Goal: Task Accomplishment & Management: Complete application form

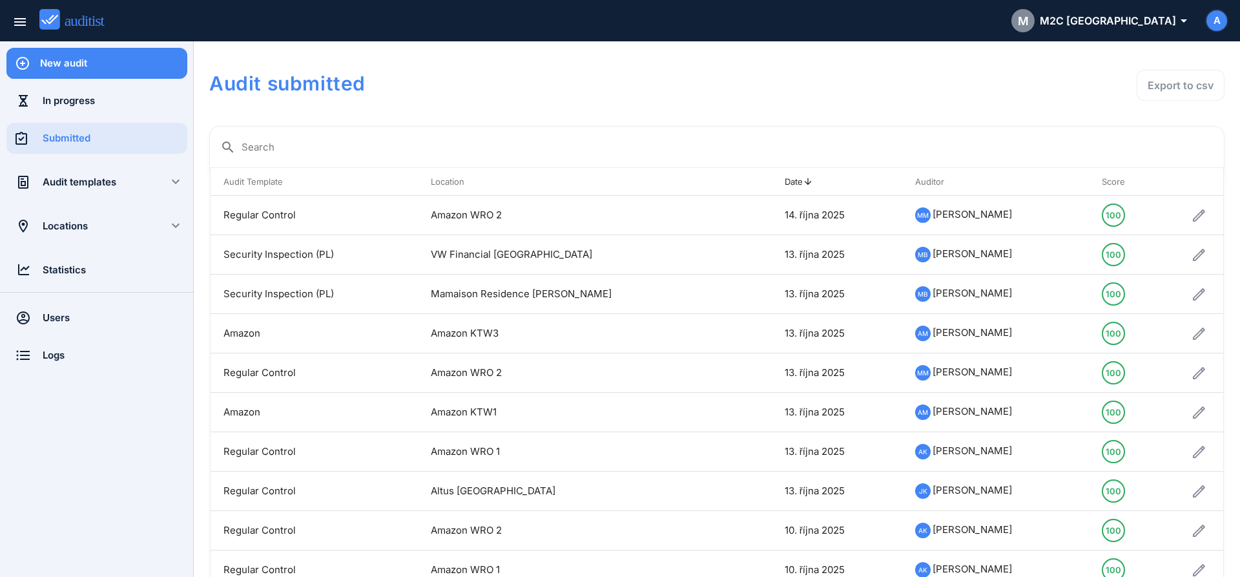
click at [140, 69] on div "New audit" at bounding box center [113, 63] width 147 height 14
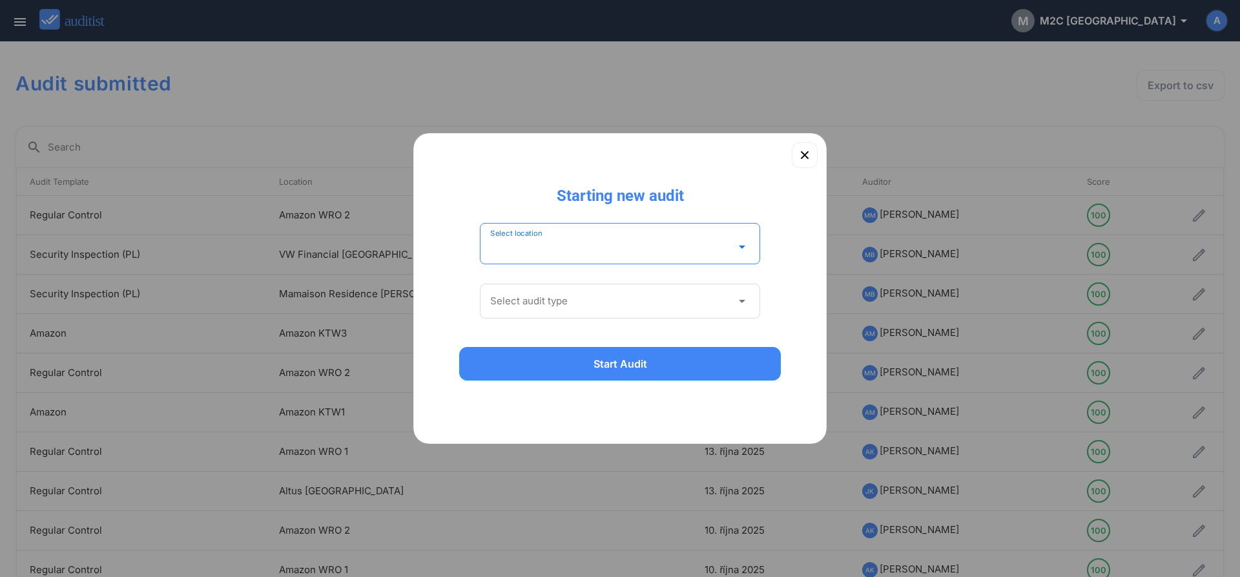
click at [578, 248] on input "Select location" at bounding box center [611, 246] width 242 height 21
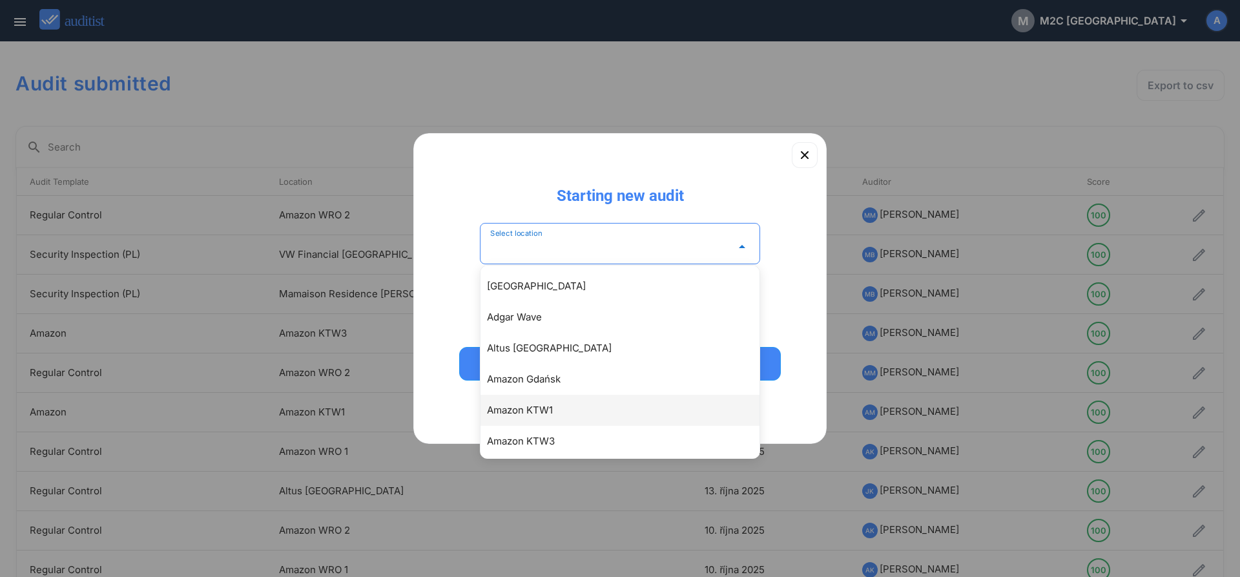
click at [542, 415] on div "Amazon KTW1" at bounding box center [626, 410] width 279 height 16
type input "**********"
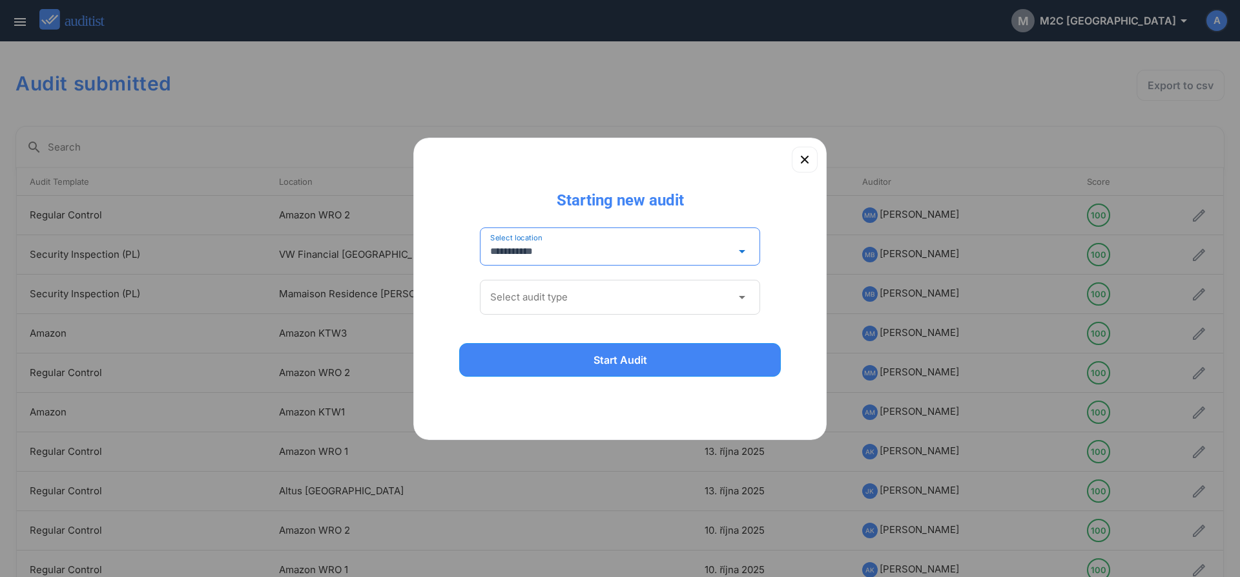
click at [516, 289] on input "Select audit type" at bounding box center [611, 297] width 242 height 21
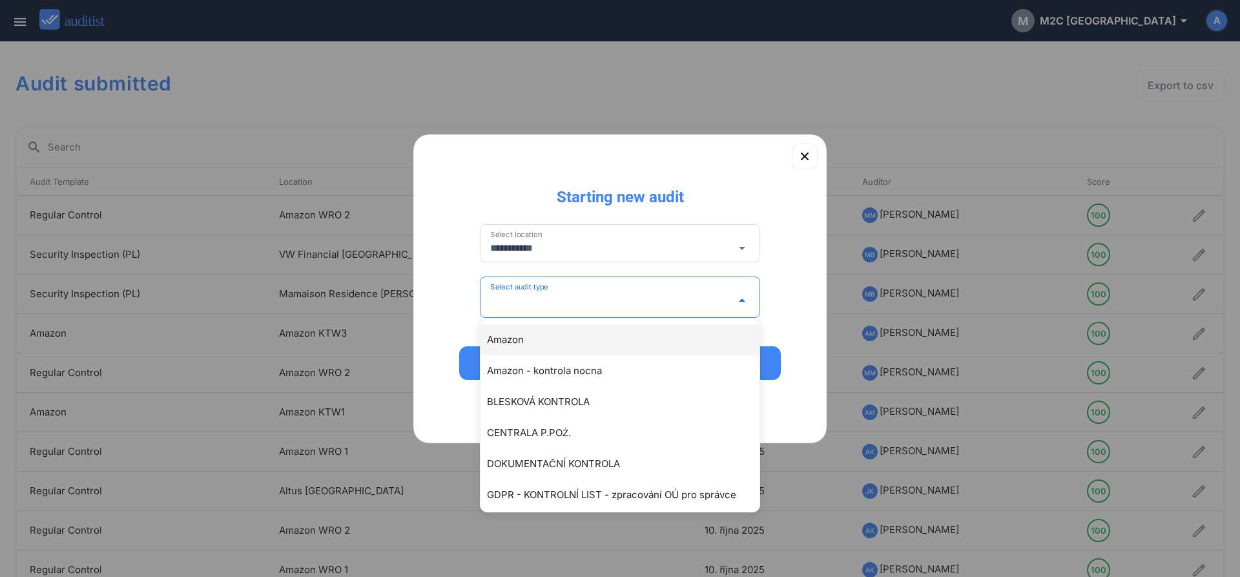
click at [506, 337] on div "Amazon" at bounding box center [626, 340] width 279 height 16
type input "******"
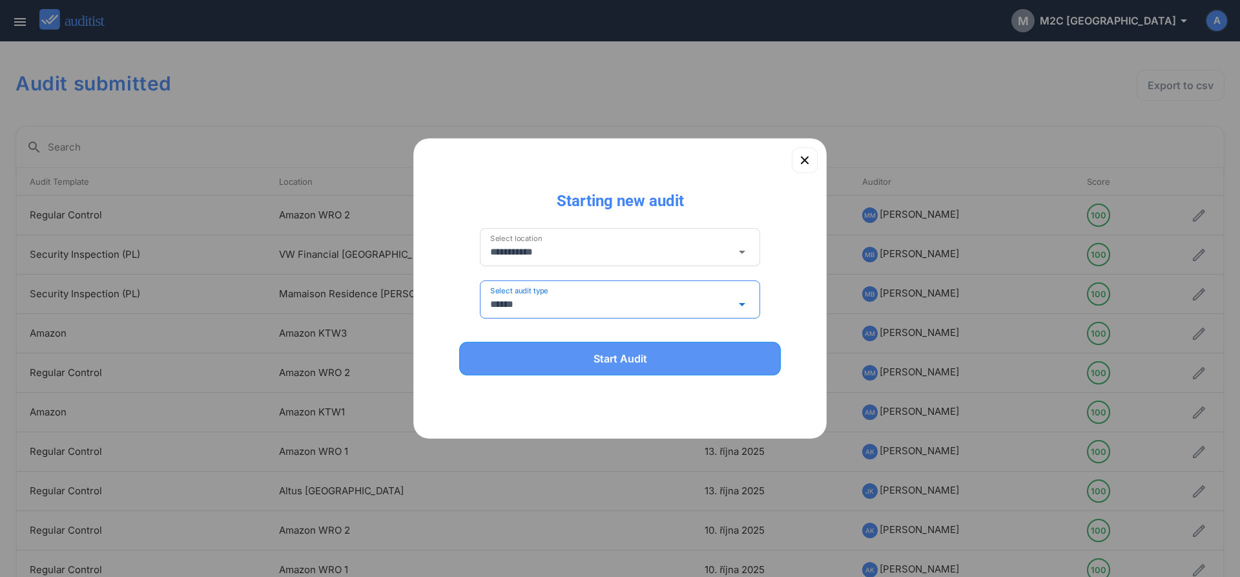
click at [520, 360] on div "Start Audit" at bounding box center [620, 359] width 288 height 16
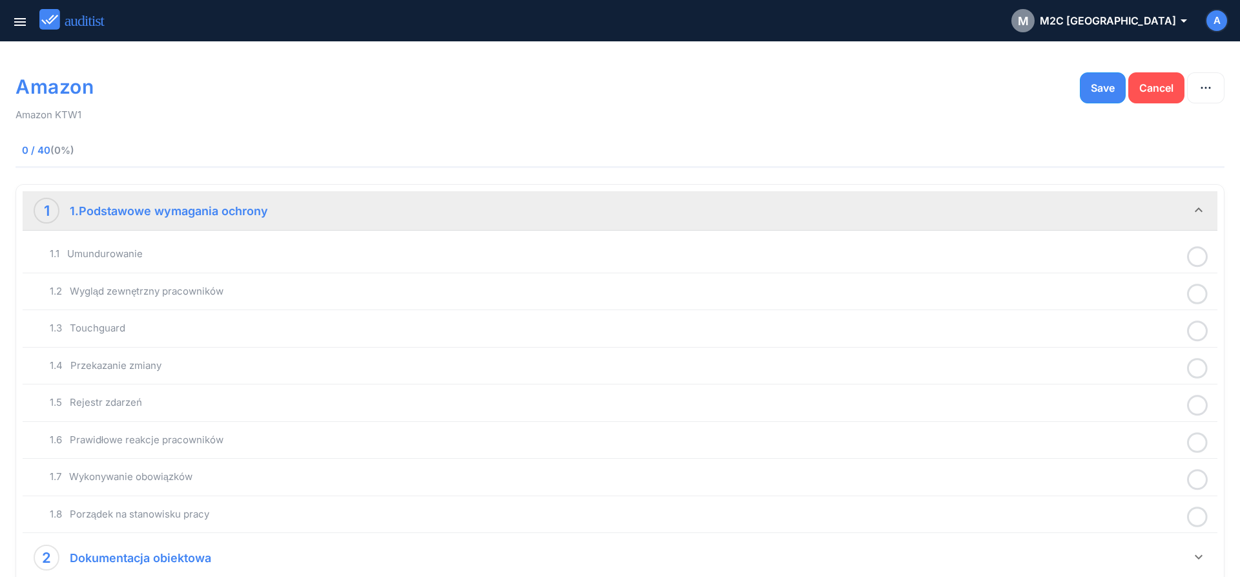
drag, startPoint x: 1201, startPoint y: 256, endPoint x: 1164, endPoint y: 273, distance: 41.3
click at [1201, 256] on icon at bounding box center [1197, 256] width 21 height 25
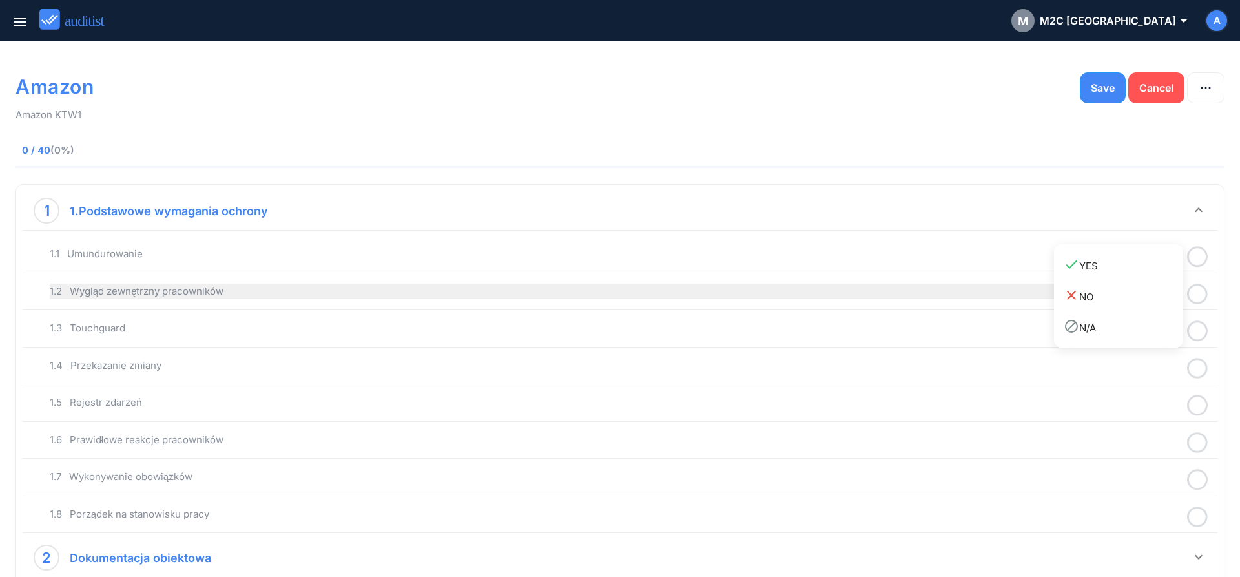
drag, startPoint x: 1130, startPoint y: 272, endPoint x: 1175, endPoint y: 289, distance: 48.5
click at [1133, 270] on div "done YES" at bounding box center [1124, 264] width 120 height 17
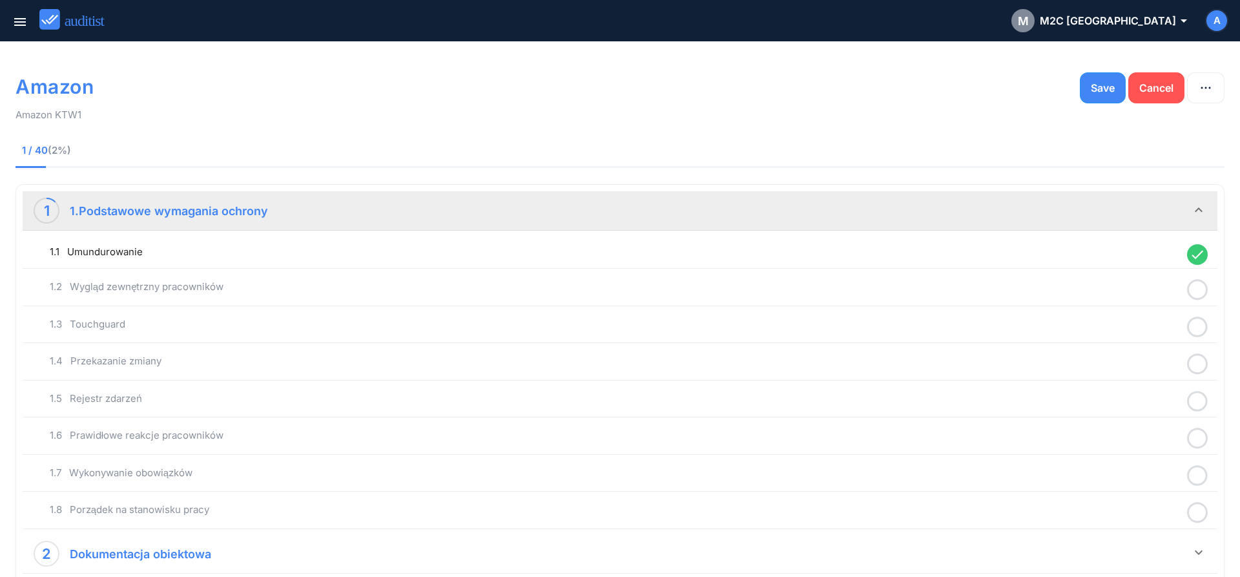
click at [1197, 291] on icon at bounding box center [1197, 289] width 21 height 25
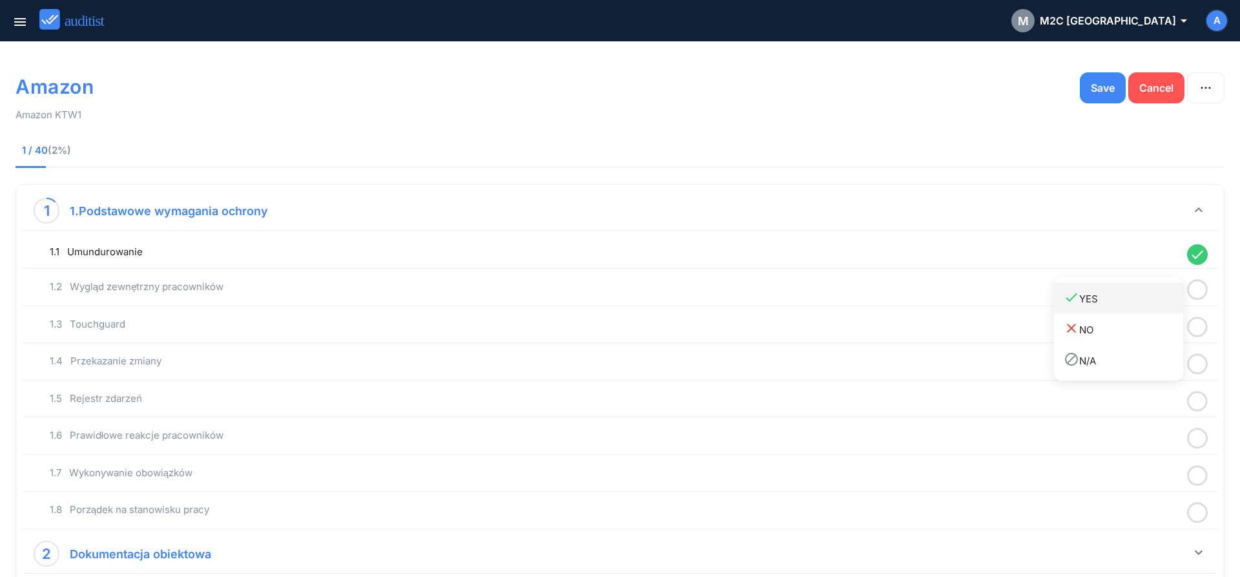
drag, startPoint x: 1144, startPoint y: 298, endPoint x: 1156, endPoint y: 304, distance: 14.4
click at [1145, 300] on div "done YES" at bounding box center [1124, 297] width 120 height 17
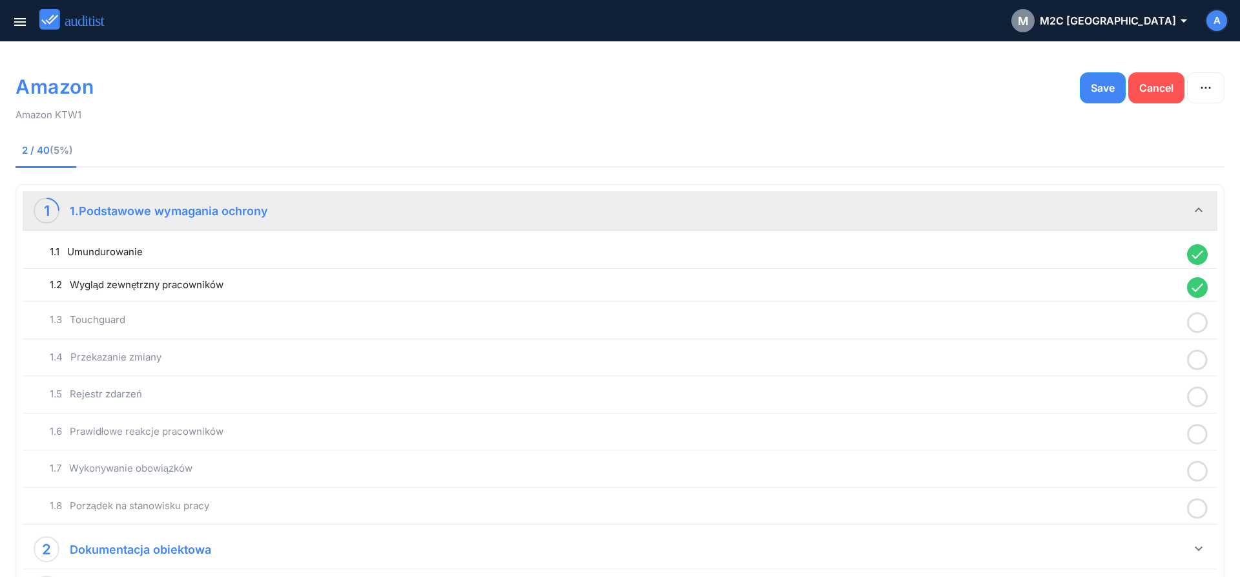
click at [1193, 322] on icon at bounding box center [1197, 322] width 21 height 25
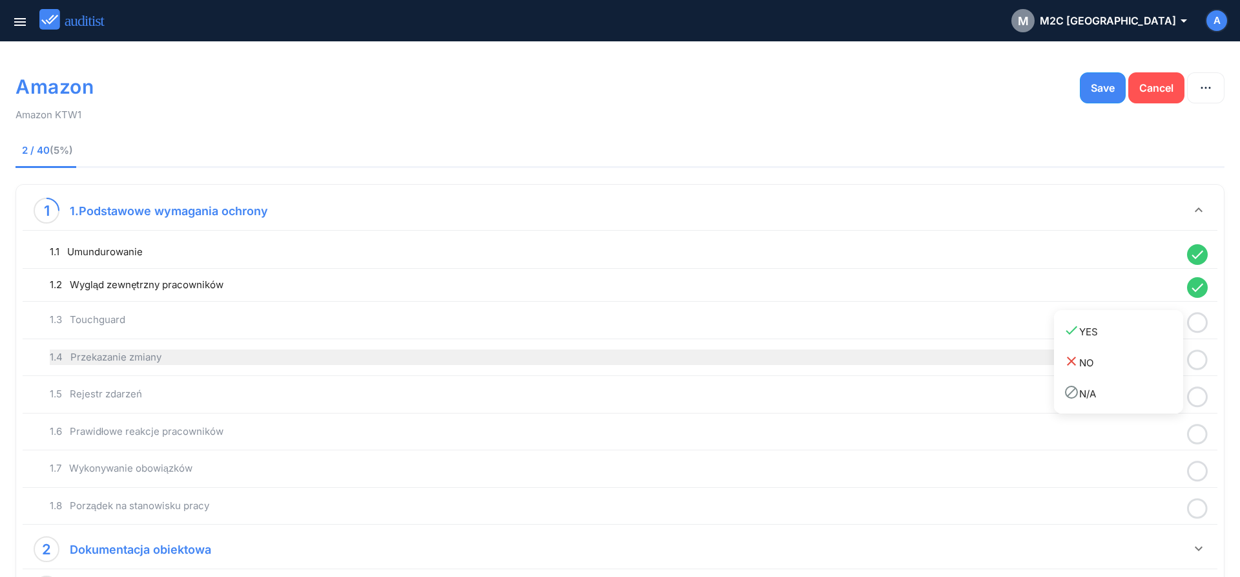
drag, startPoint x: 1144, startPoint y: 339, endPoint x: 1161, endPoint y: 345, distance: 18.6
click at [1144, 340] on link "done YES" at bounding box center [1118, 330] width 129 height 31
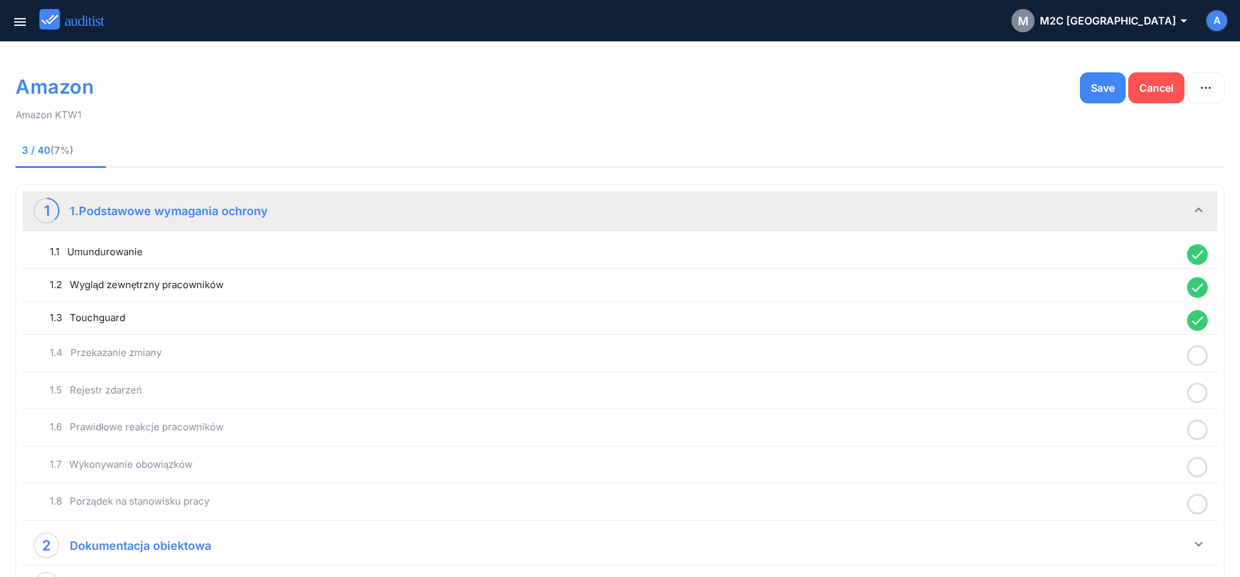
click at [1197, 358] on icon at bounding box center [1197, 355] width 21 height 25
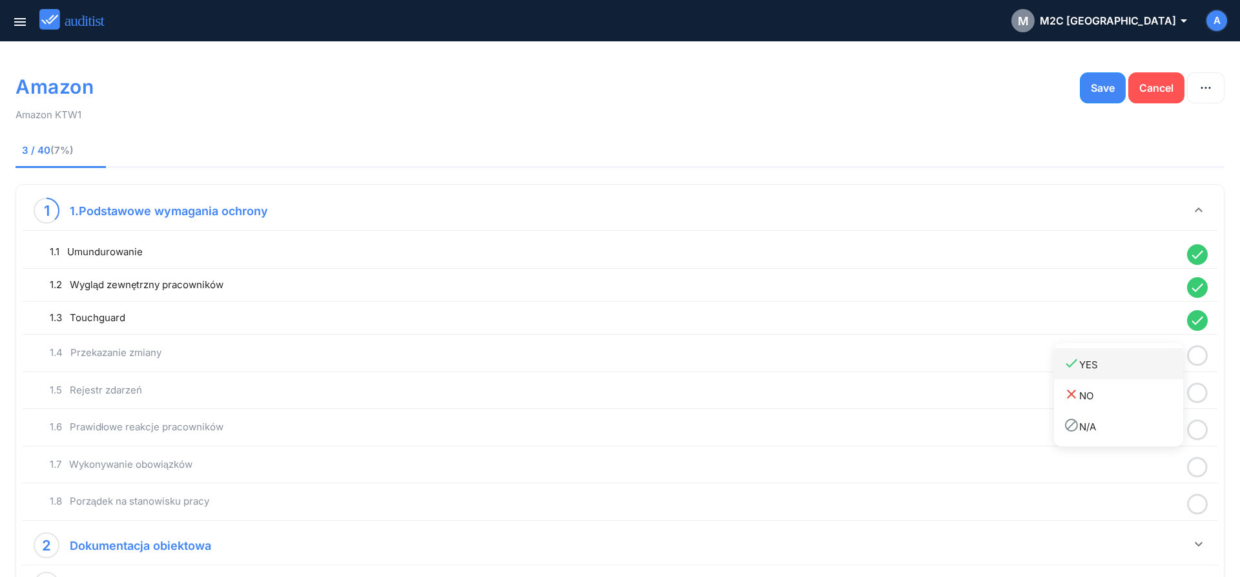
drag, startPoint x: 1149, startPoint y: 363, endPoint x: 1164, endPoint y: 373, distance: 17.2
click at [1149, 364] on div "done YES" at bounding box center [1124, 363] width 120 height 17
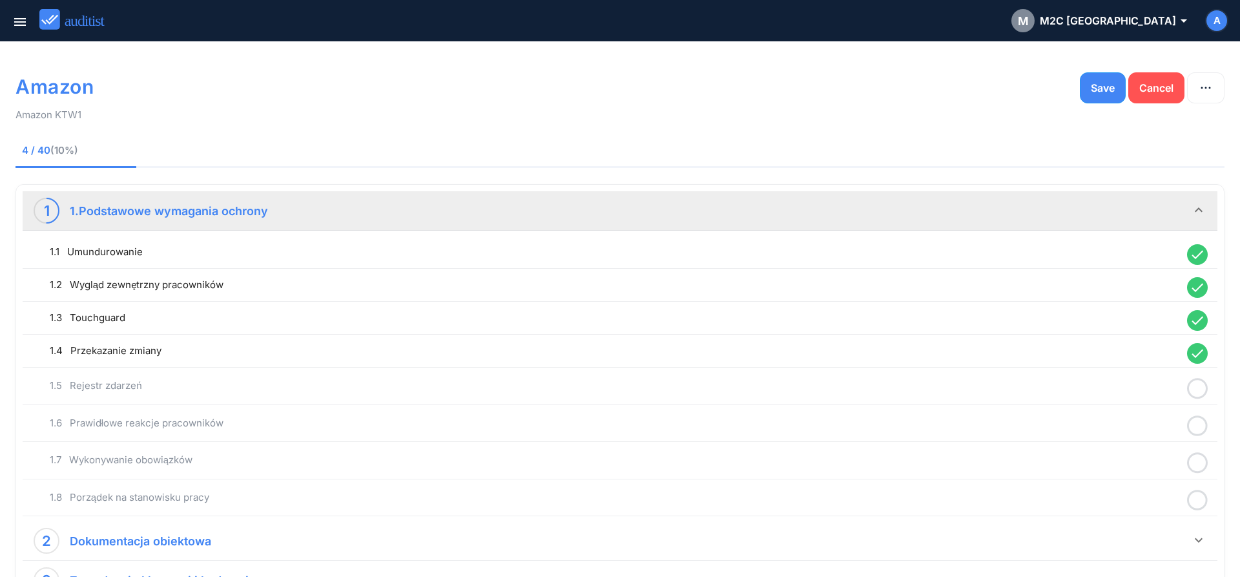
click at [1194, 392] on icon at bounding box center [1197, 388] width 21 height 25
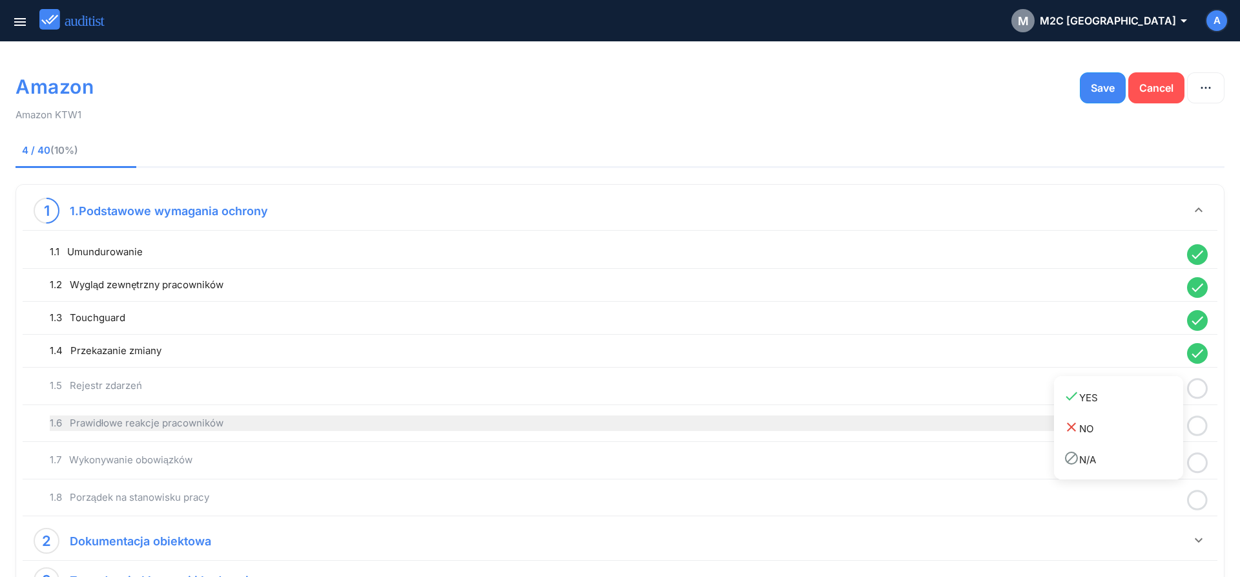
drag, startPoint x: 1138, startPoint y: 399, endPoint x: 1175, endPoint y: 412, distance: 38.6
click at [1141, 401] on div "done YES" at bounding box center [1124, 396] width 120 height 17
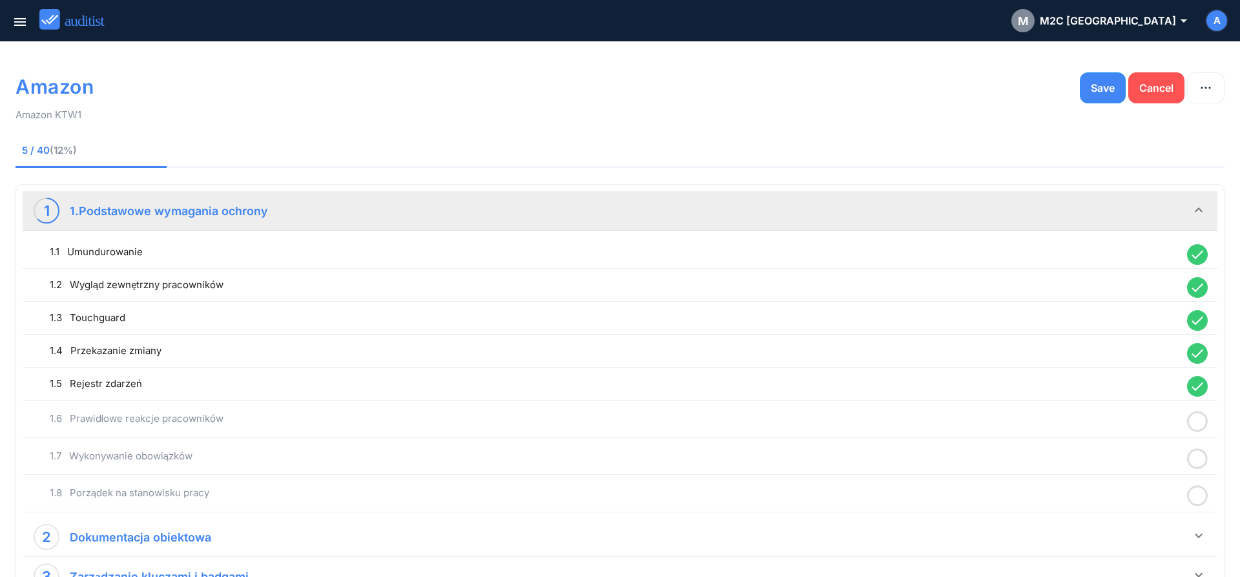
click at [1202, 426] on icon at bounding box center [1197, 421] width 21 height 25
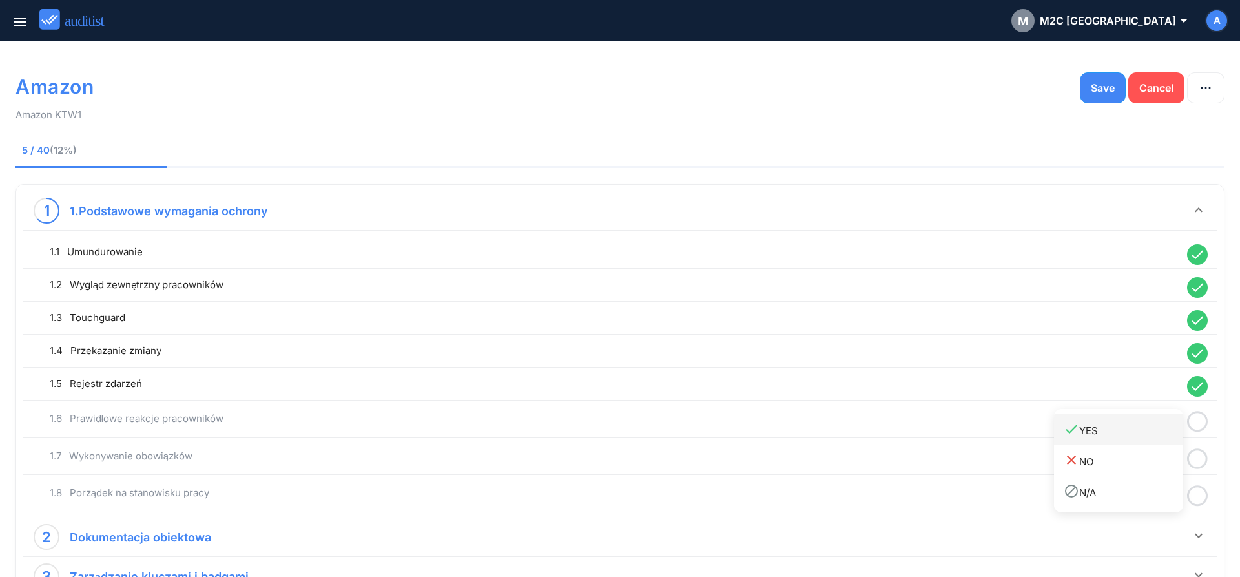
click at [1131, 435] on div "done YES" at bounding box center [1124, 429] width 120 height 17
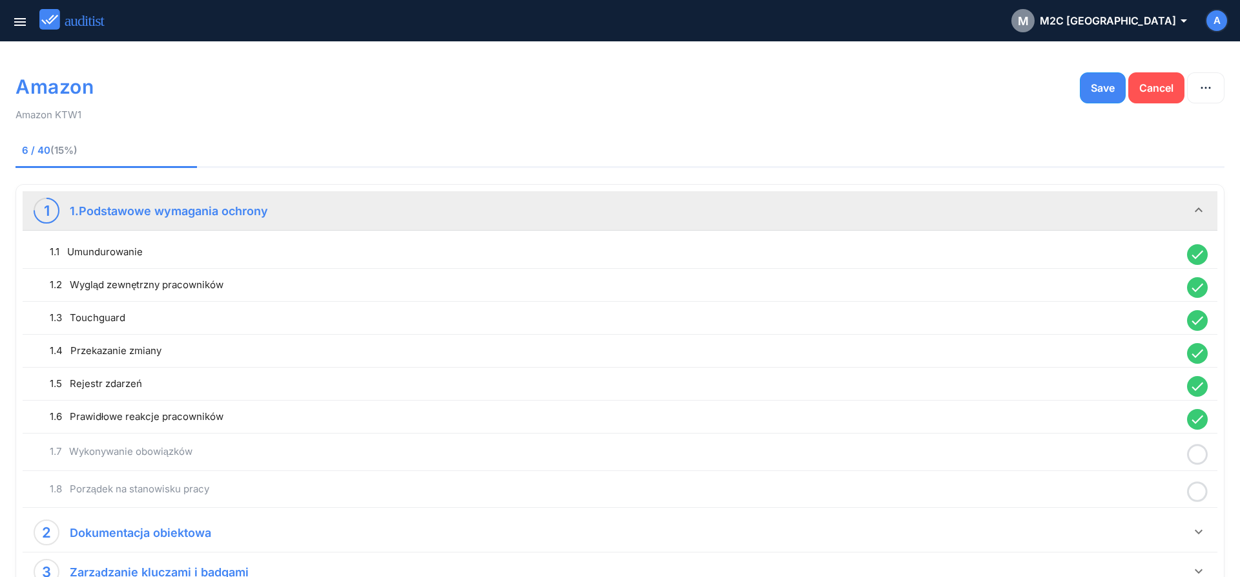
click at [1198, 458] on icon at bounding box center [1197, 454] width 21 height 25
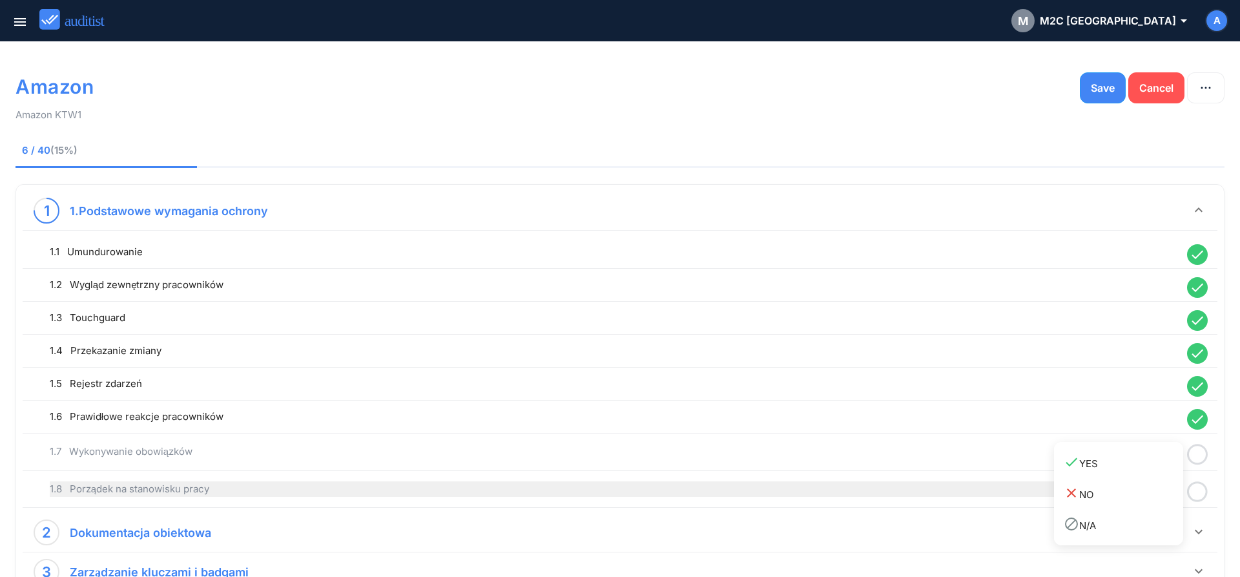
drag, startPoint x: 1150, startPoint y: 470, endPoint x: 1158, endPoint y: 477, distance: 11.4
click at [1149, 472] on link "done YES" at bounding box center [1118, 462] width 129 height 31
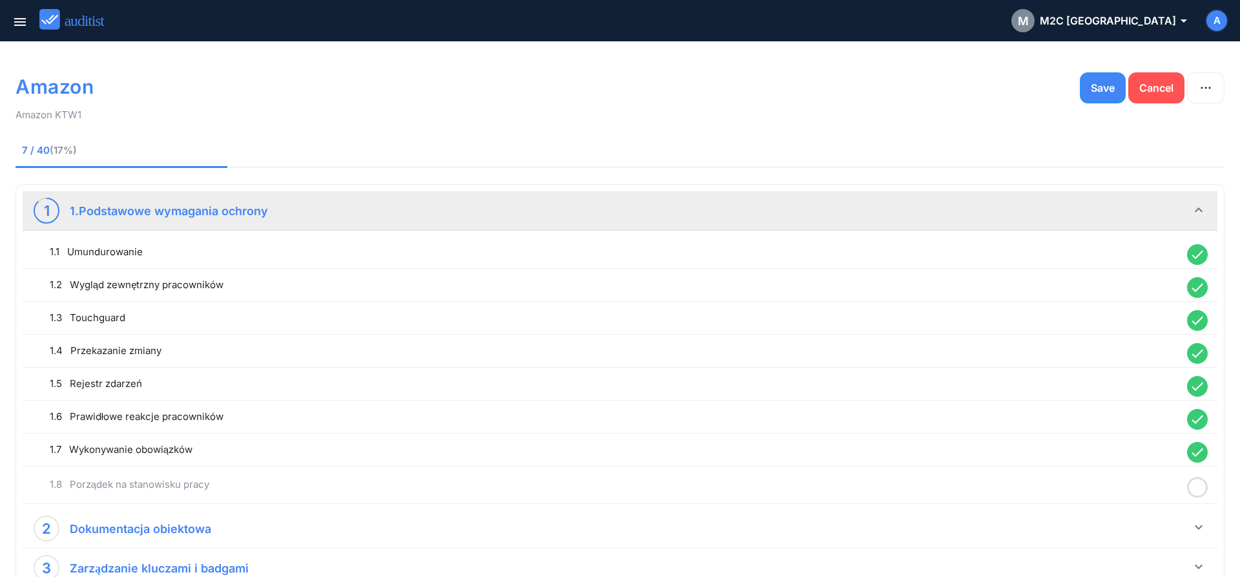
click at [1191, 488] on icon at bounding box center [1197, 487] width 21 height 25
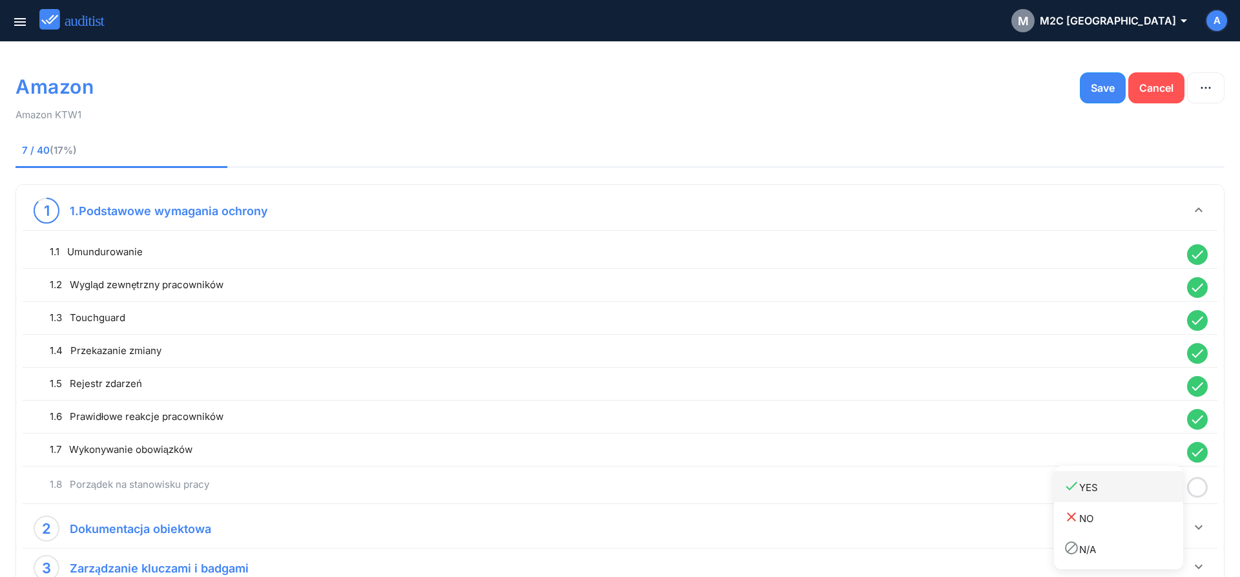
click at [1127, 497] on link "done YES" at bounding box center [1118, 486] width 129 height 31
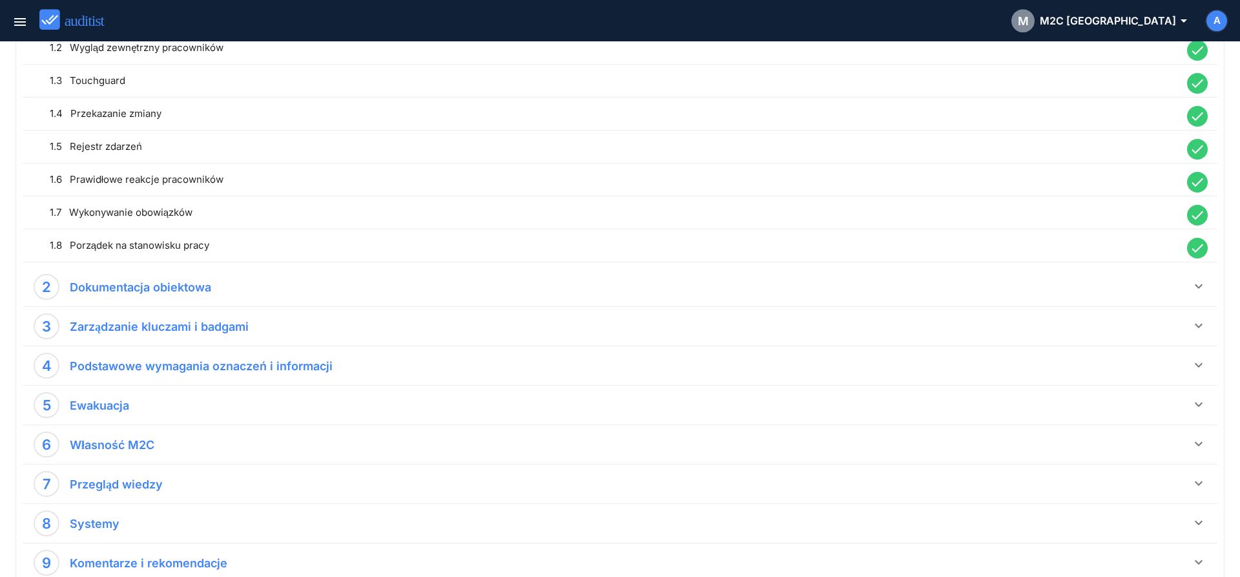
scroll to position [319, 0]
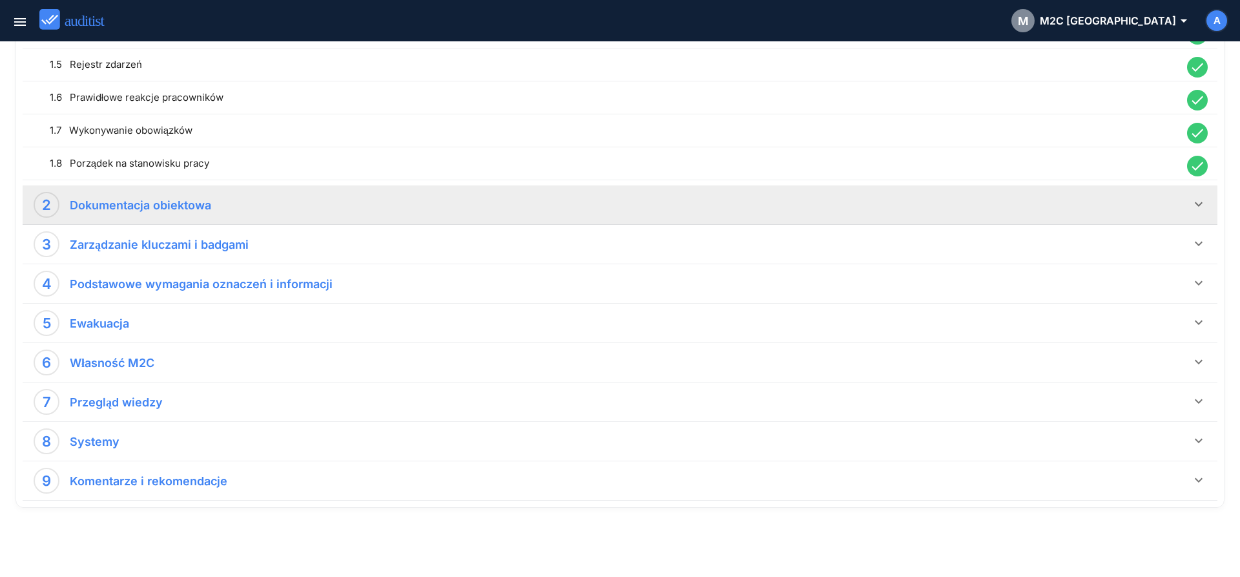
click at [1198, 203] on icon "keyboard_arrow_down" at bounding box center [1199, 204] width 16 height 16
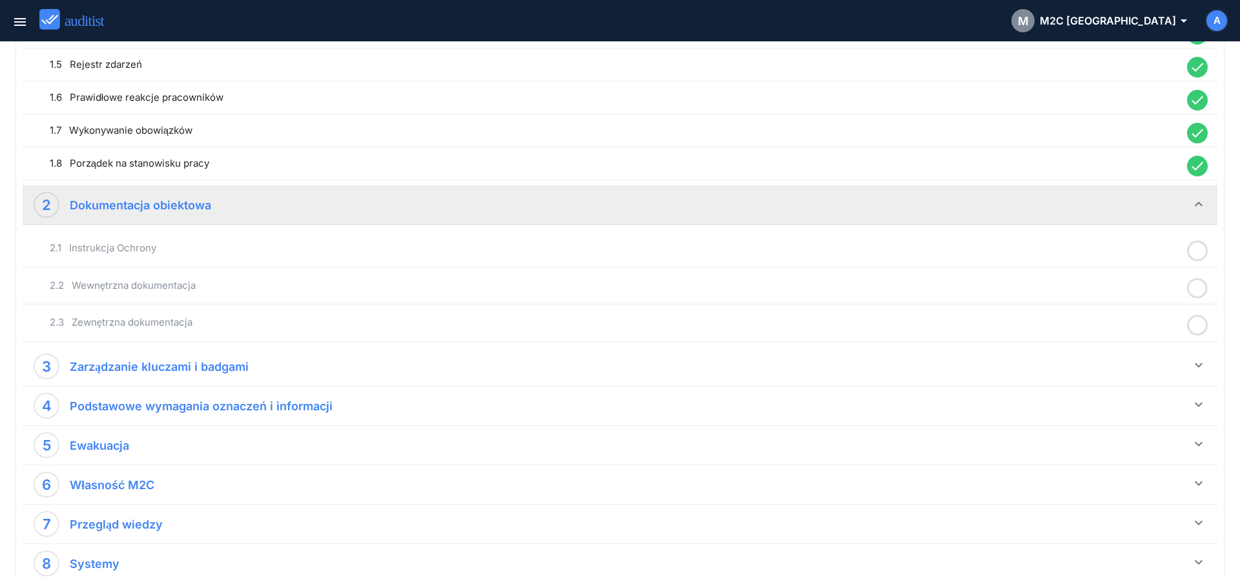
click at [1198, 253] on icon at bounding box center [1197, 250] width 21 height 25
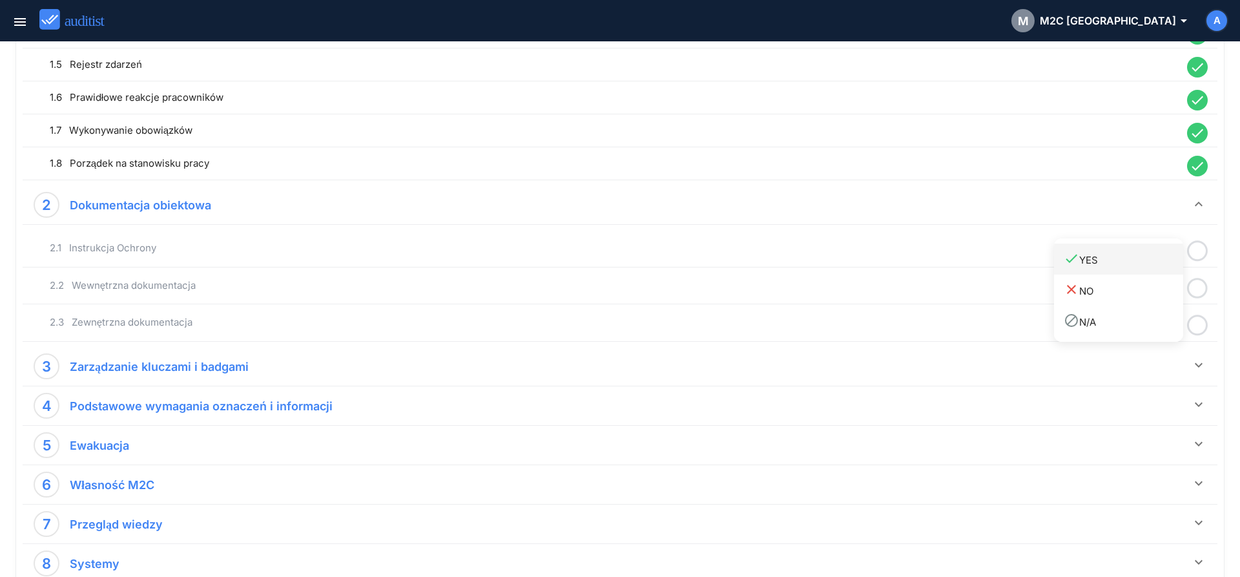
drag, startPoint x: 1151, startPoint y: 264, endPoint x: 1158, endPoint y: 269, distance: 8.8
click at [1153, 266] on div "done YES" at bounding box center [1124, 259] width 120 height 17
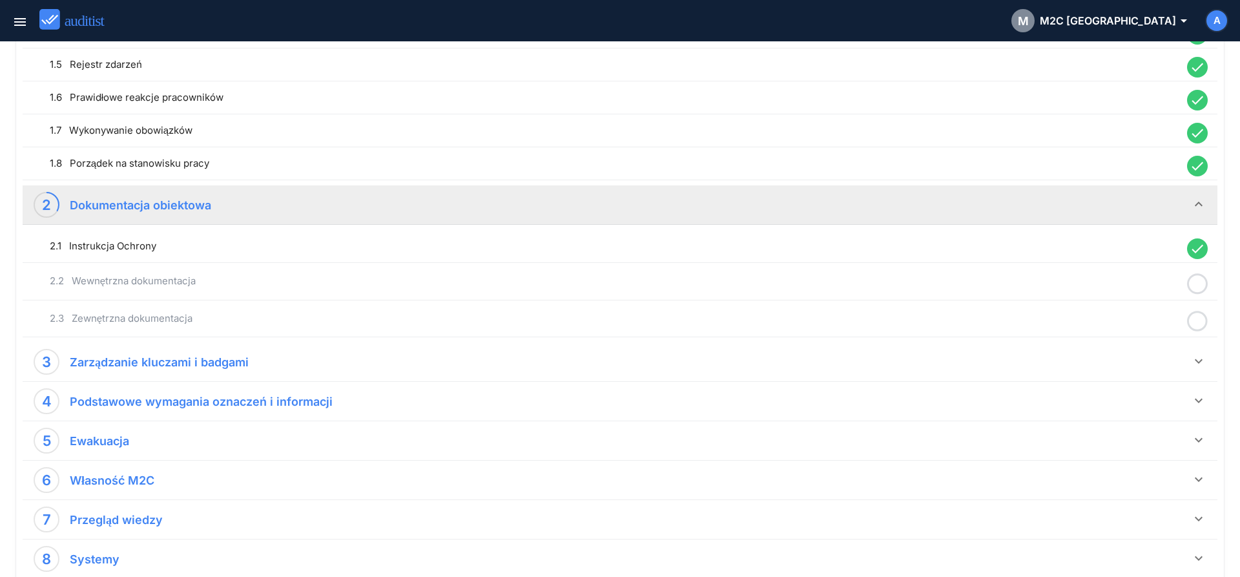
click at [1200, 286] on icon at bounding box center [1197, 283] width 21 height 25
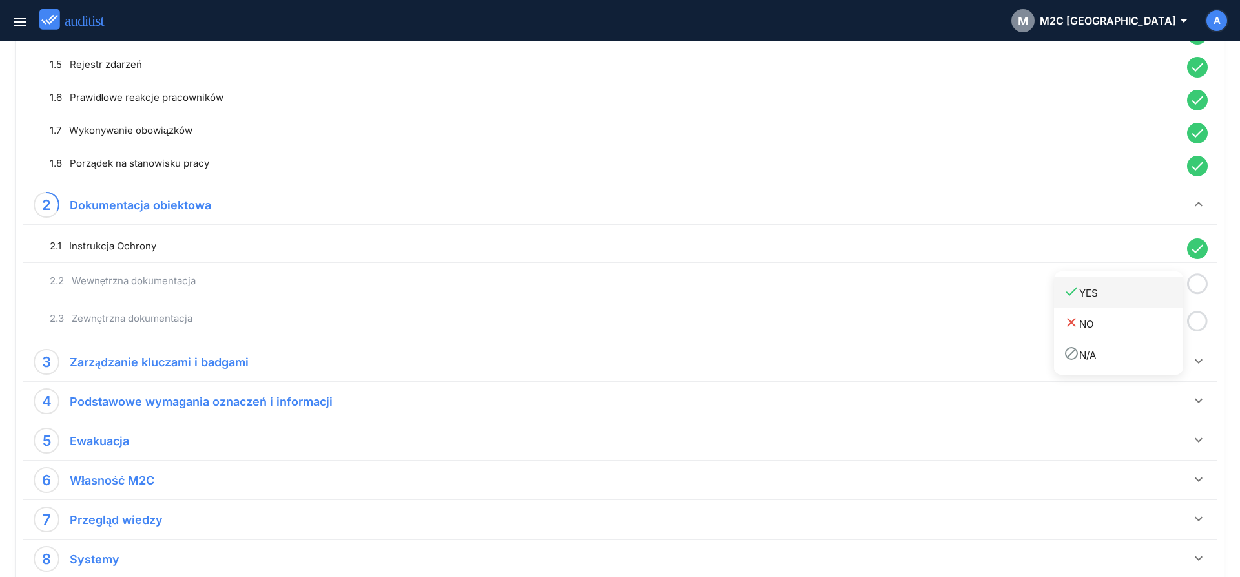
click at [1145, 298] on div "done YES" at bounding box center [1124, 292] width 120 height 17
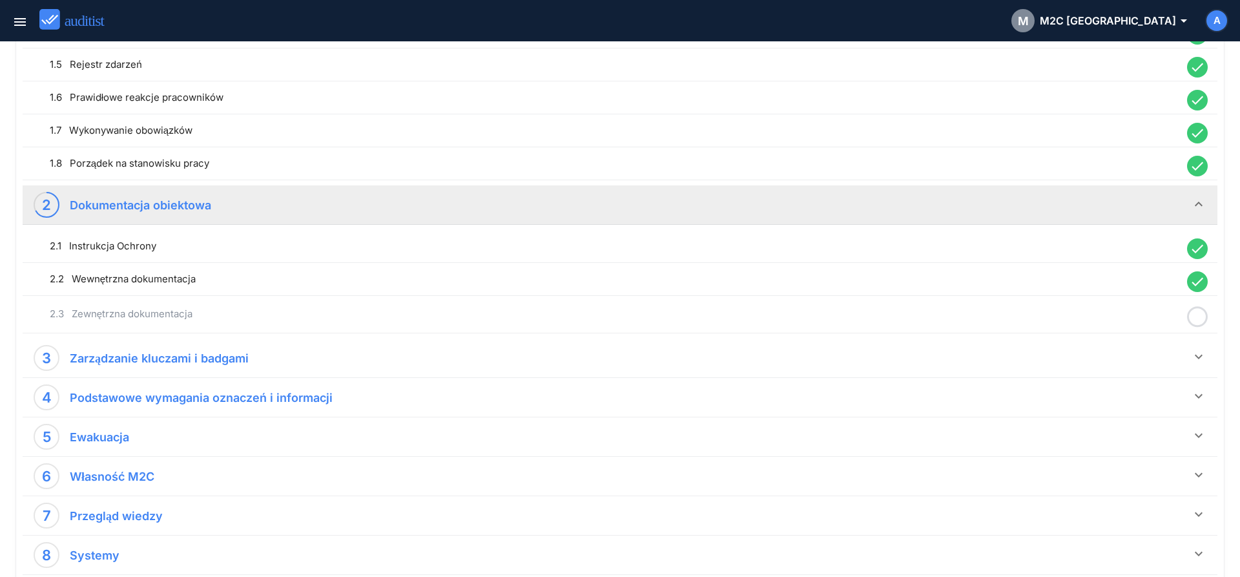
click at [1195, 316] on icon at bounding box center [1197, 316] width 21 height 25
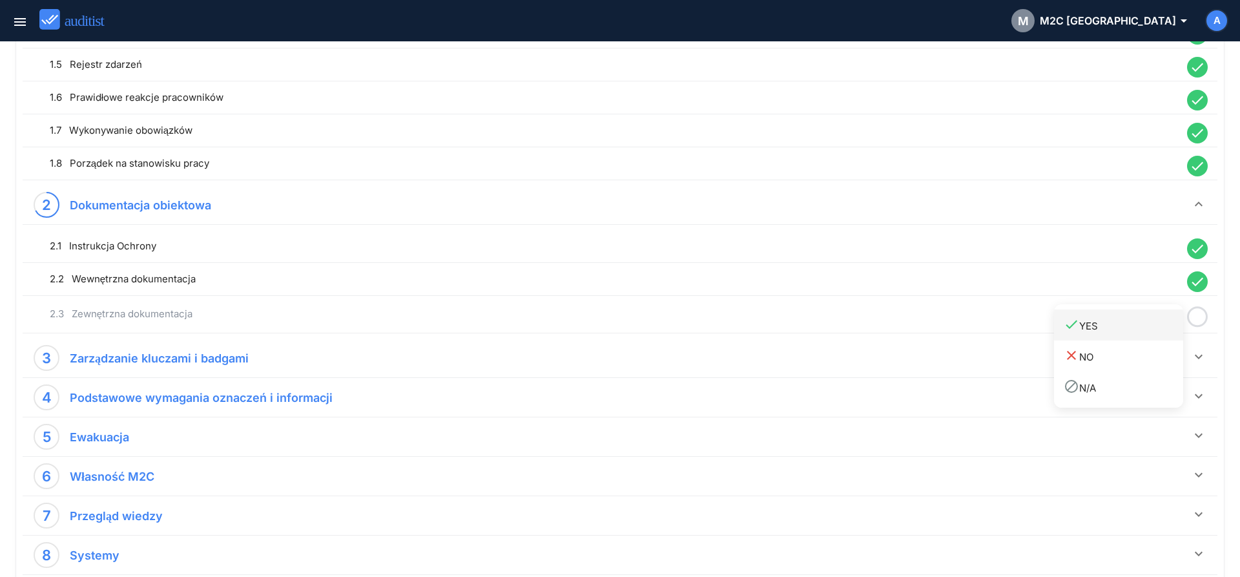
drag, startPoint x: 1137, startPoint y: 335, endPoint x: 1142, endPoint y: 340, distance: 6.9
click at [1136, 336] on link "done YES" at bounding box center [1118, 324] width 129 height 31
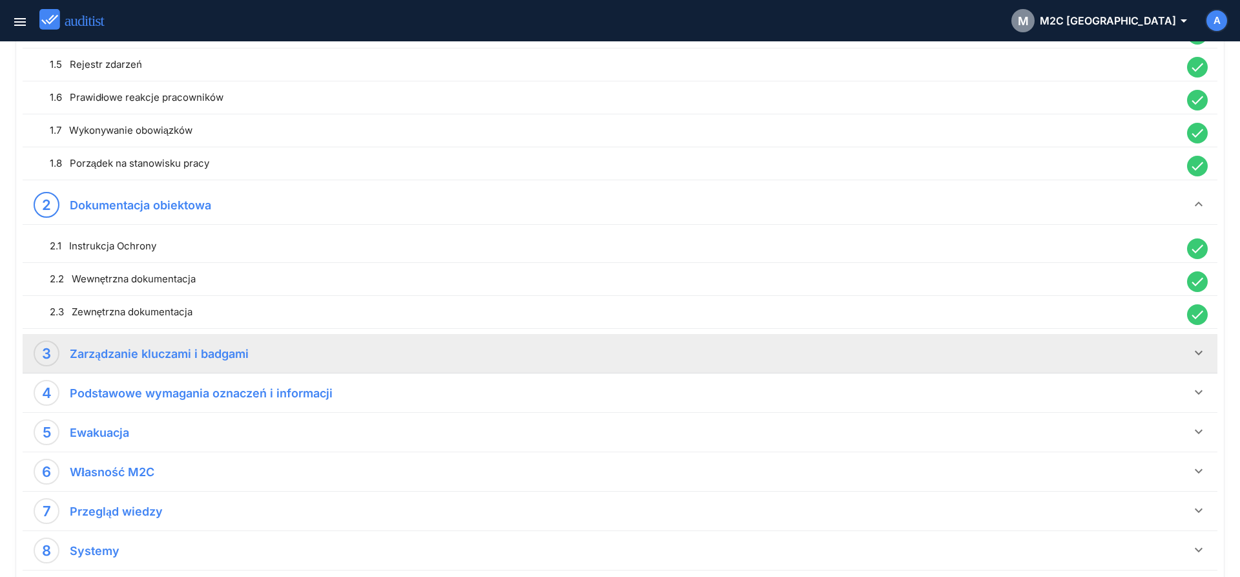
click at [1202, 354] on icon "keyboard_arrow_down" at bounding box center [1199, 353] width 16 height 16
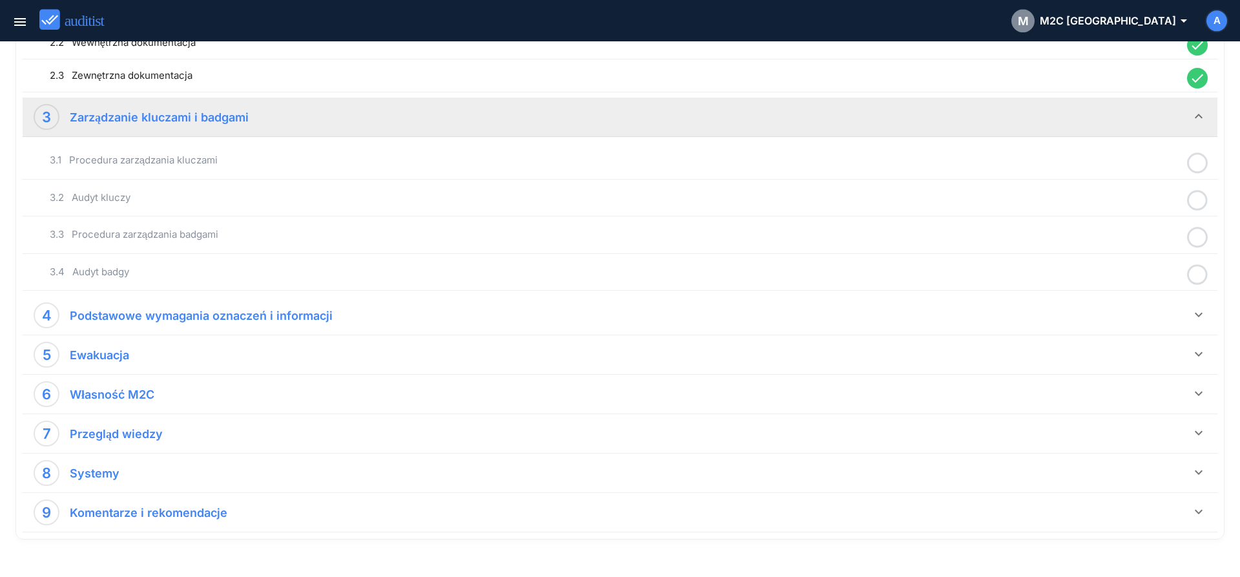
scroll to position [583, 0]
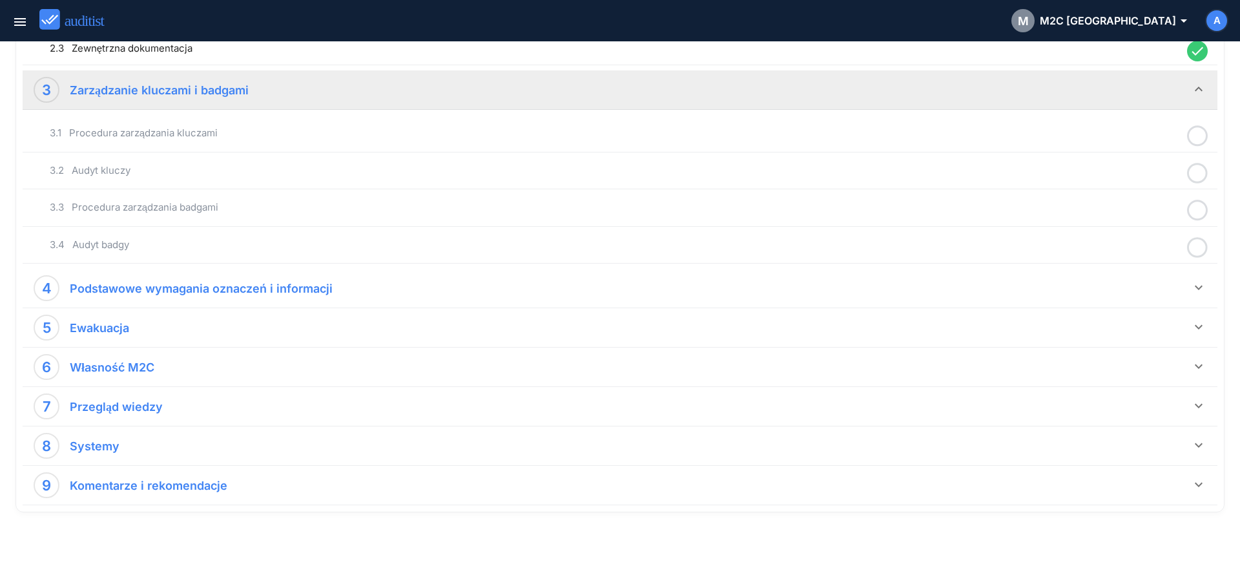
click at [1198, 136] on icon at bounding box center [1197, 135] width 21 height 25
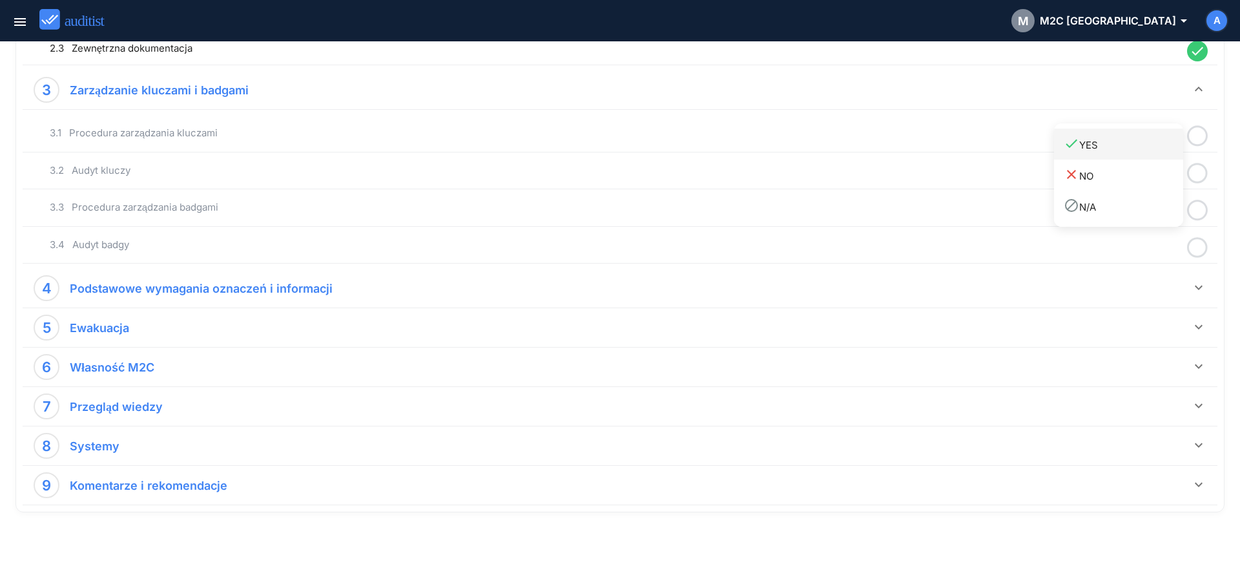
click at [1148, 151] on div "done YES" at bounding box center [1124, 144] width 120 height 17
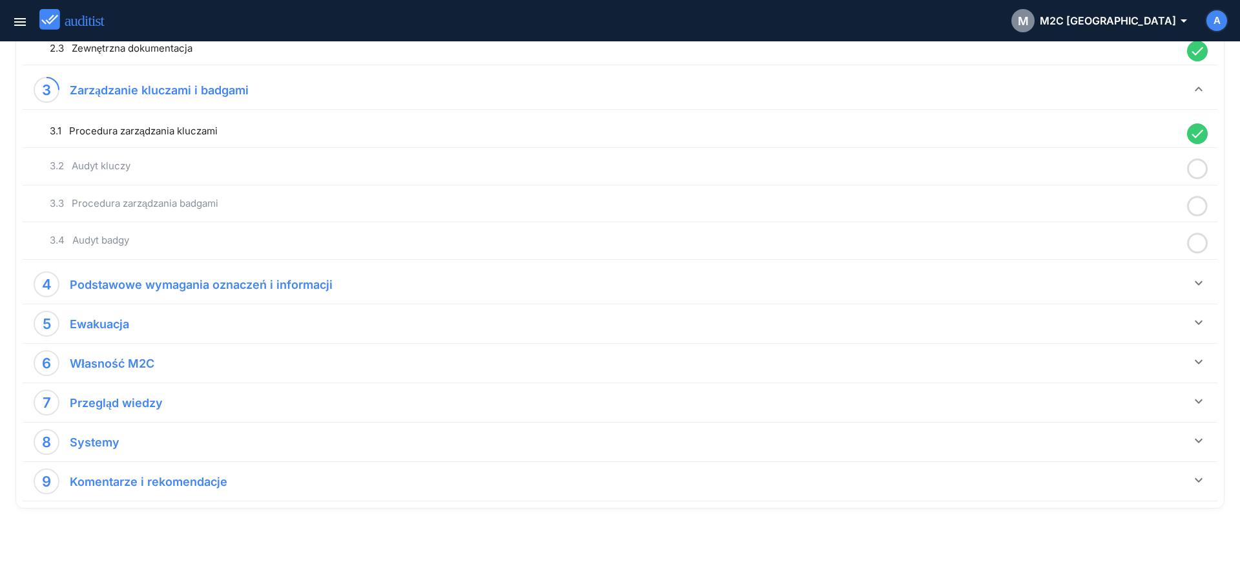
scroll to position [581, 0]
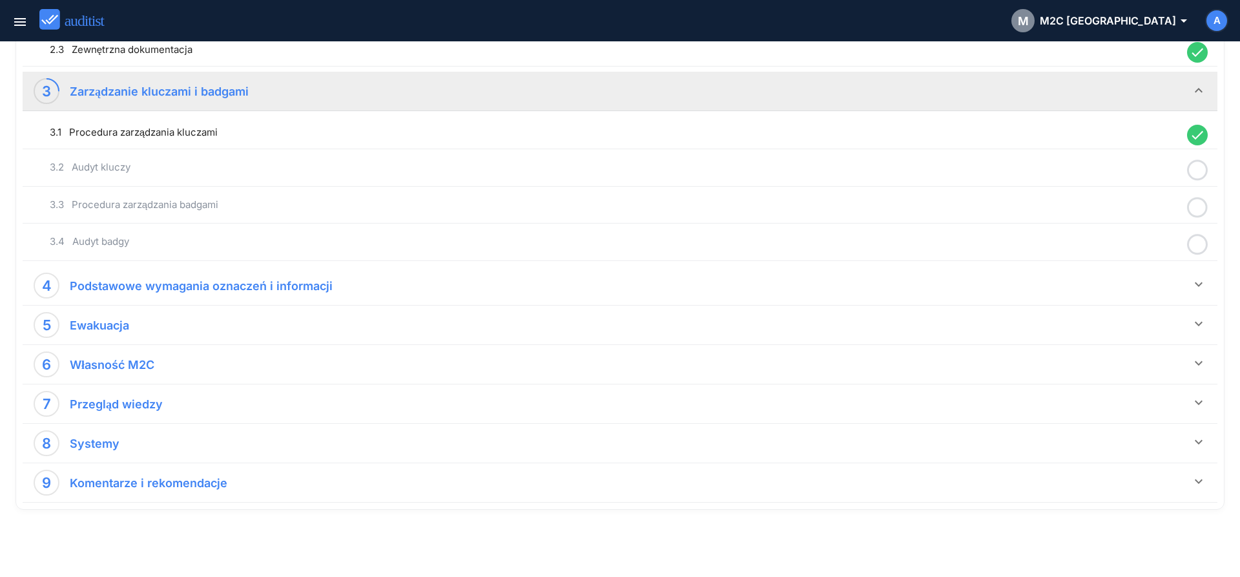
click at [1202, 172] on icon at bounding box center [1197, 170] width 21 height 25
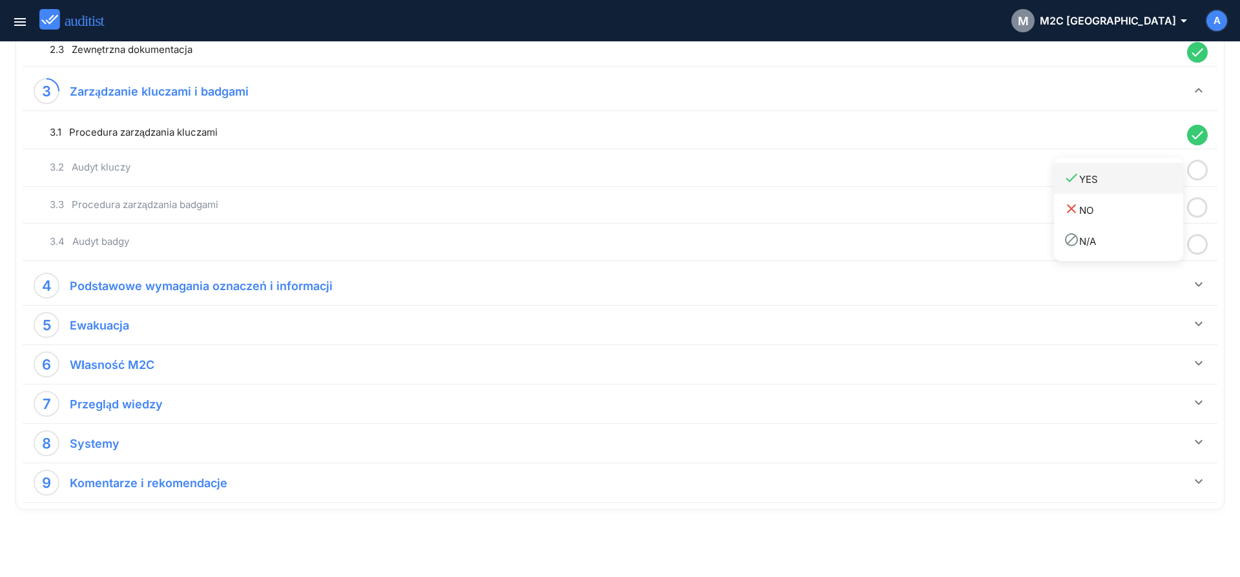
drag, startPoint x: 1131, startPoint y: 180, endPoint x: 1148, endPoint y: 185, distance: 18.2
click at [1133, 180] on div "done YES" at bounding box center [1124, 178] width 120 height 17
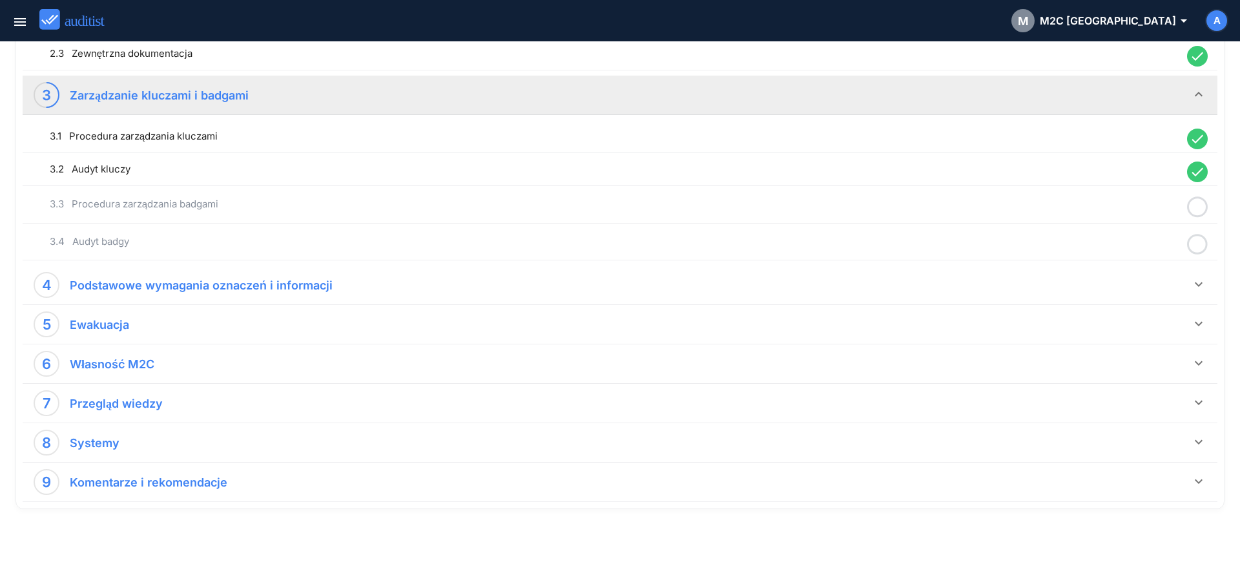
drag, startPoint x: 1200, startPoint y: 209, endPoint x: 1147, endPoint y: 222, distance: 54.7
click at [1200, 210] on icon at bounding box center [1197, 206] width 21 height 25
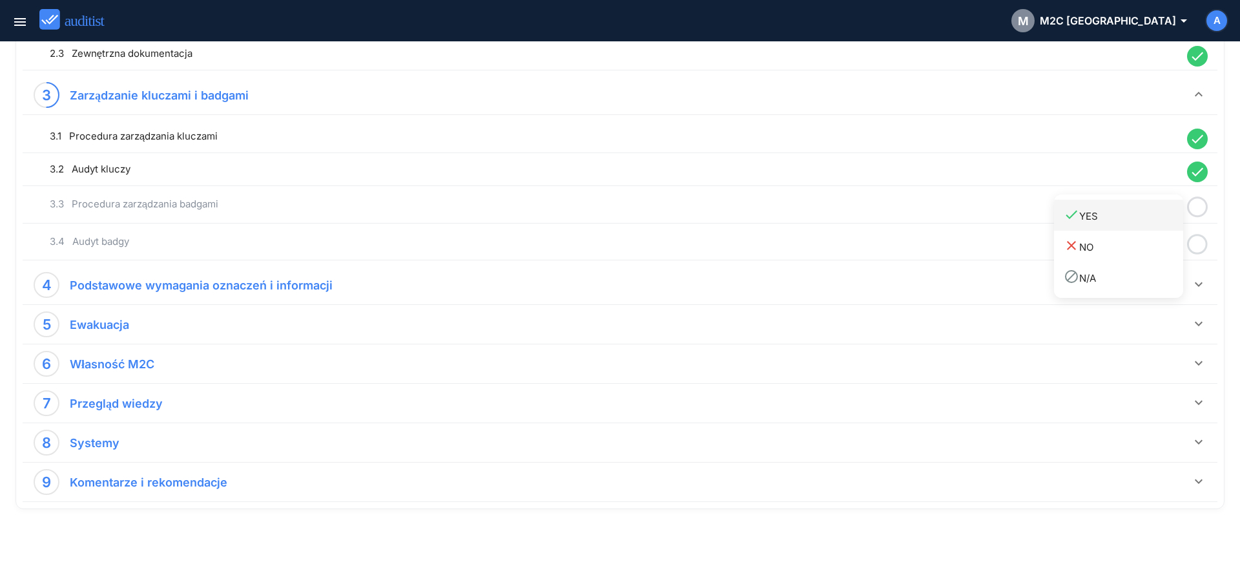
drag, startPoint x: 1141, startPoint y: 222, endPoint x: 1155, endPoint y: 231, distance: 16.5
click at [1141, 223] on div "done YES" at bounding box center [1124, 215] width 120 height 17
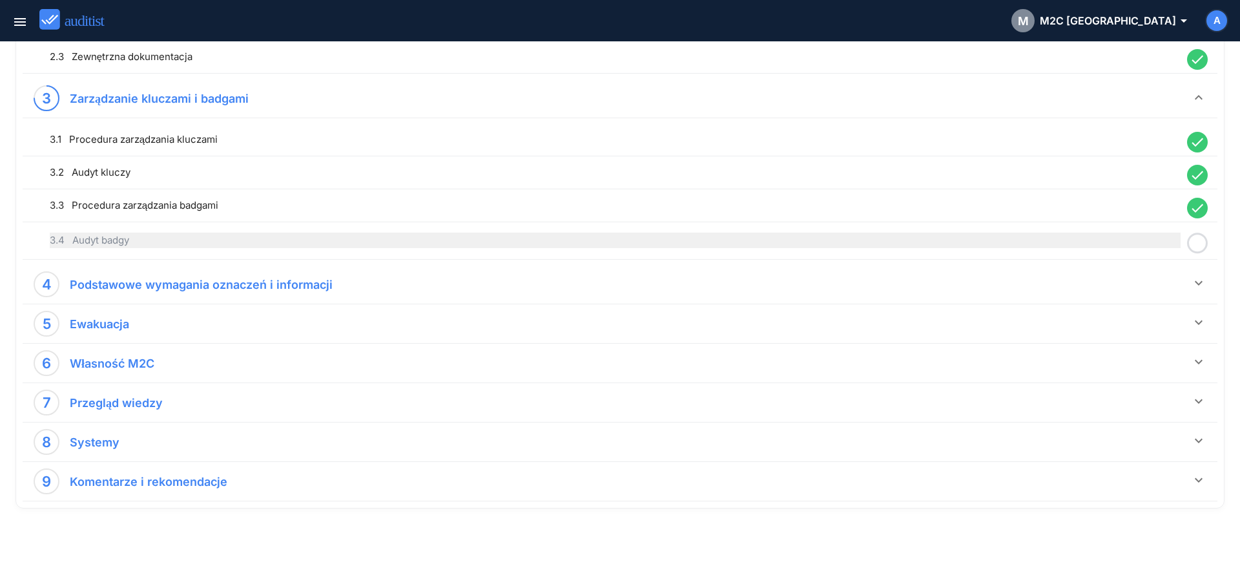
scroll to position [574, 0]
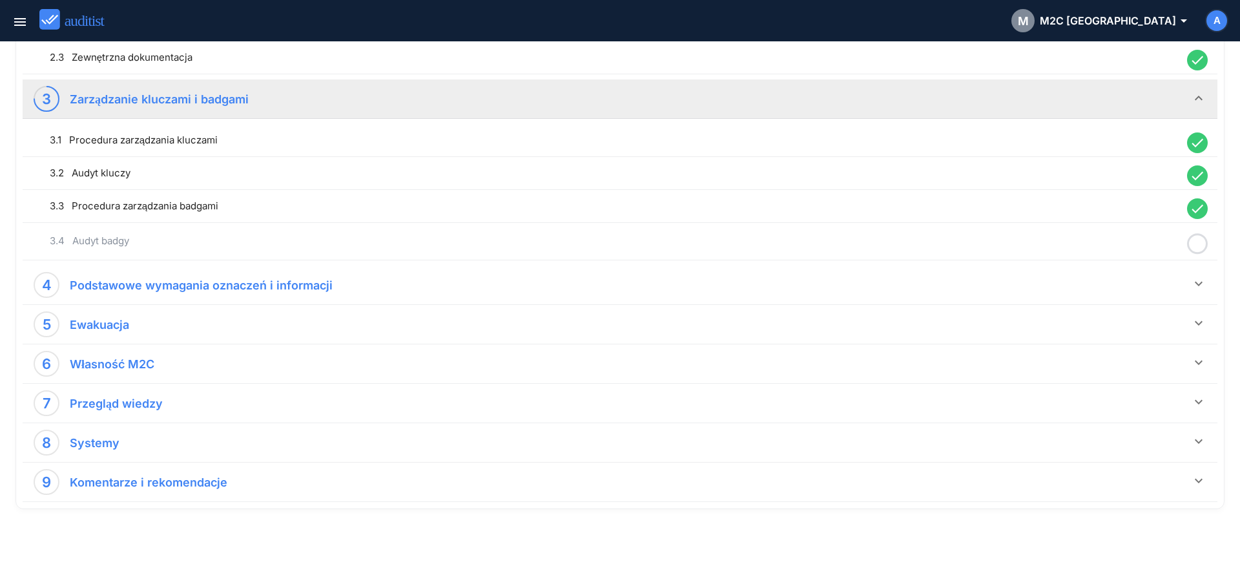
drag, startPoint x: 1198, startPoint y: 247, endPoint x: 1174, endPoint y: 247, distance: 24.6
click at [1199, 247] on icon at bounding box center [1197, 243] width 21 height 25
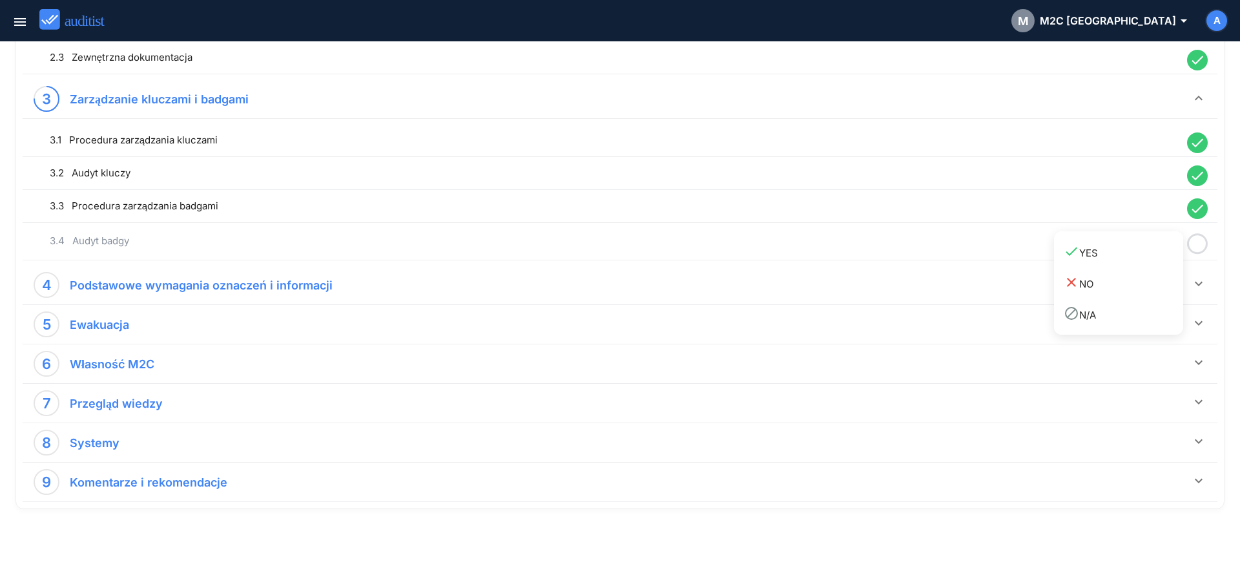
drag, startPoint x: 1131, startPoint y: 253, endPoint x: 1162, endPoint y: 269, distance: 35.0
click at [1131, 256] on div "done YES" at bounding box center [1124, 252] width 120 height 17
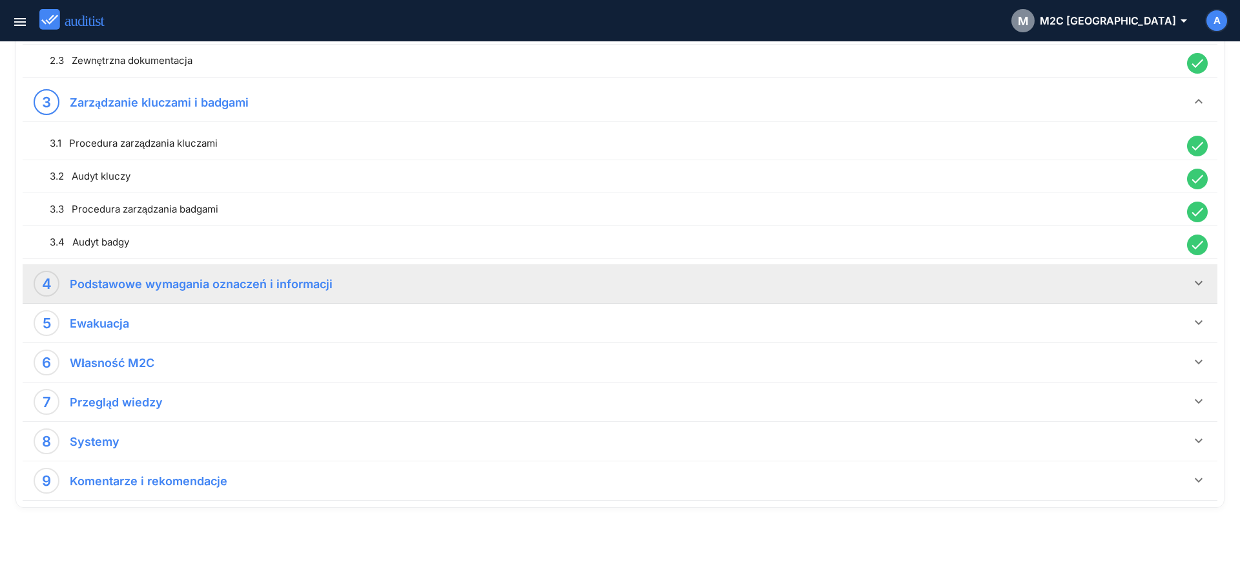
click at [1198, 284] on icon "keyboard_arrow_down" at bounding box center [1199, 283] width 16 height 16
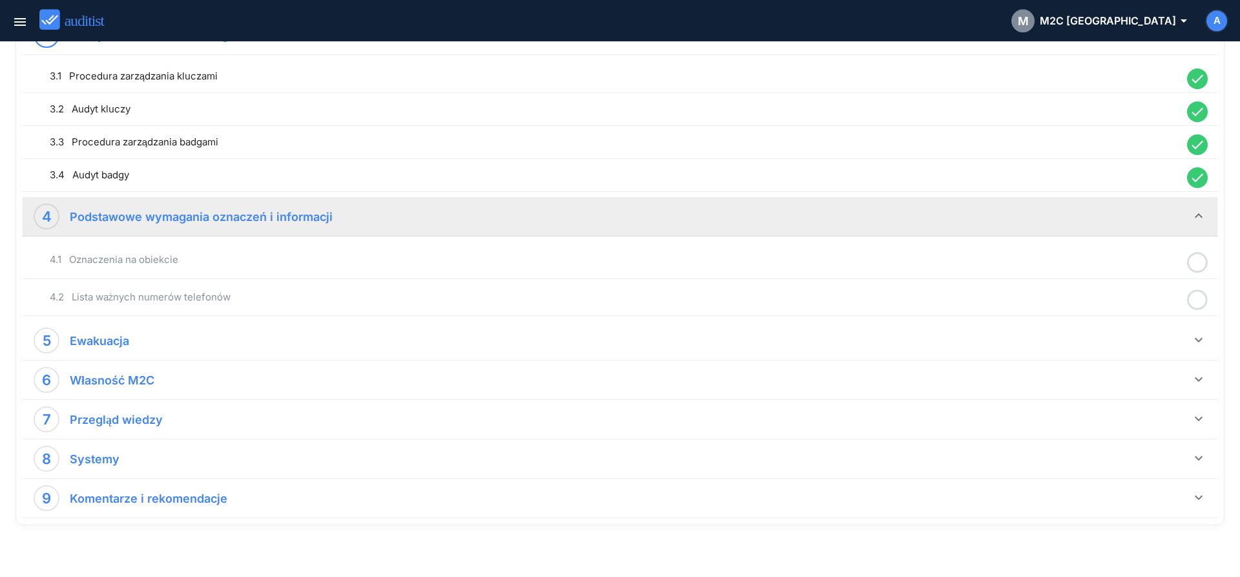
scroll to position [654, 0]
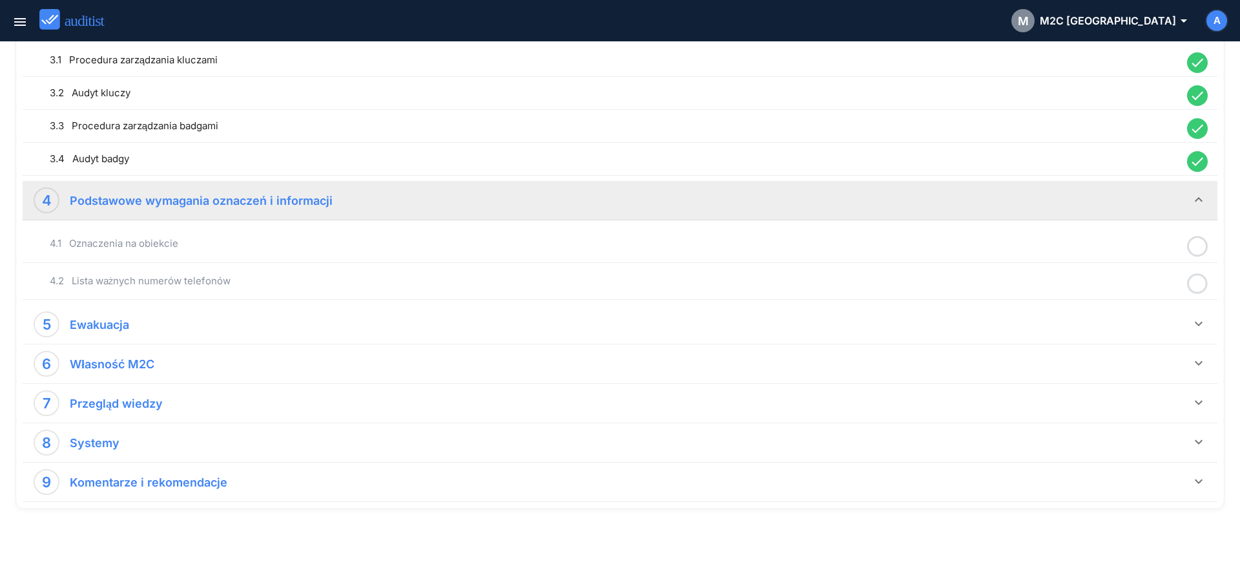
click at [1199, 242] on icon at bounding box center [1197, 246] width 21 height 25
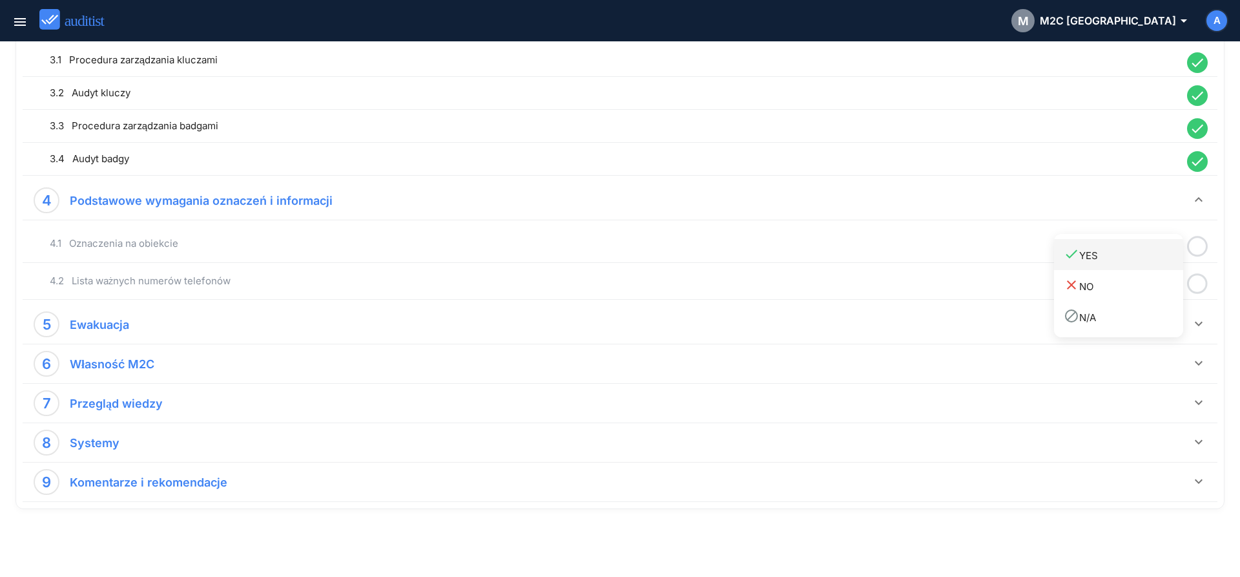
click at [1151, 262] on div "done YES" at bounding box center [1124, 254] width 120 height 17
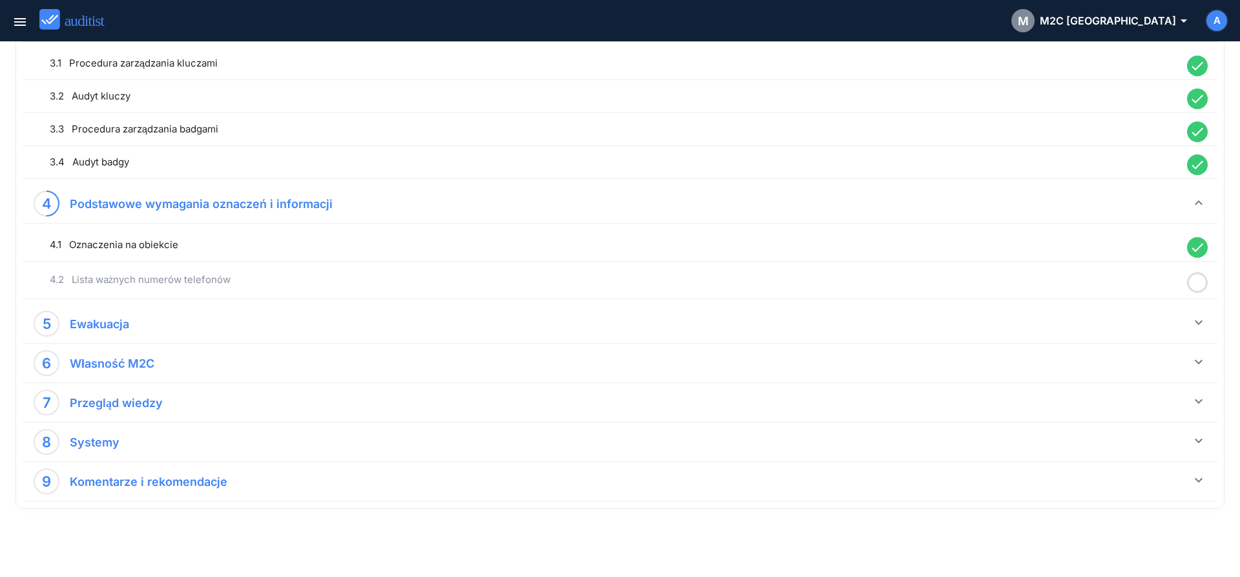
scroll to position [650, 0]
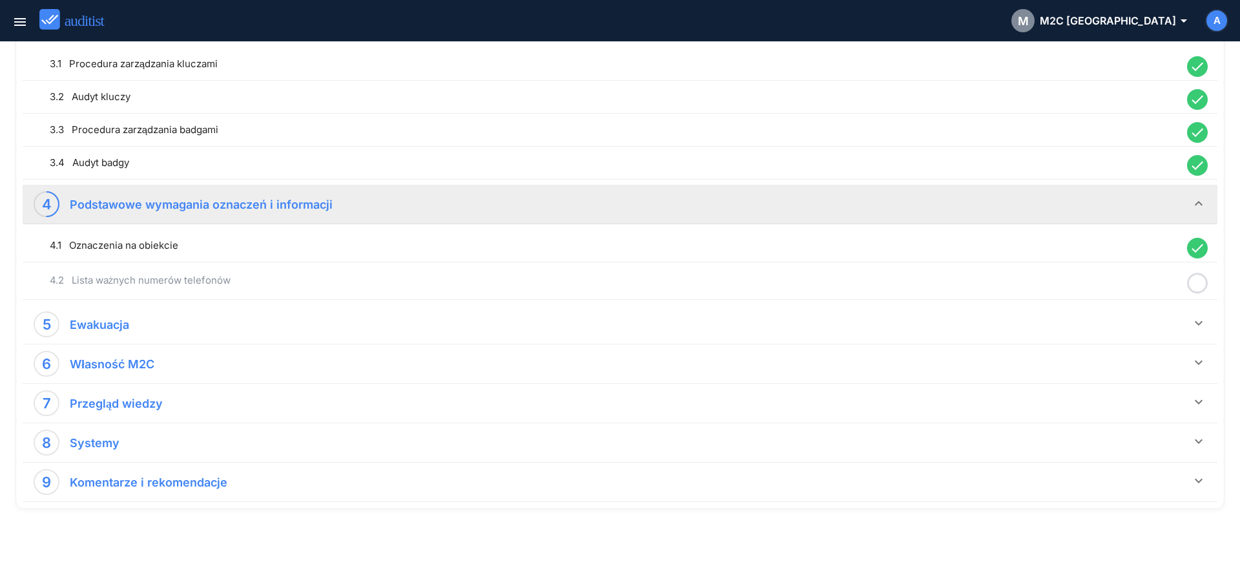
click at [1200, 284] on icon at bounding box center [1197, 283] width 21 height 25
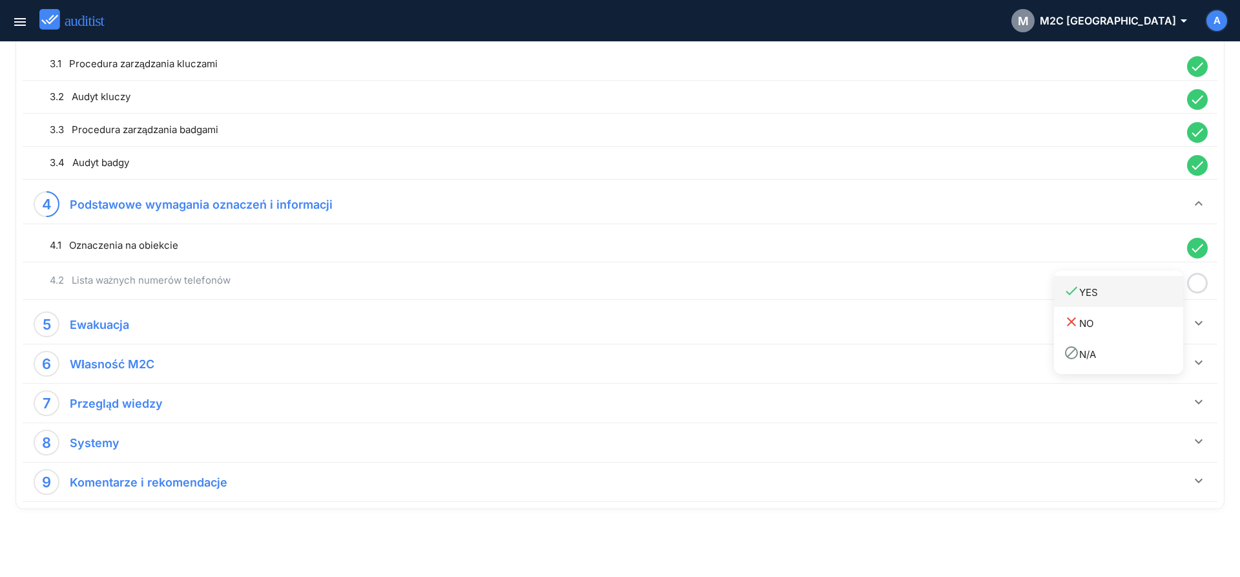
drag, startPoint x: 1158, startPoint y: 291, endPoint x: 1173, endPoint y: 301, distance: 17.2
click at [1160, 293] on div "done YES" at bounding box center [1124, 291] width 120 height 17
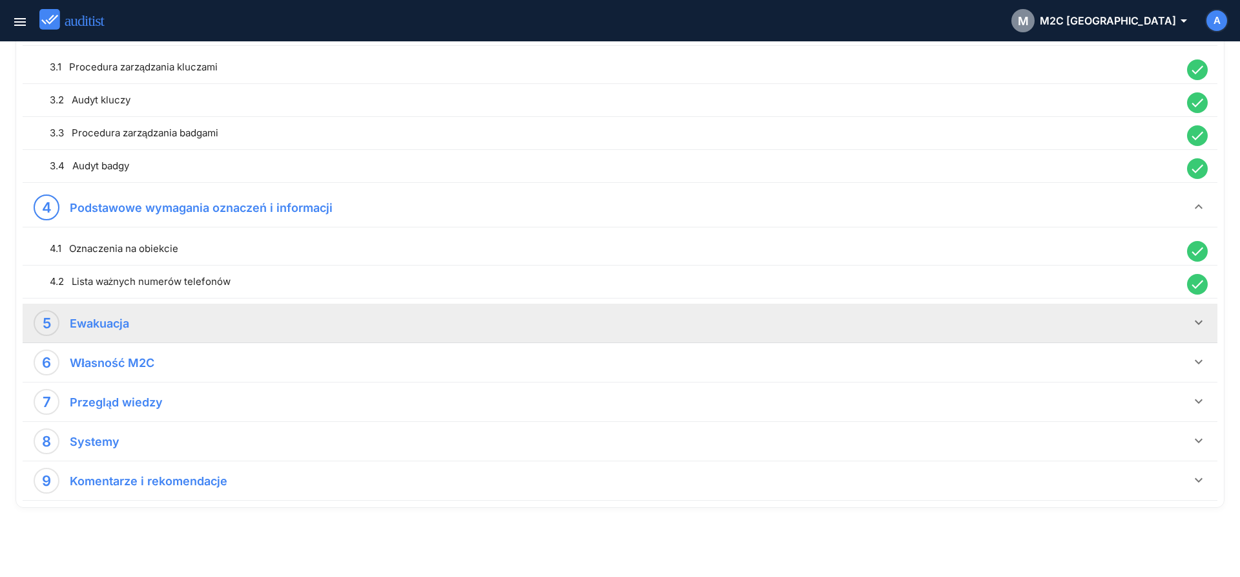
click at [1205, 324] on icon "keyboard_arrow_down" at bounding box center [1199, 323] width 16 height 16
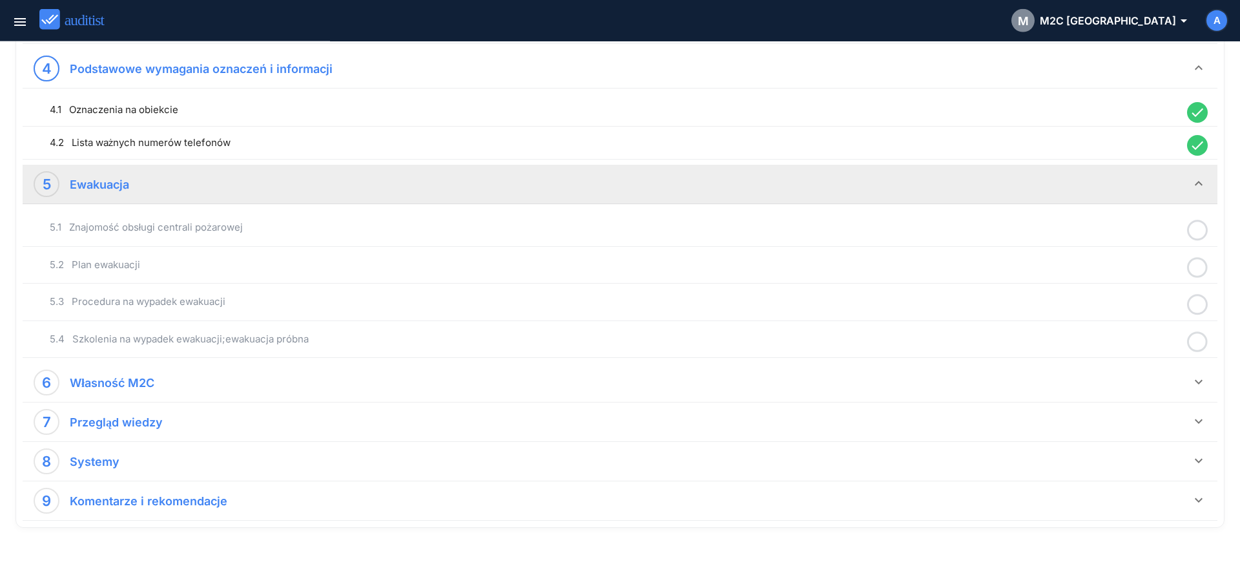
scroll to position [804, 0]
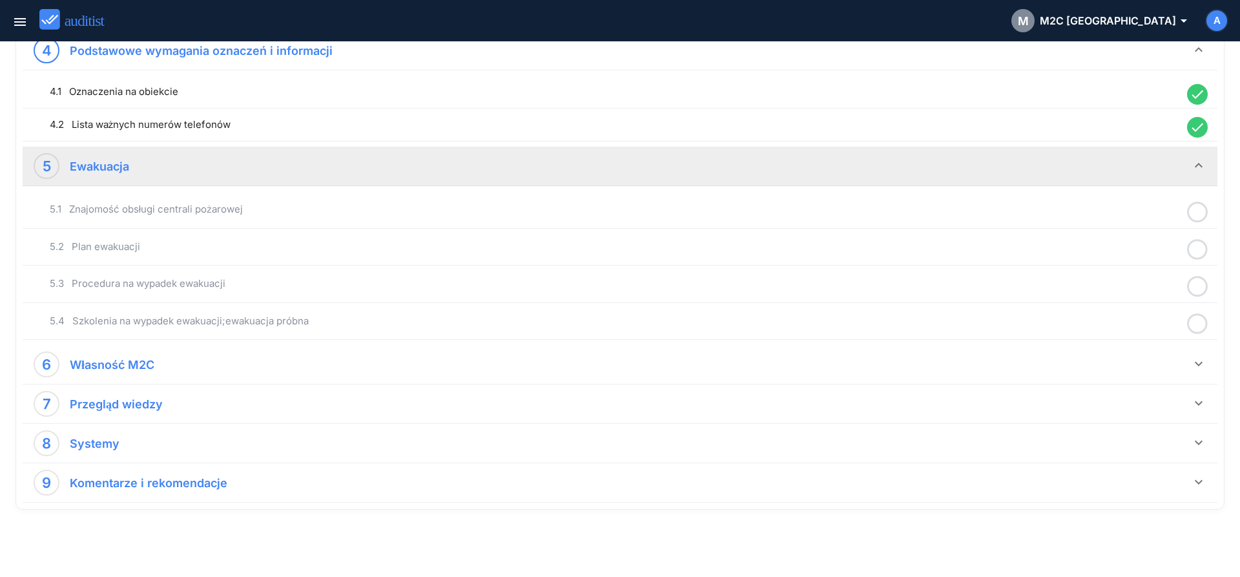
click at [1200, 216] on icon at bounding box center [1197, 212] width 21 height 25
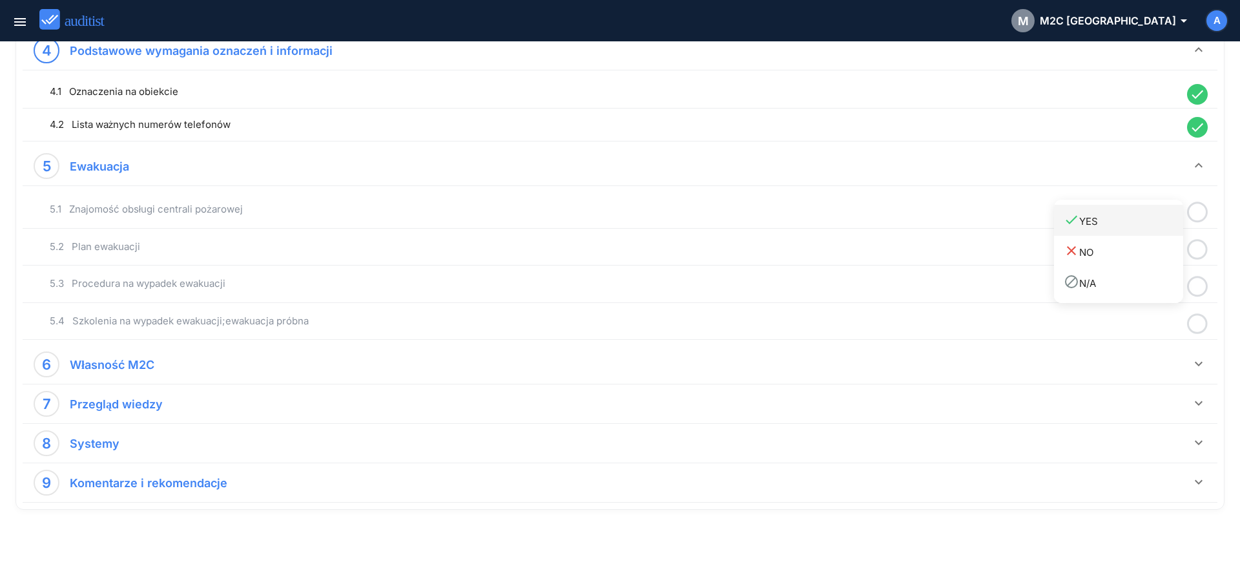
click at [1148, 231] on link "done YES" at bounding box center [1118, 220] width 129 height 31
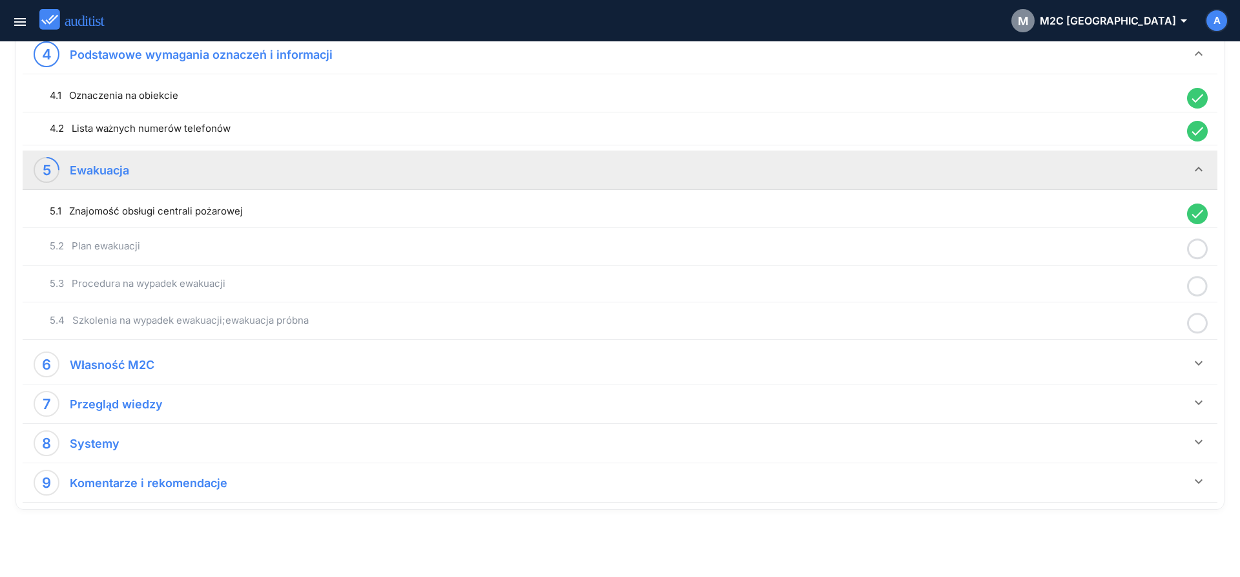
click at [1200, 253] on icon at bounding box center [1197, 248] width 21 height 25
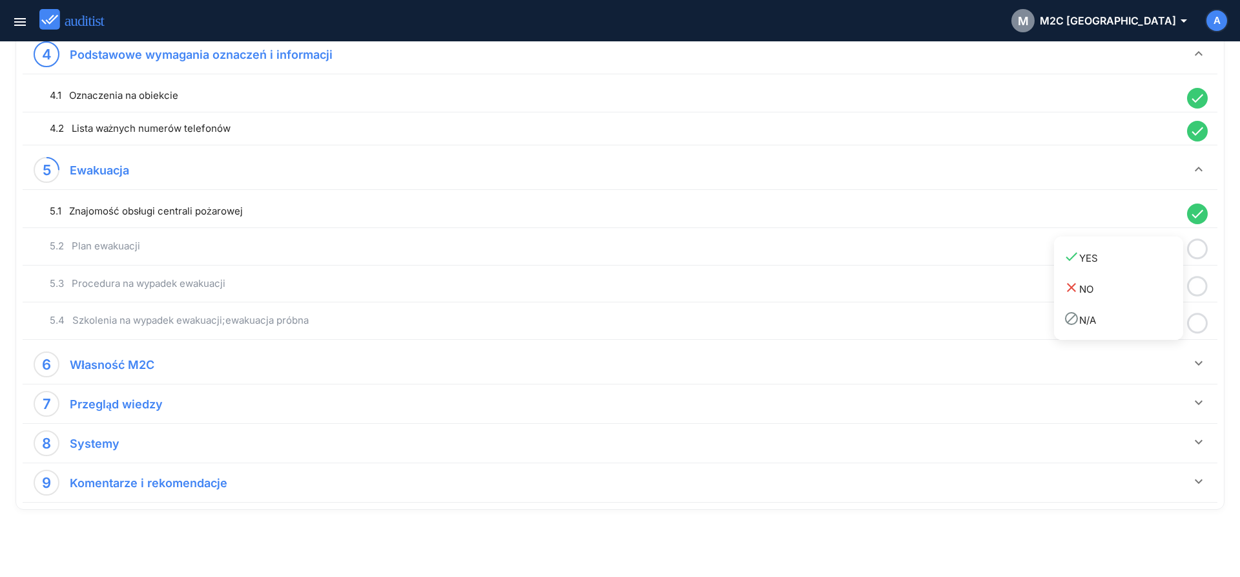
drag, startPoint x: 1152, startPoint y: 259, endPoint x: 1191, endPoint y: 276, distance: 42.2
click at [1154, 264] on div "done YES" at bounding box center [1124, 257] width 120 height 17
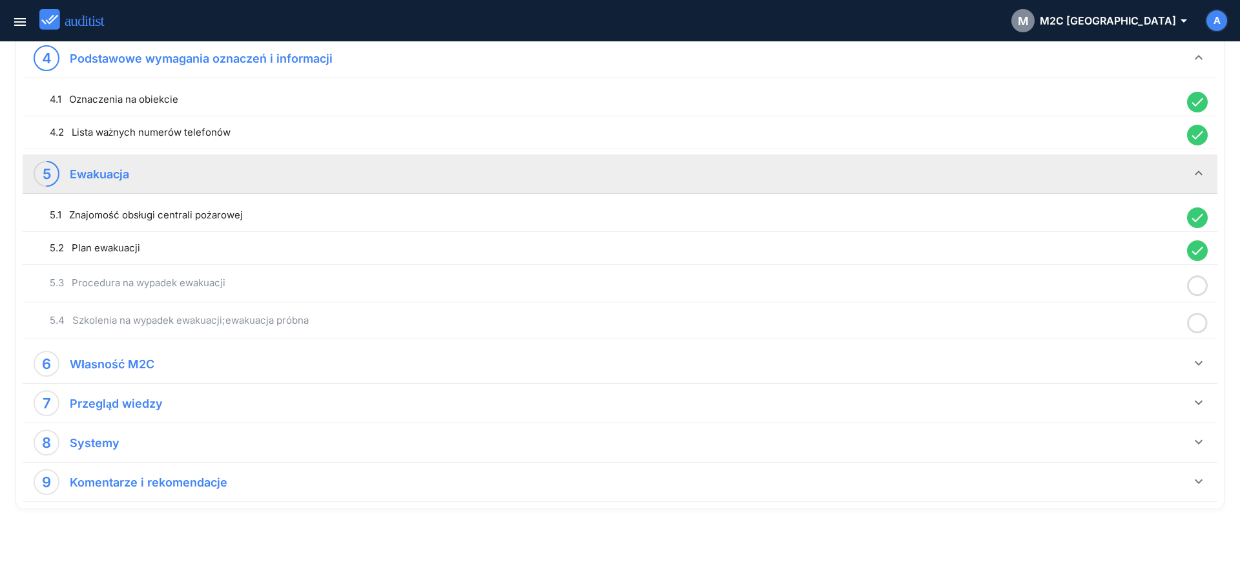
click at [1205, 283] on icon at bounding box center [1197, 285] width 21 height 25
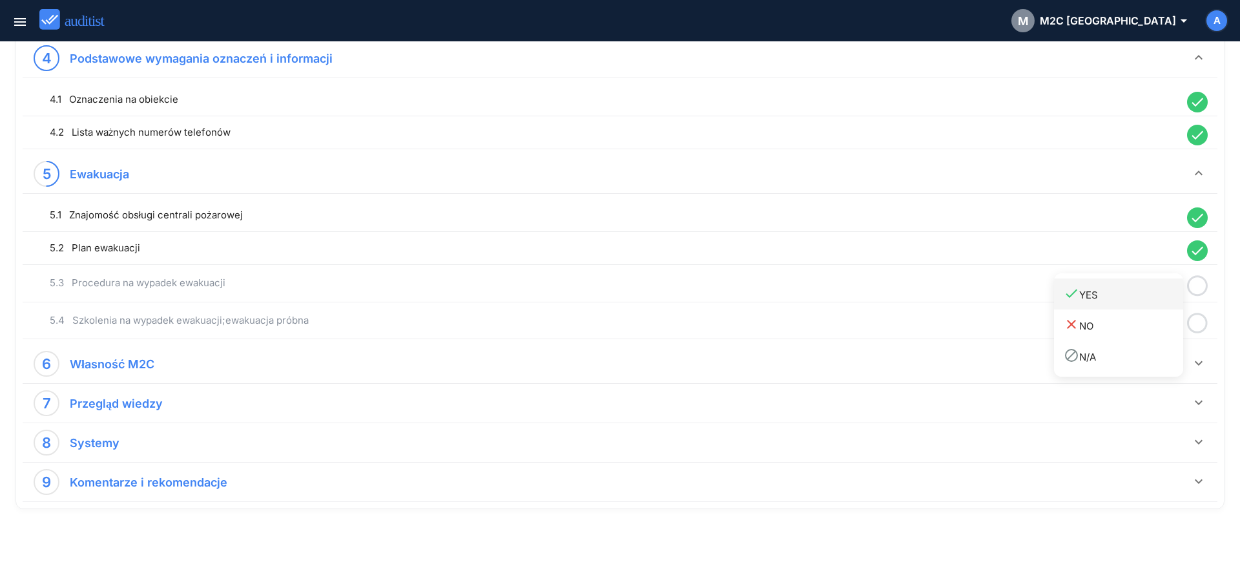
drag, startPoint x: 1114, startPoint y: 295, endPoint x: 1129, endPoint y: 302, distance: 16.5
click at [1115, 295] on div "done YES" at bounding box center [1124, 294] width 120 height 17
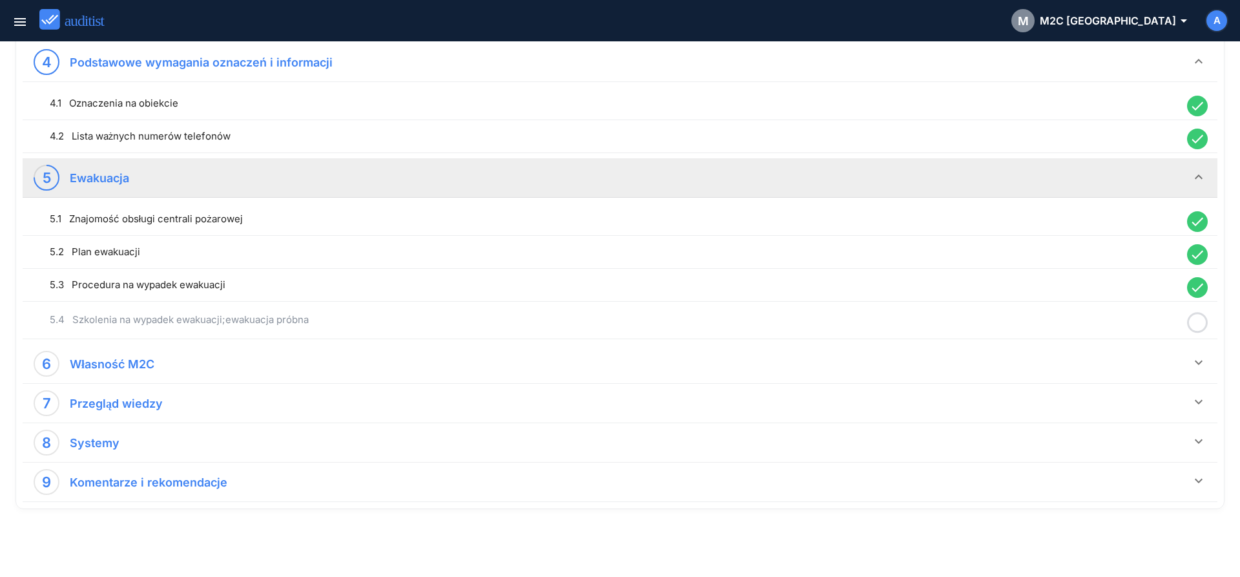
click at [1203, 327] on icon at bounding box center [1197, 322] width 21 height 25
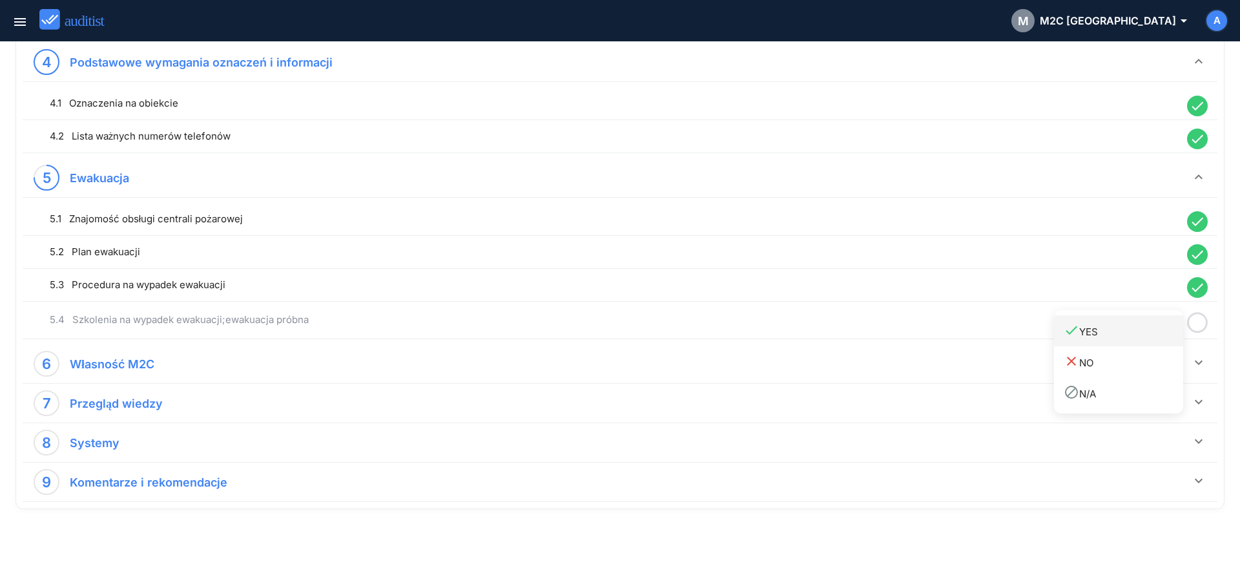
drag, startPoint x: 1112, startPoint y: 328, endPoint x: 1137, endPoint y: 344, distance: 30.3
click at [1118, 332] on div "done YES" at bounding box center [1124, 330] width 120 height 17
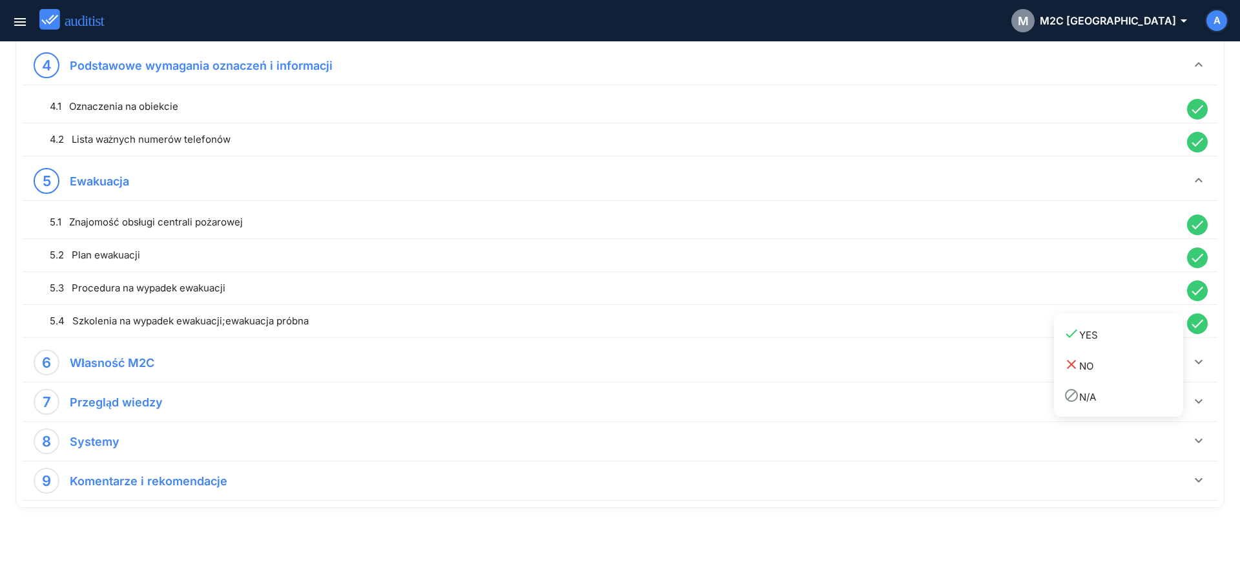
scroll to position [789, 0]
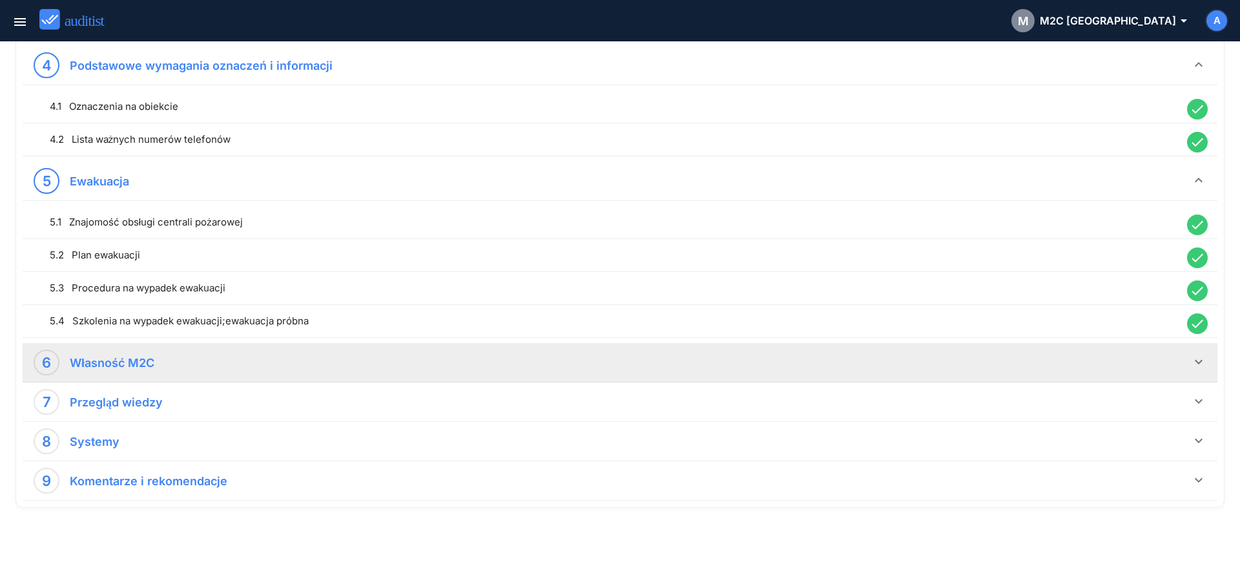
click at [1195, 366] on icon "keyboard_arrow_down" at bounding box center [1199, 362] width 16 height 16
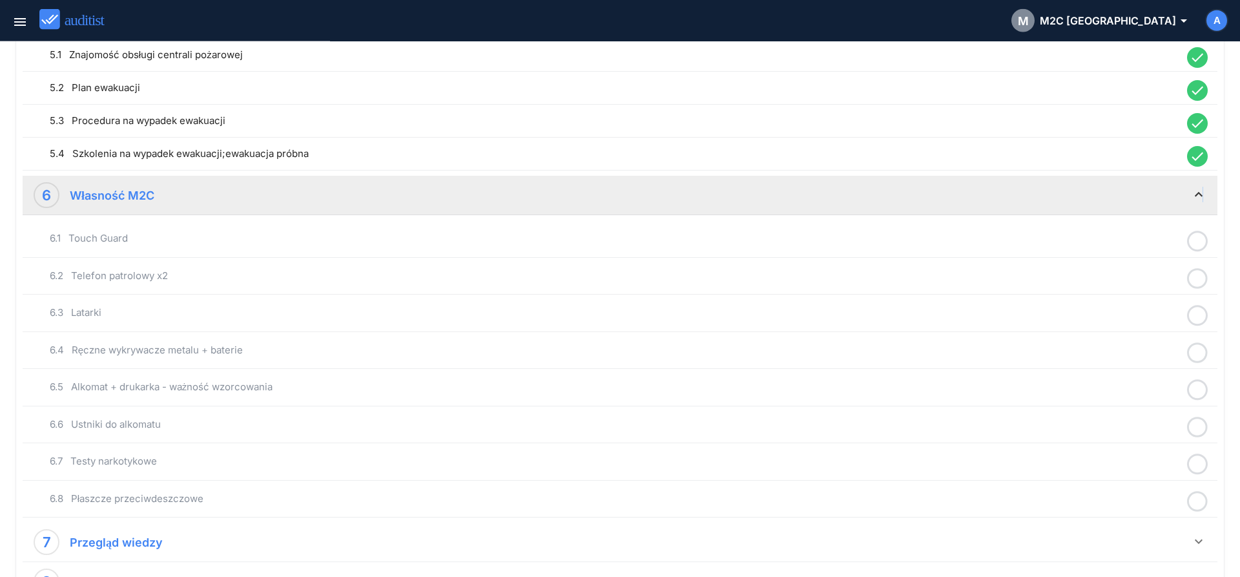
scroll to position [987, 0]
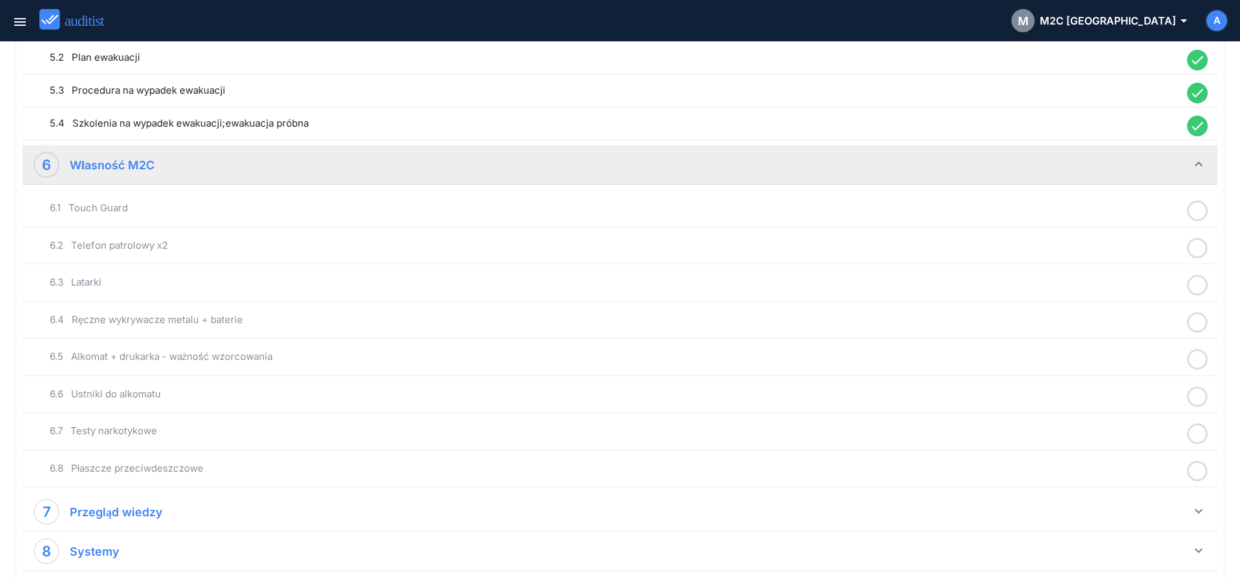
click at [1198, 212] on icon at bounding box center [1197, 210] width 21 height 25
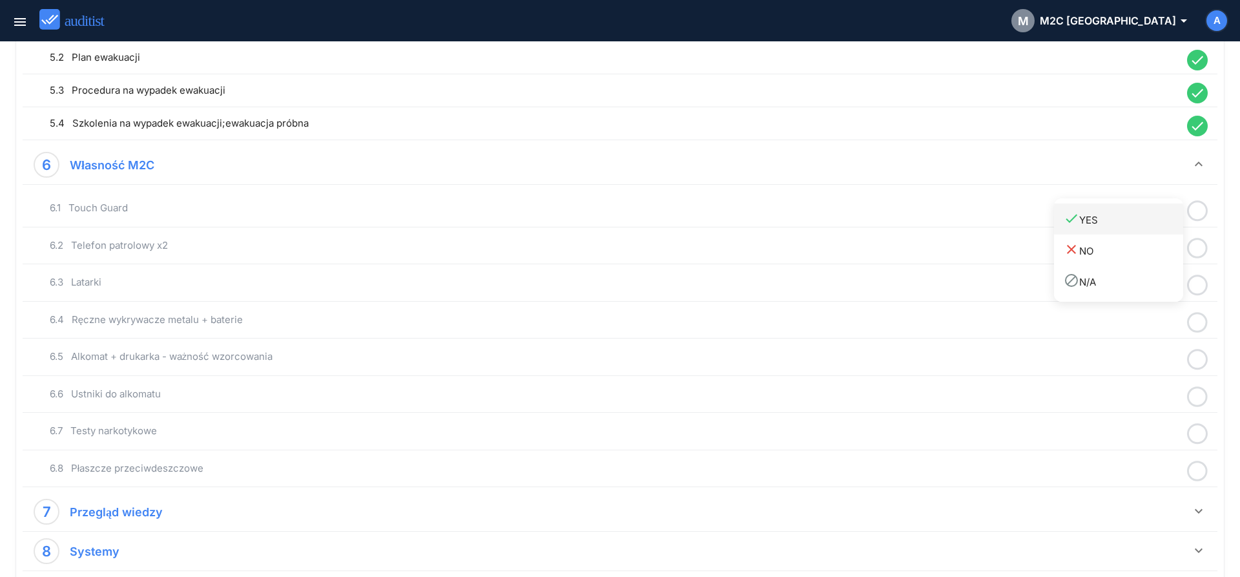
click at [1148, 214] on div "done YES" at bounding box center [1124, 219] width 120 height 17
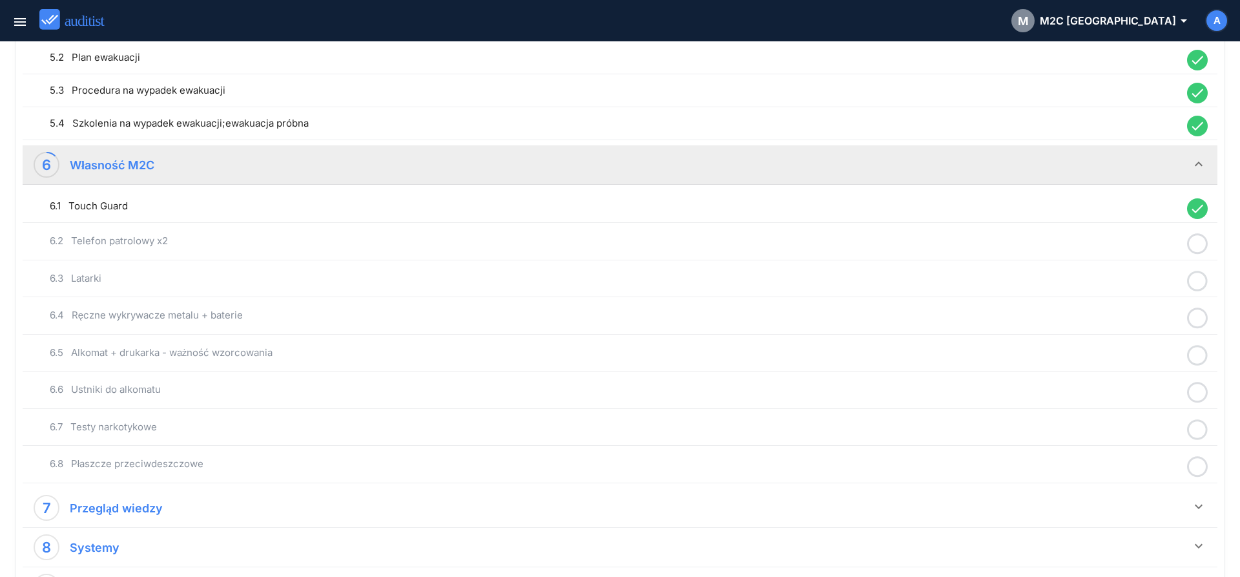
click at [1198, 245] on icon at bounding box center [1197, 243] width 21 height 25
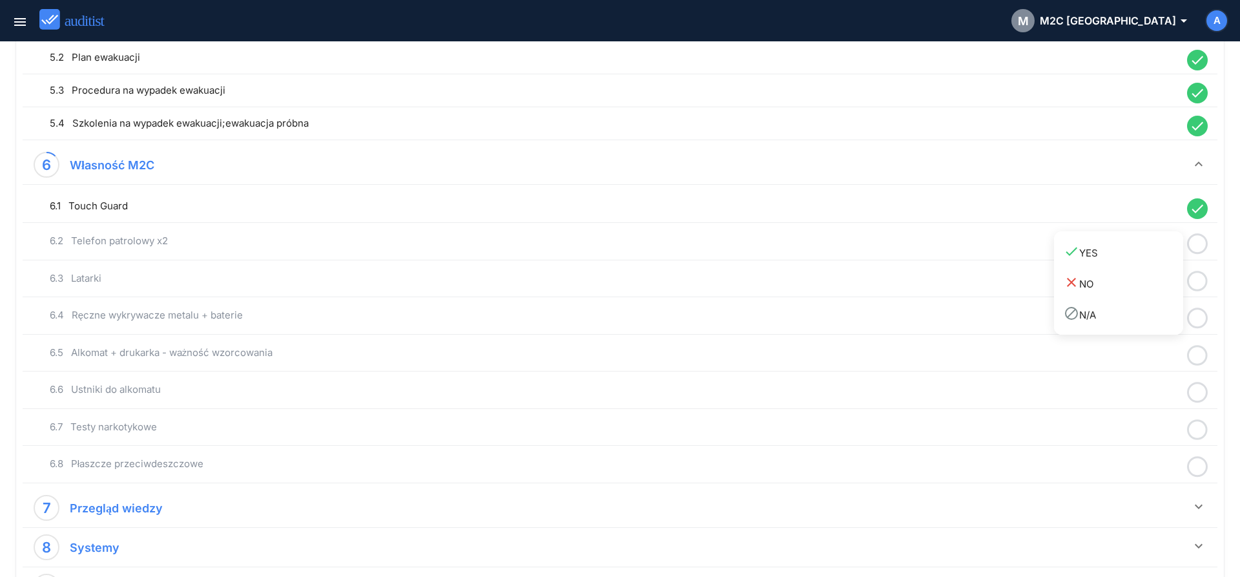
drag, startPoint x: 1159, startPoint y: 250, endPoint x: 1174, endPoint y: 260, distance: 17.7
click at [1158, 251] on div "done YES" at bounding box center [1124, 252] width 120 height 17
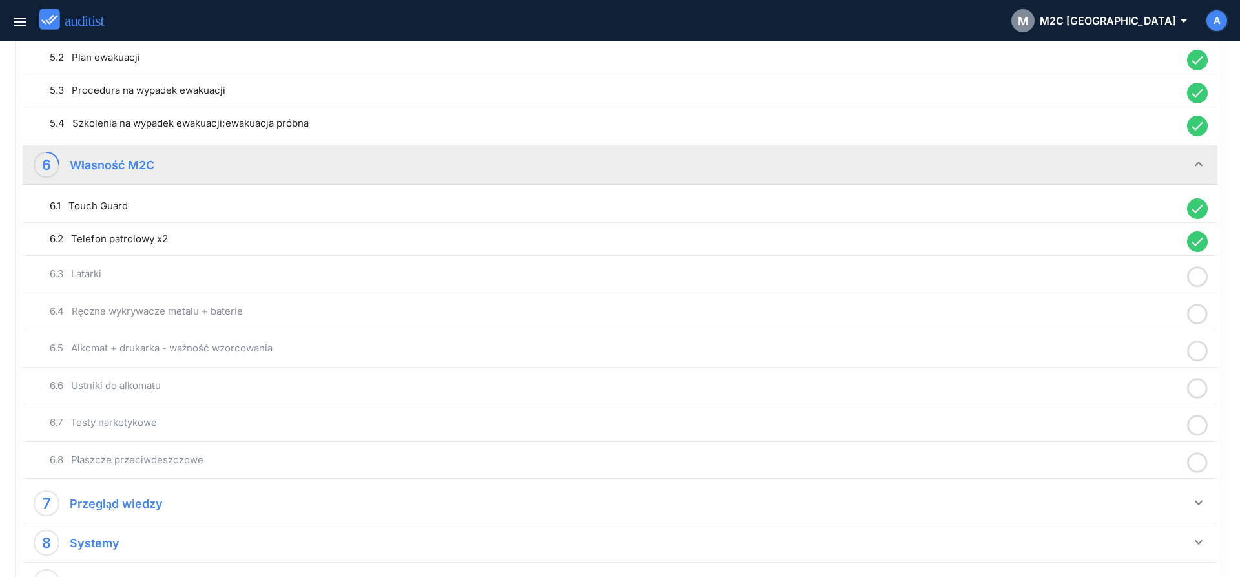
click at [1198, 277] on icon at bounding box center [1197, 276] width 21 height 25
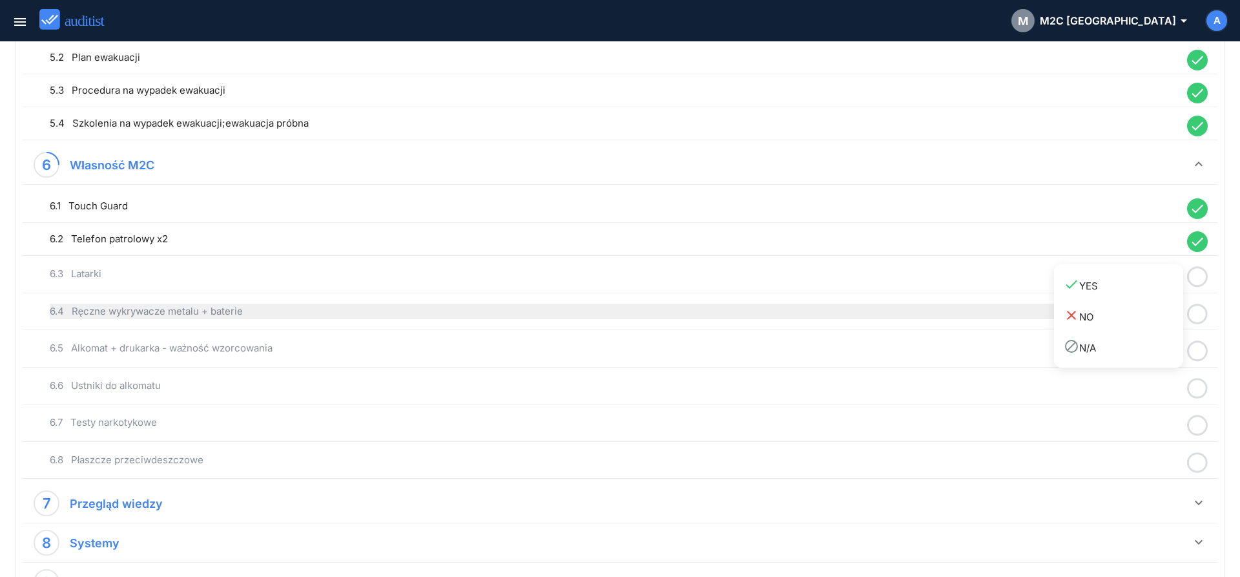
drag, startPoint x: 1149, startPoint y: 291, endPoint x: 1172, endPoint y: 304, distance: 26.3
click at [1148, 293] on div "done YES" at bounding box center [1124, 285] width 120 height 17
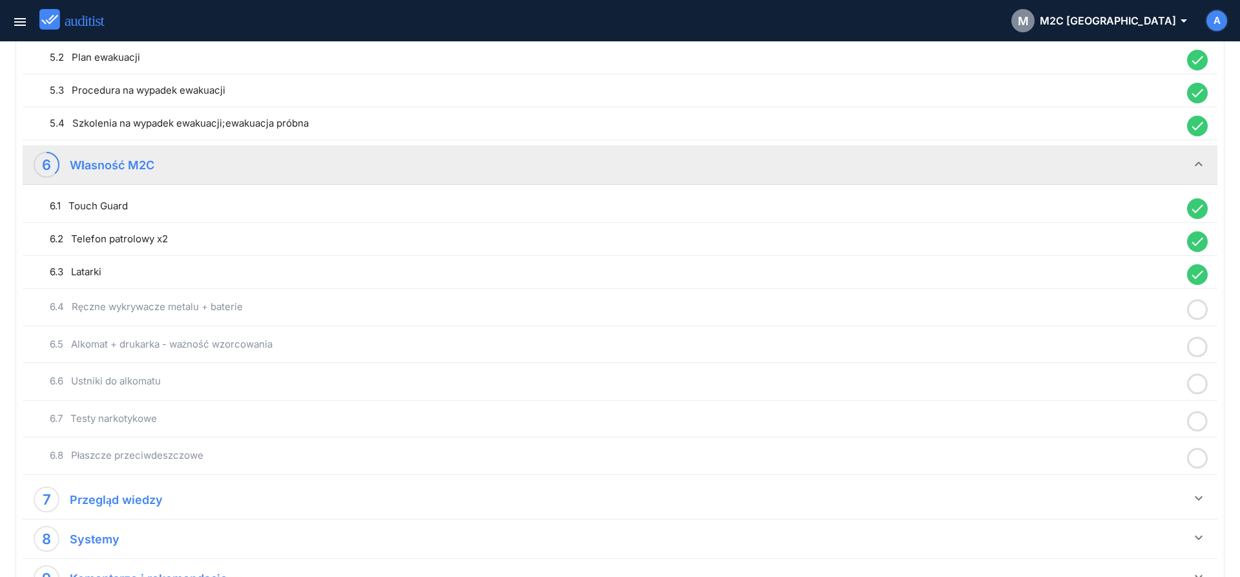
click at [1189, 309] on circle at bounding box center [1198, 309] width 19 height 19
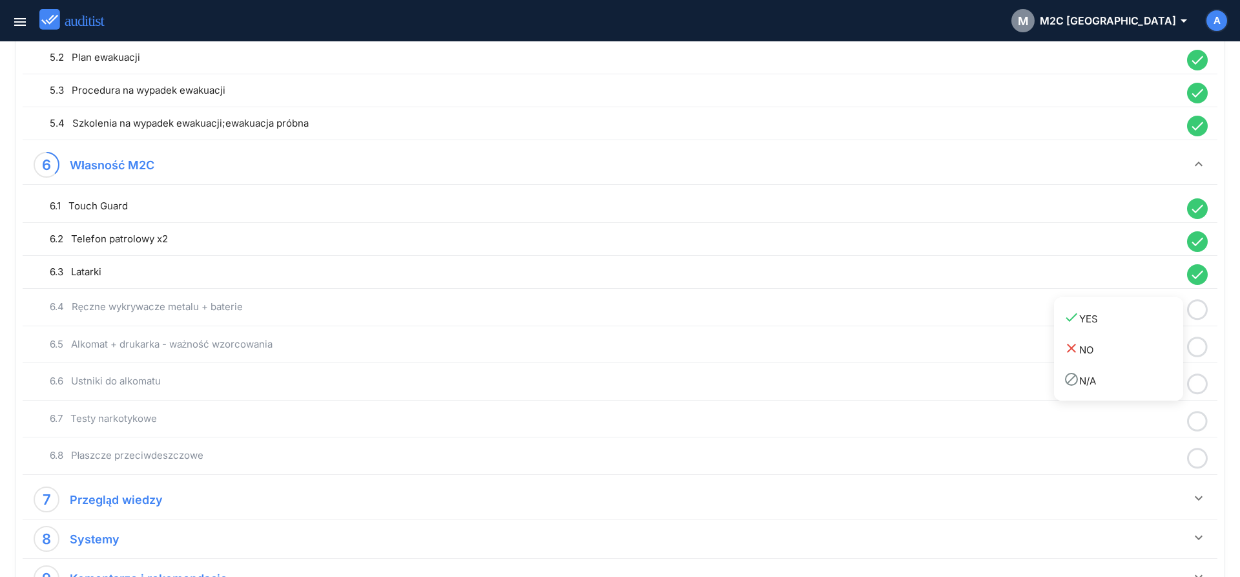
drag, startPoint x: 1141, startPoint y: 320, endPoint x: 1167, endPoint y: 330, distance: 28.4
click at [1144, 322] on div "done YES" at bounding box center [1124, 317] width 120 height 17
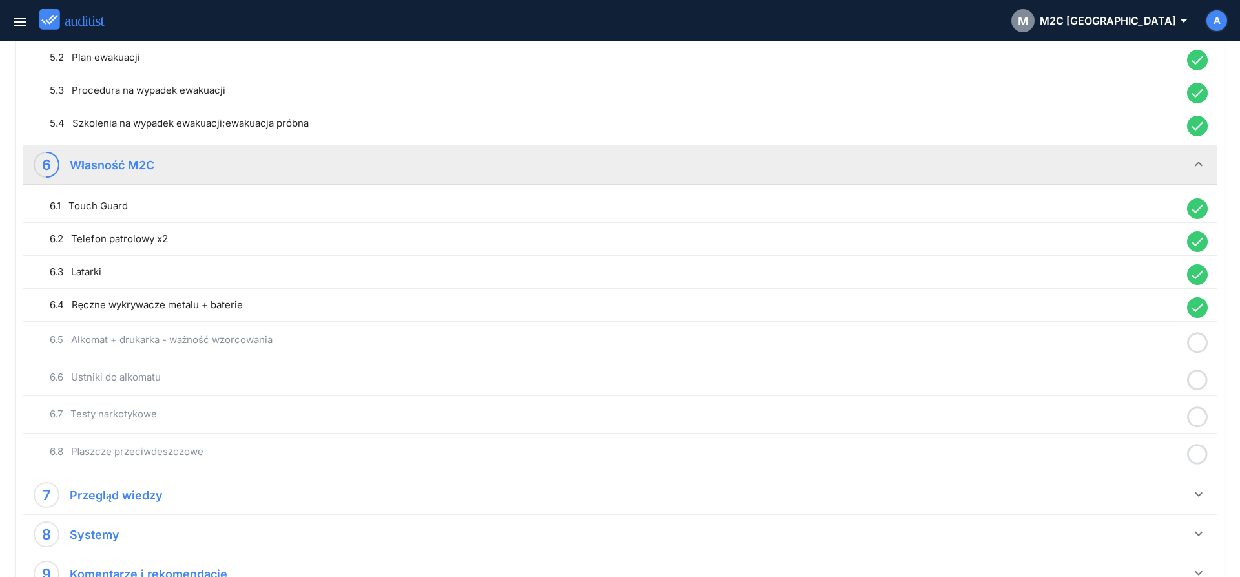
click at [1196, 347] on icon at bounding box center [1197, 342] width 21 height 25
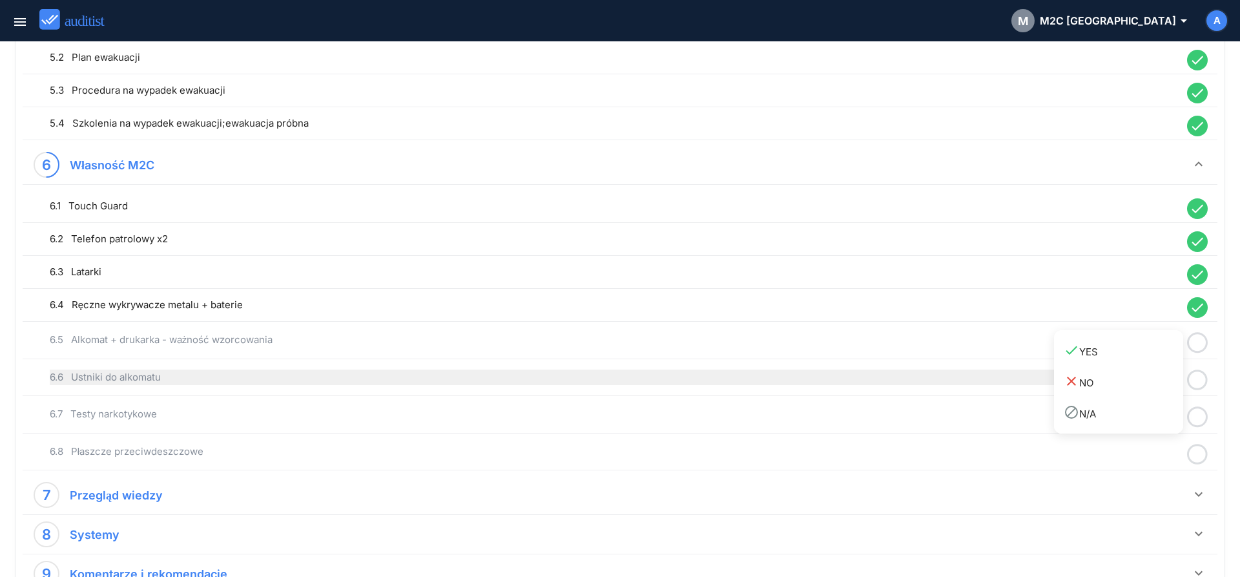
drag, startPoint x: 1148, startPoint y: 354, endPoint x: 1169, endPoint y: 366, distance: 24.6
click at [1147, 355] on div "done YES" at bounding box center [1124, 350] width 120 height 17
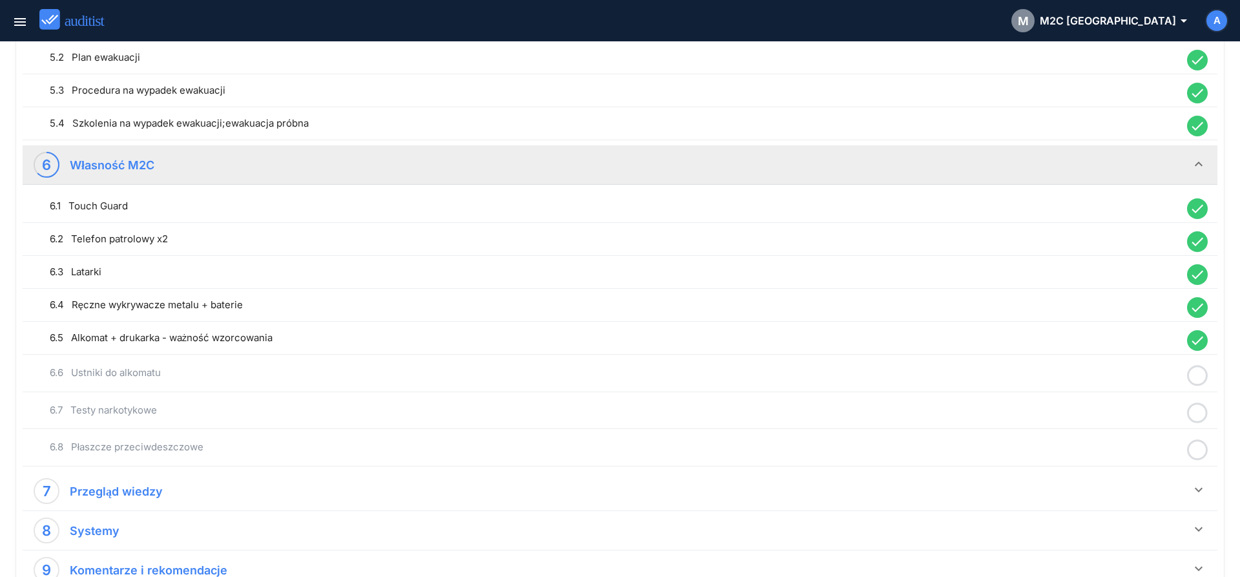
drag, startPoint x: 1199, startPoint y: 377, endPoint x: 1169, endPoint y: 384, distance: 31.2
click at [1200, 378] on icon at bounding box center [1197, 375] width 21 height 25
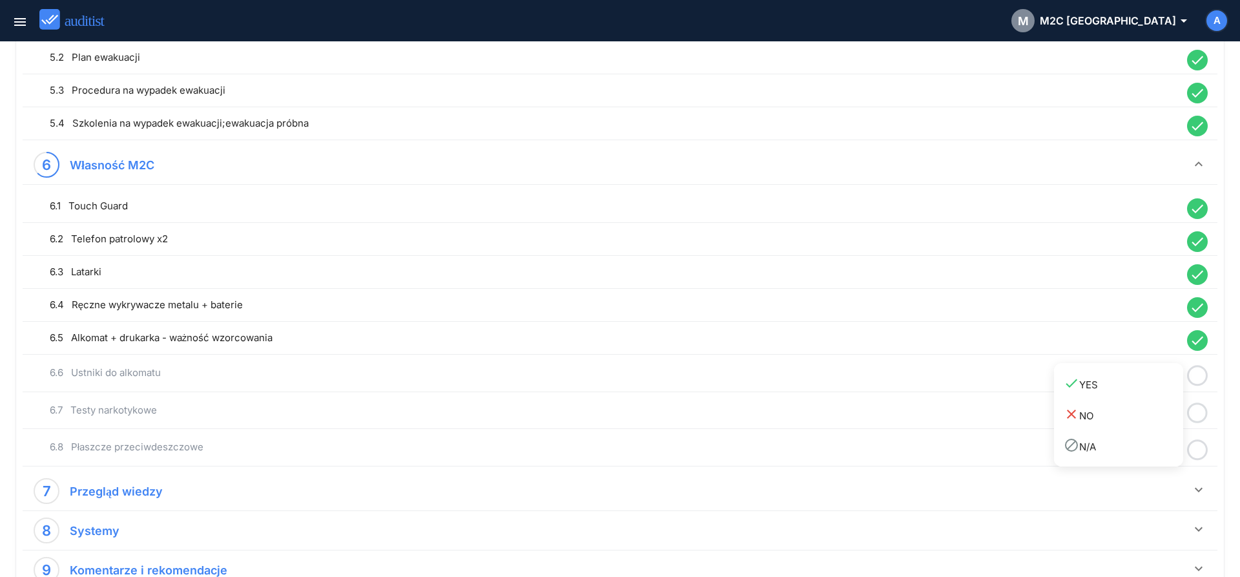
click at [1160, 386] on div "done YES" at bounding box center [1124, 383] width 120 height 17
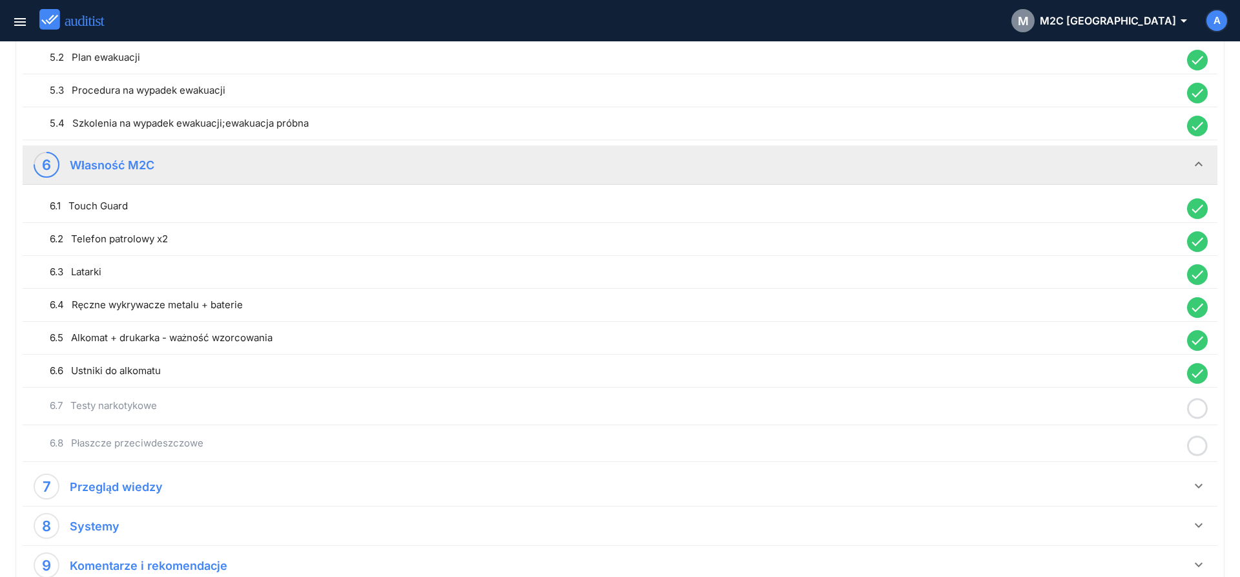
click at [1196, 405] on icon at bounding box center [1197, 408] width 21 height 25
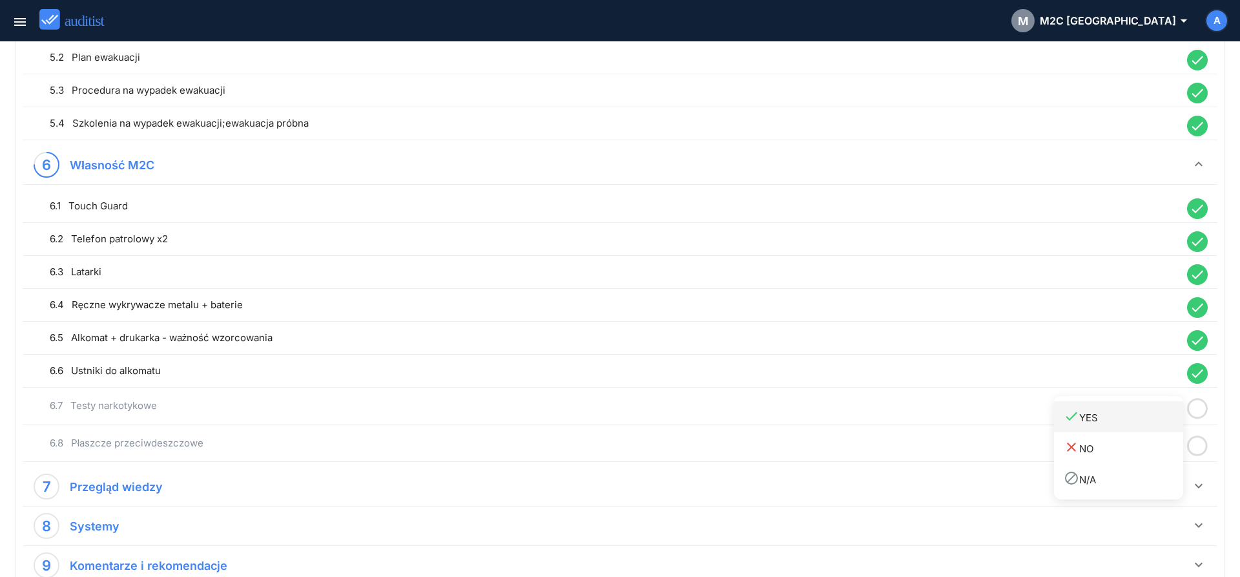
click at [1152, 414] on div "done YES" at bounding box center [1124, 416] width 120 height 17
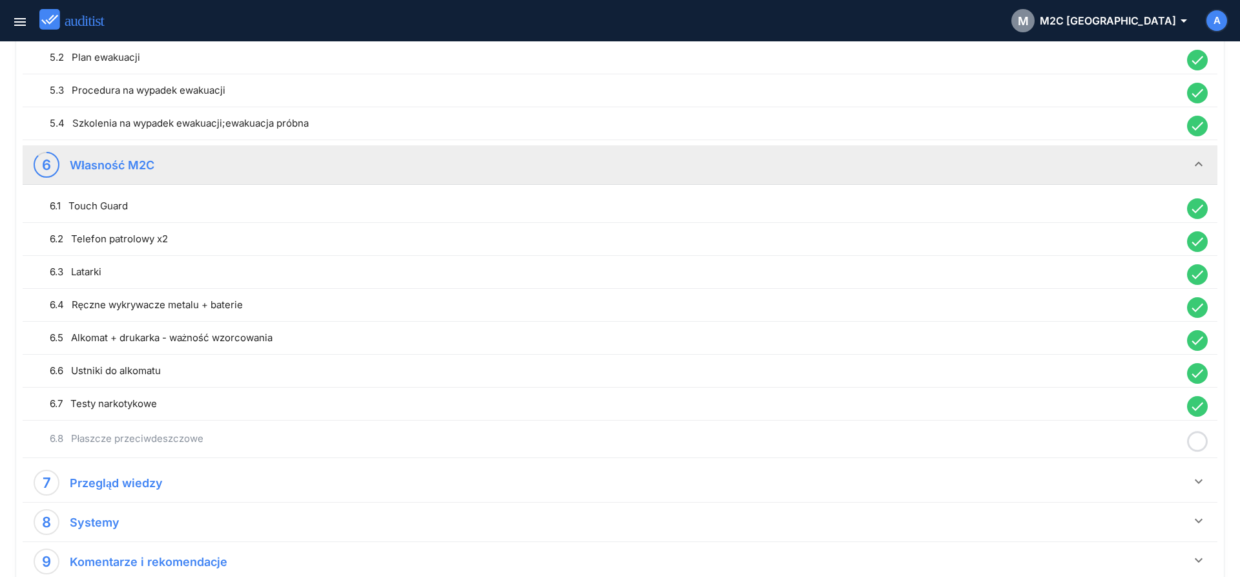
click at [1198, 441] on icon at bounding box center [1197, 441] width 21 height 25
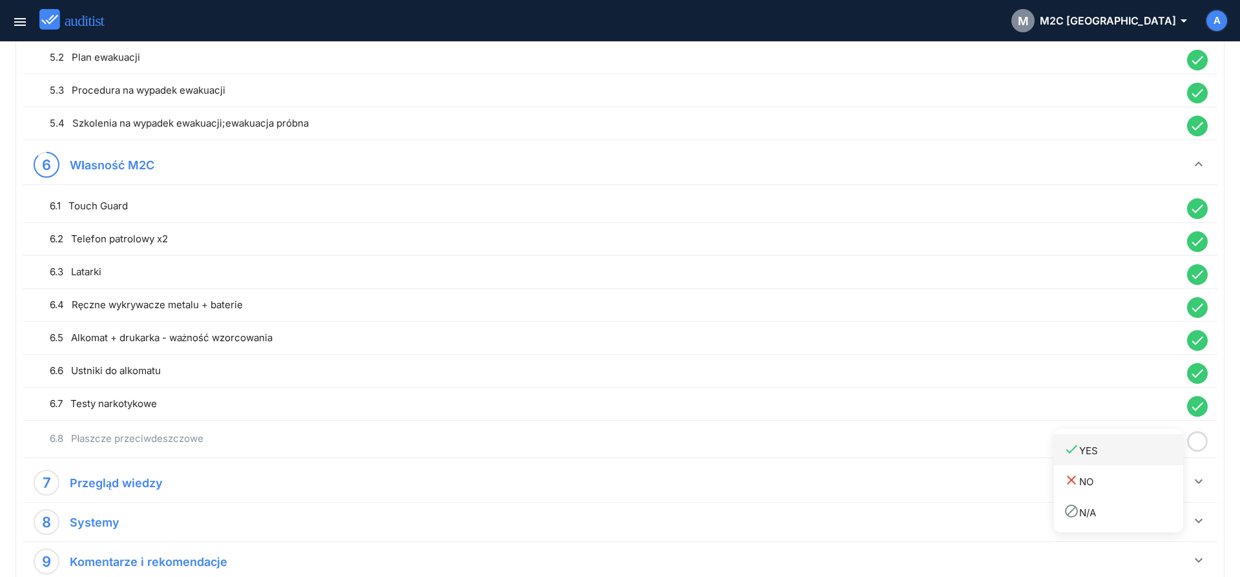
click at [1154, 450] on div "done YES" at bounding box center [1124, 449] width 120 height 17
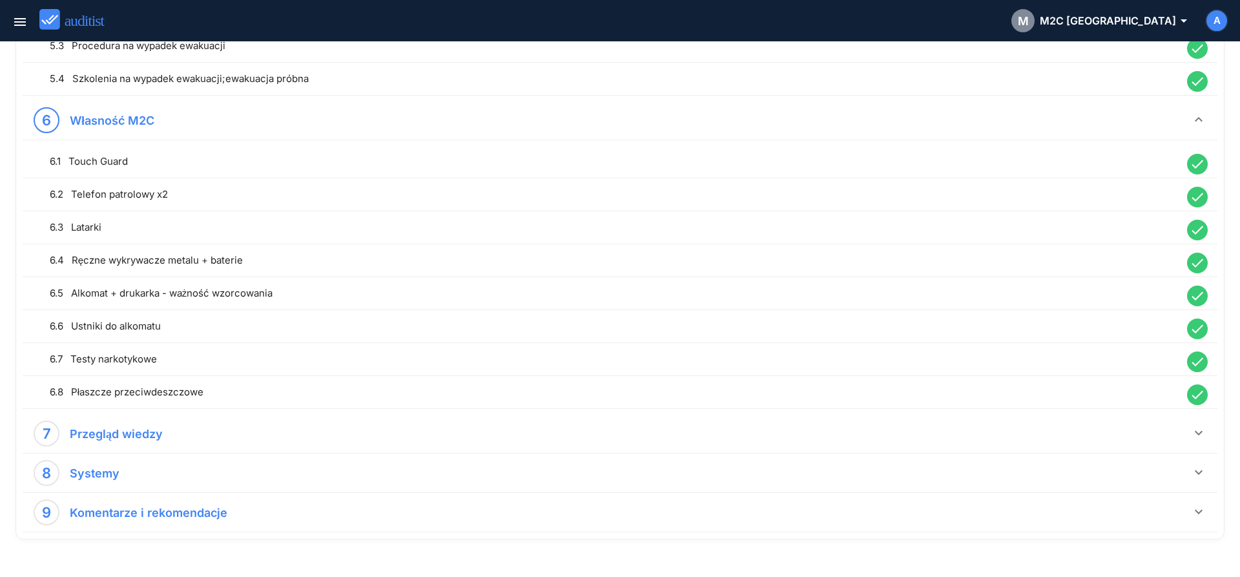
scroll to position [1063, 0]
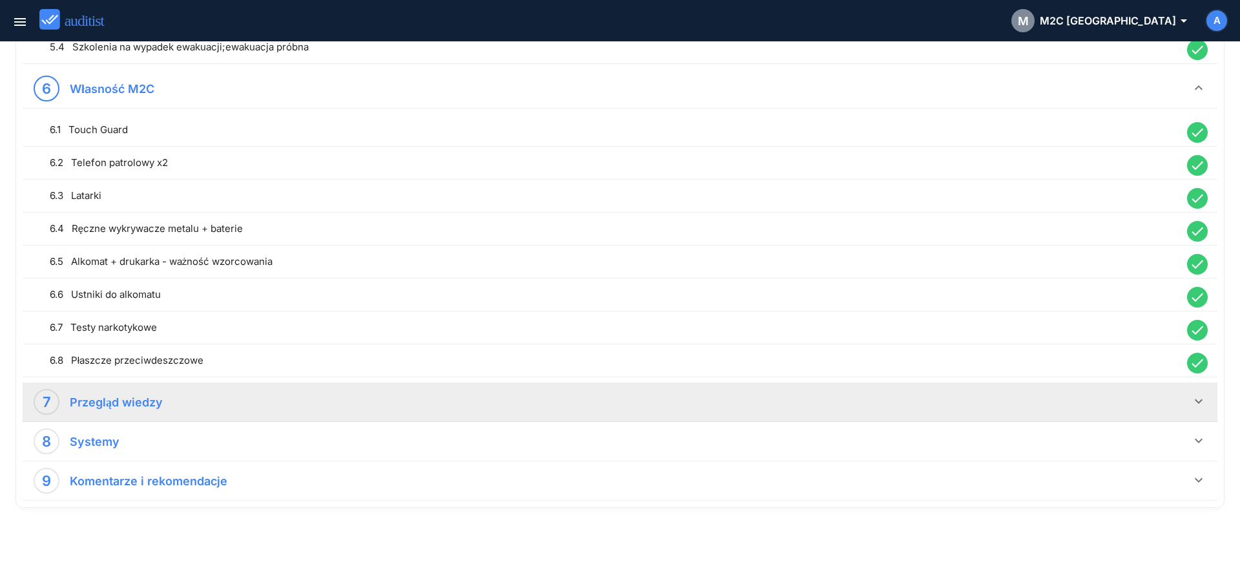
click at [1202, 404] on icon "keyboard_arrow_down" at bounding box center [1199, 401] width 16 height 16
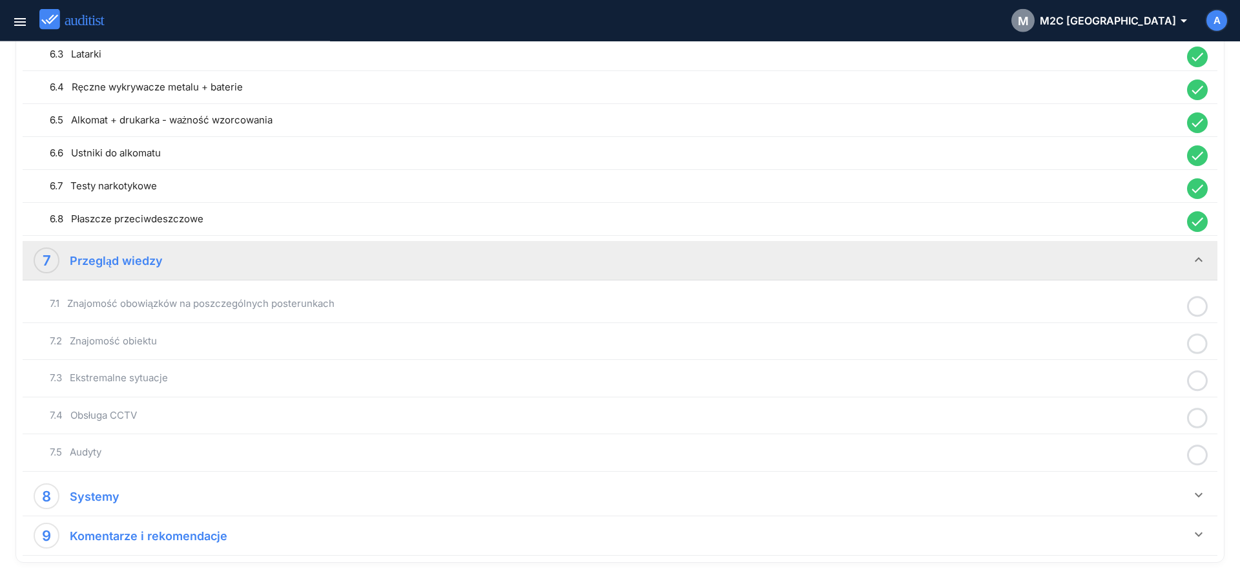
scroll to position [1256, 0]
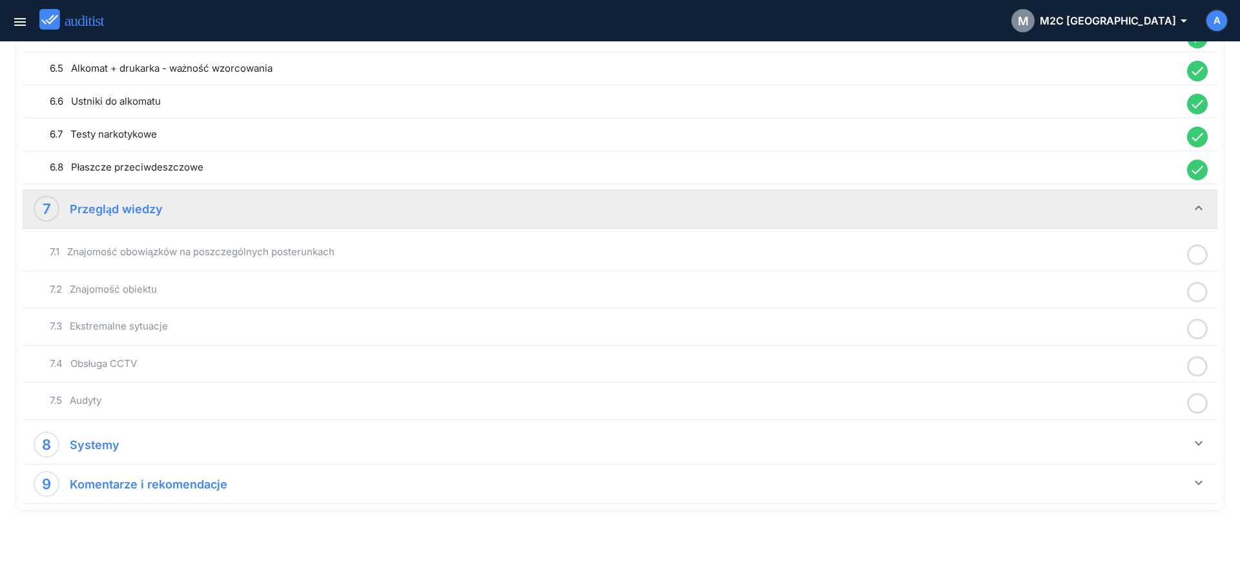
click at [1203, 255] on icon at bounding box center [1197, 254] width 21 height 25
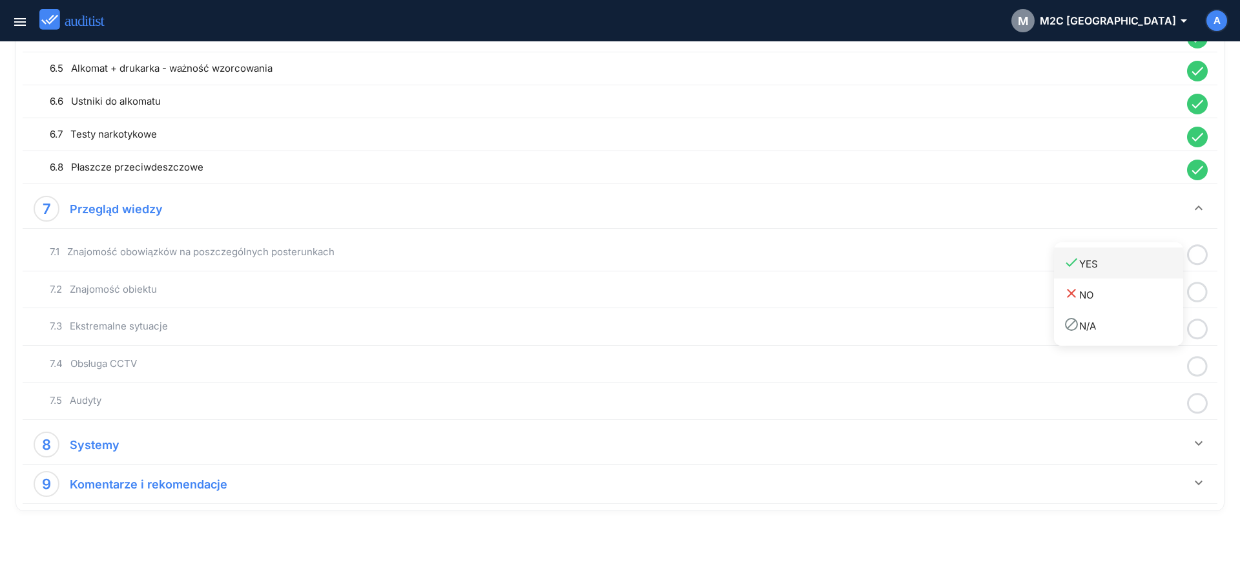
click at [1166, 267] on div "done YES" at bounding box center [1124, 263] width 120 height 17
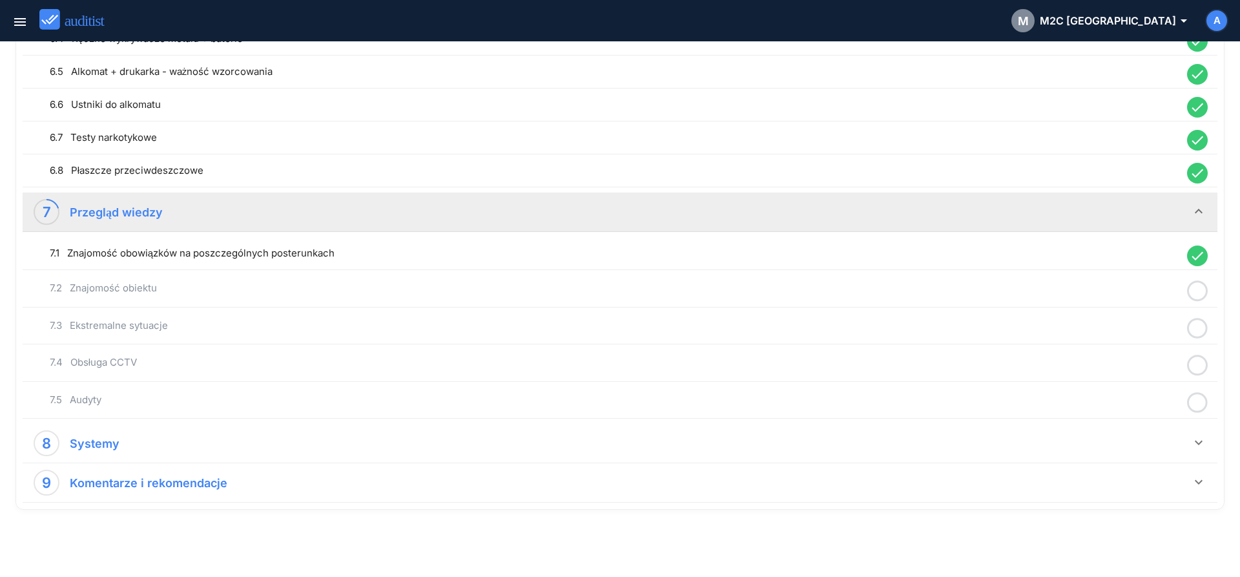
click at [1203, 287] on icon at bounding box center [1197, 290] width 21 height 25
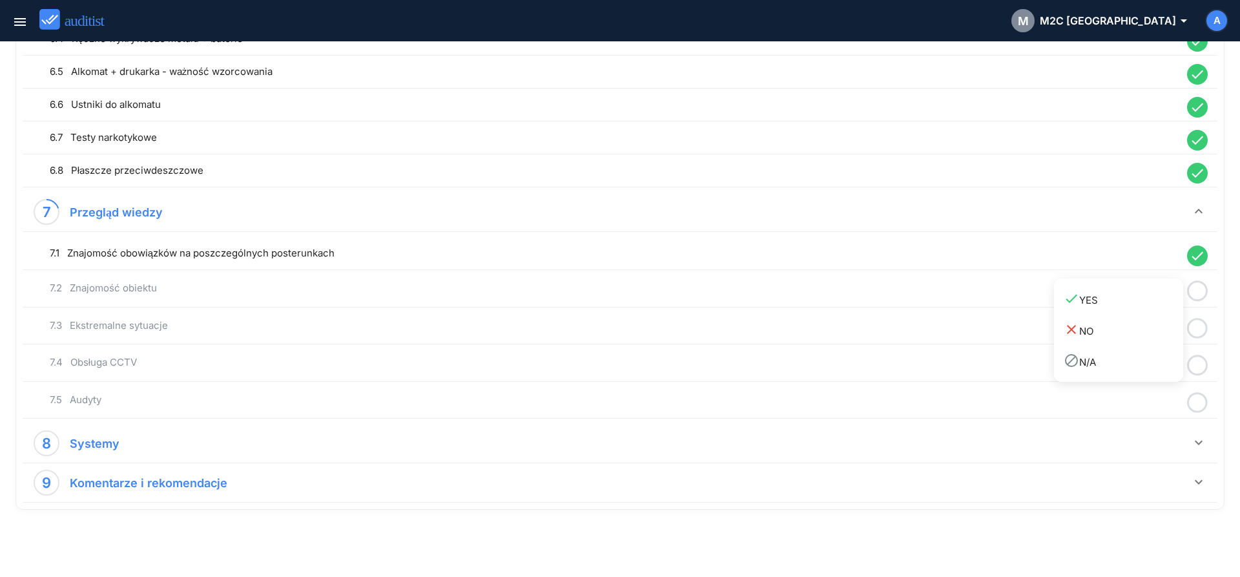
drag, startPoint x: 1143, startPoint y: 304, endPoint x: 1164, endPoint y: 313, distance: 22.6
click at [1146, 306] on div "done YES" at bounding box center [1124, 299] width 120 height 17
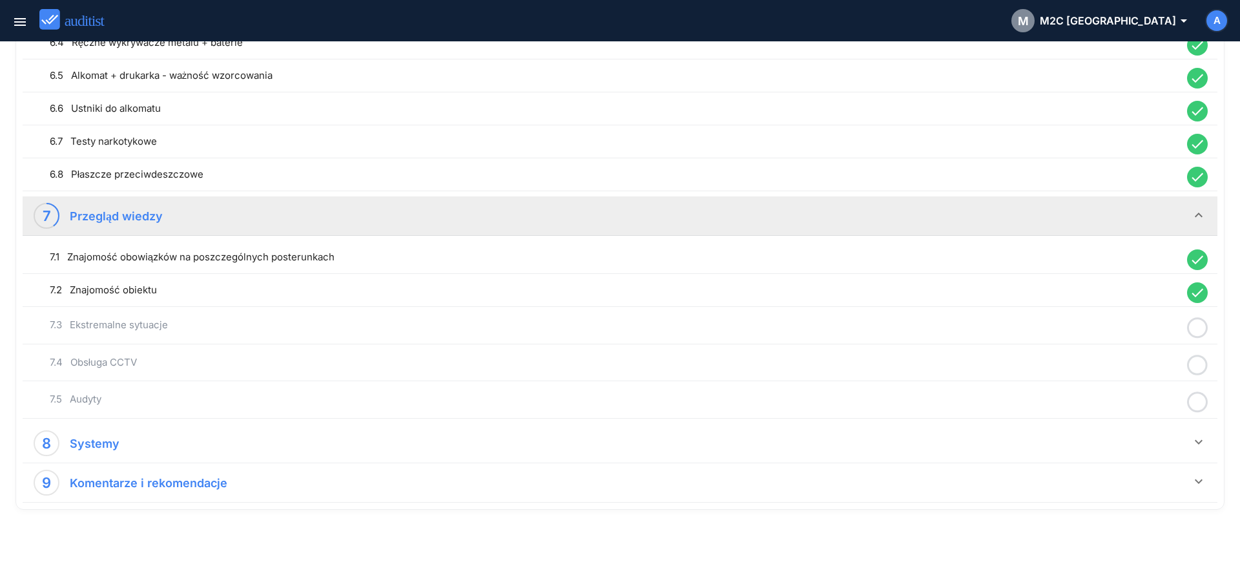
click at [1195, 326] on icon at bounding box center [1197, 327] width 21 height 25
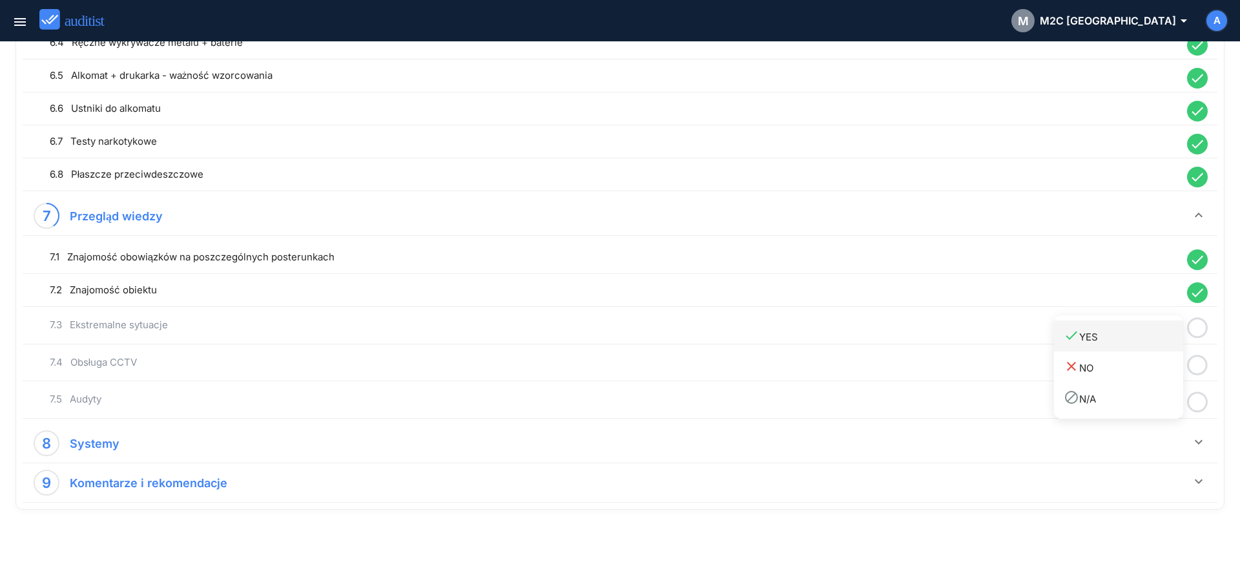
click at [1153, 343] on div "done YES" at bounding box center [1124, 336] width 120 height 17
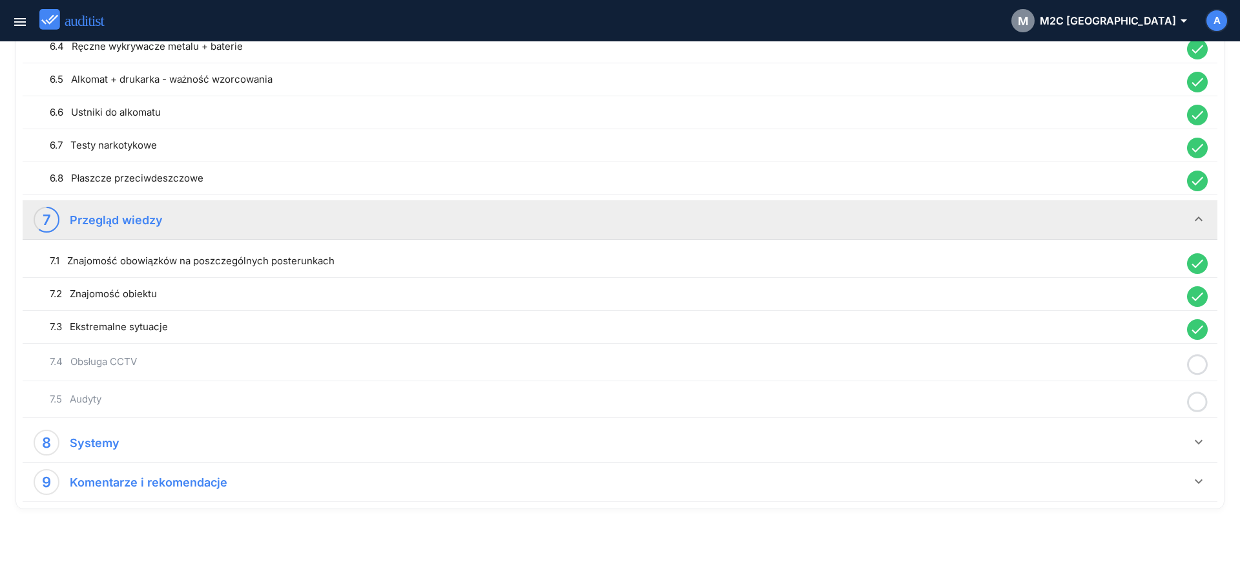
click at [1206, 369] on circle at bounding box center [1198, 364] width 19 height 19
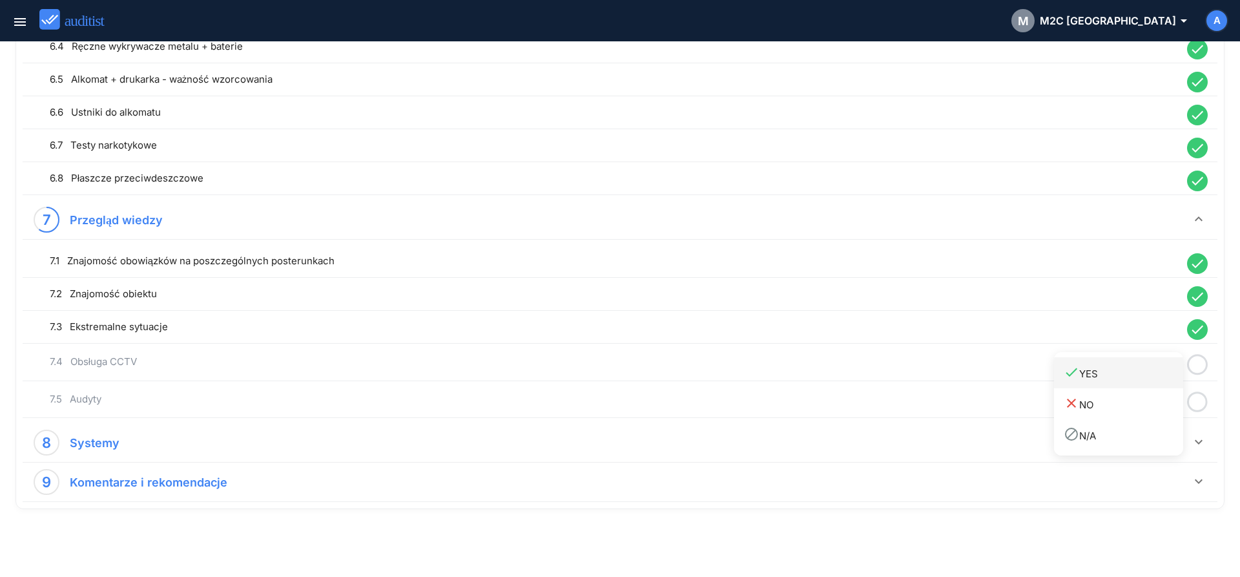
drag, startPoint x: 1120, startPoint y: 376, endPoint x: 1147, endPoint y: 387, distance: 28.7
click at [1126, 380] on div "done YES" at bounding box center [1124, 372] width 120 height 17
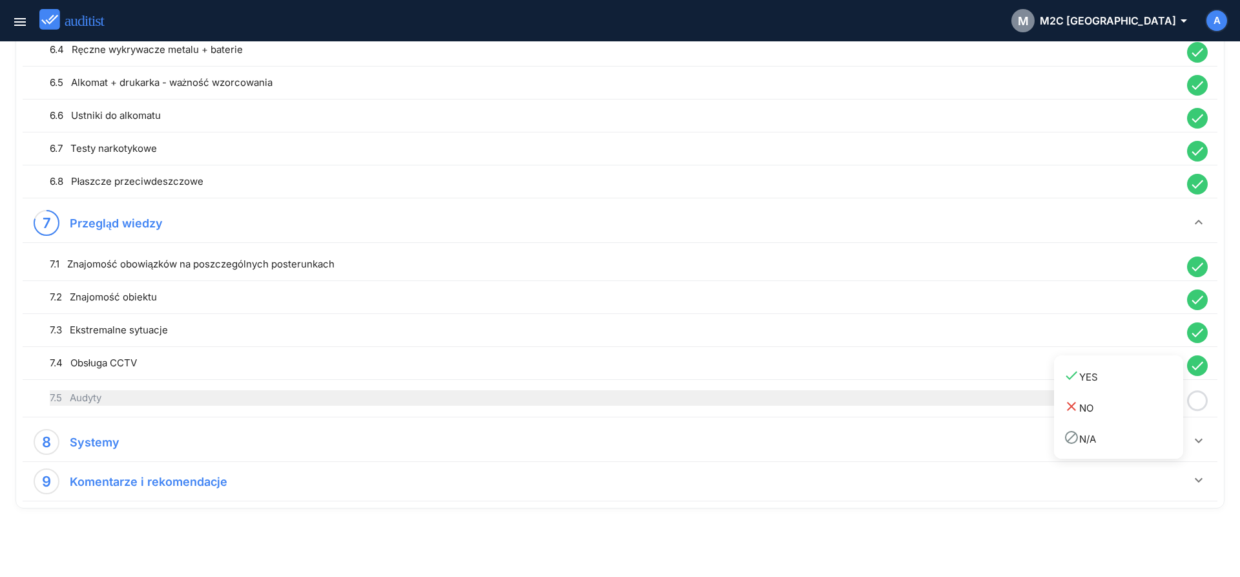
scroll to position [1241, 0]
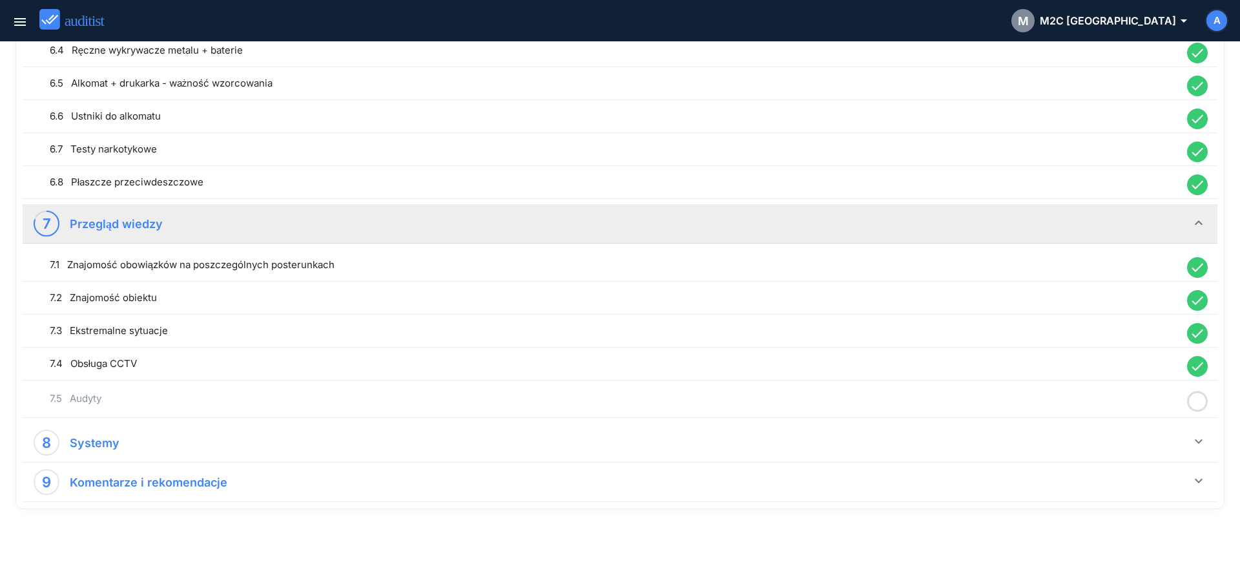
click at [1198, 408] on icon at bounding box center [1197, 401] width 21 height 25
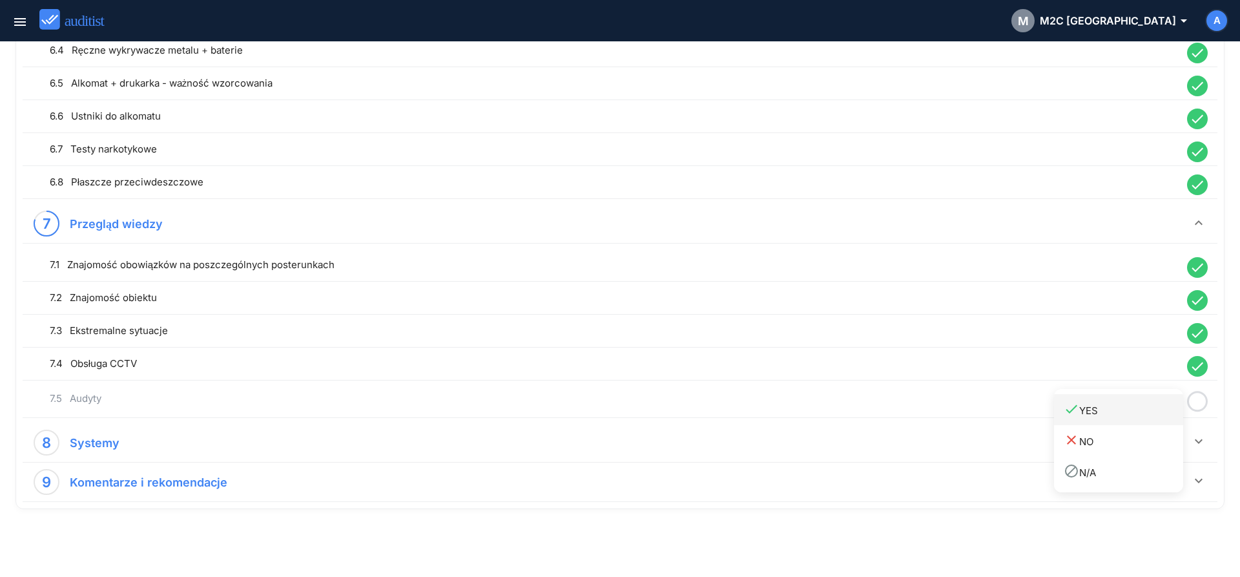
click at [1136, 412] on div "done YES" at bounding box center [1124, 409] width 120 height 17
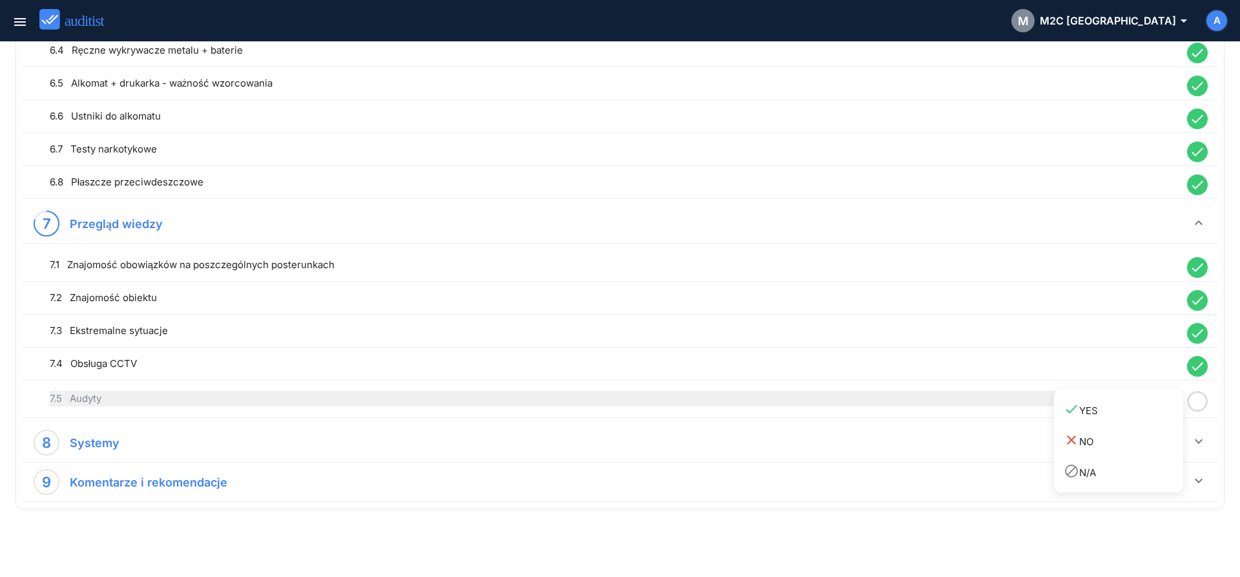
scroll to position [1238, 0]
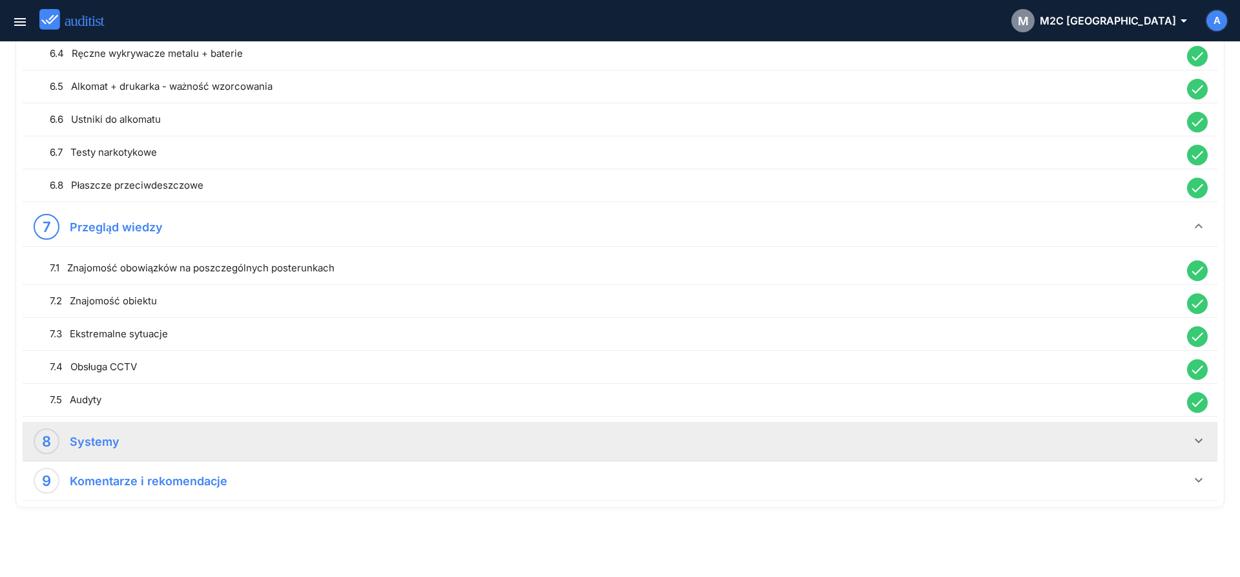
drag, startPoint x: 1199, startPoint y: 442, endPoint x: 1058, endPoint y: 380, distance: 154.5
click at [1199, 441] on icon "keyboard_arrow_down" at bounding box center [1199, 441] width 16 height 16
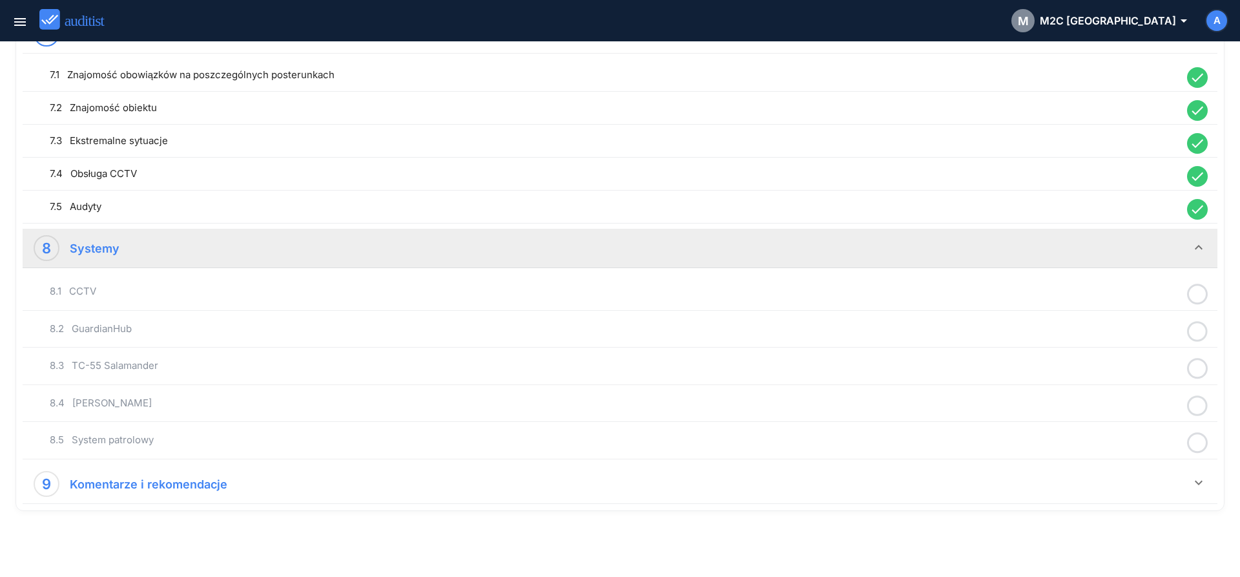
click at [1196, 297] on icon at bounding box center [1197, 294] width 21 height 25
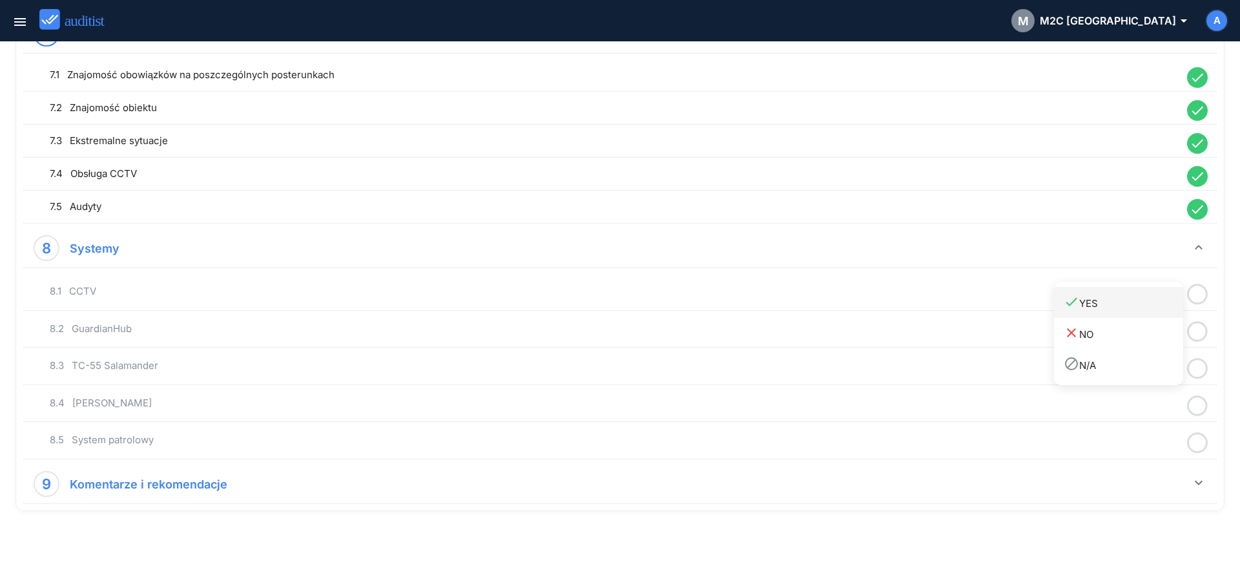
click at [1087, 302] on div "done YES" at bounding box center [1124, 302] width 120 height 17
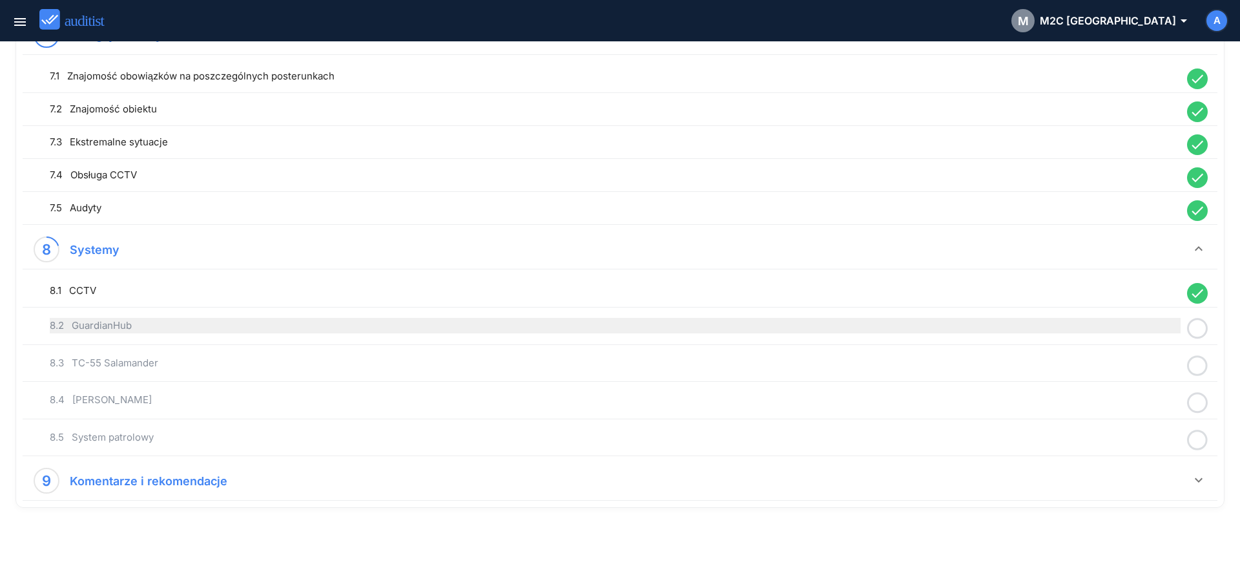
scroll to position [1428, 0]
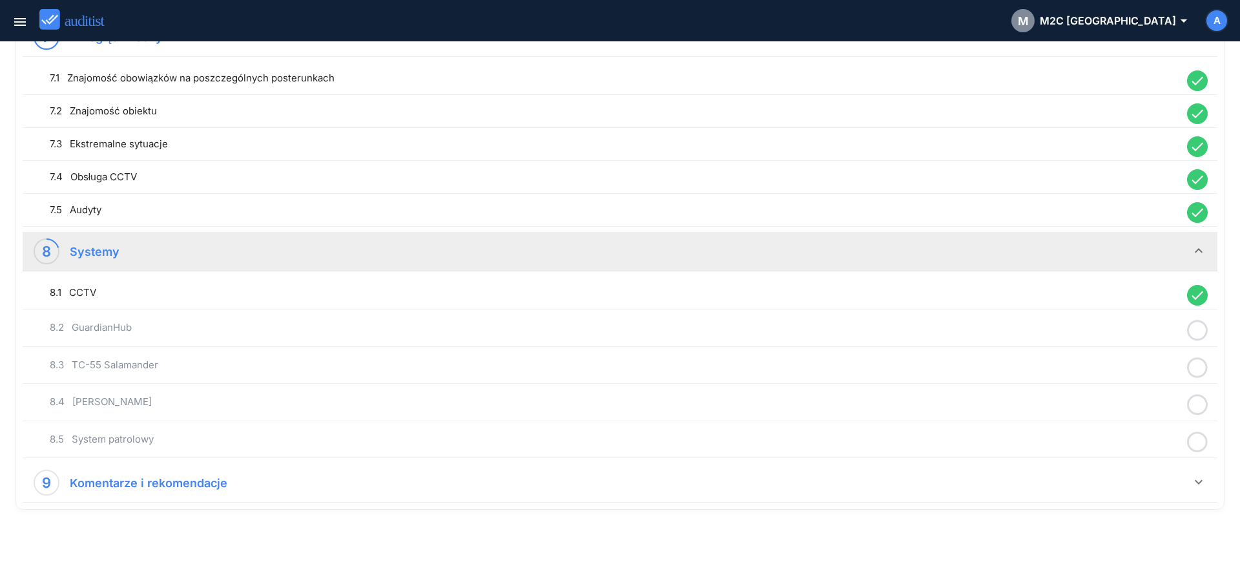
drag, startPoint x: 1195, startPoint y: 333, endPoint x: 1185, endPoint y: 342, distance: 14.2
click at [1197, 333] on icon at bounding box center [1197, 330] width 21 height 25
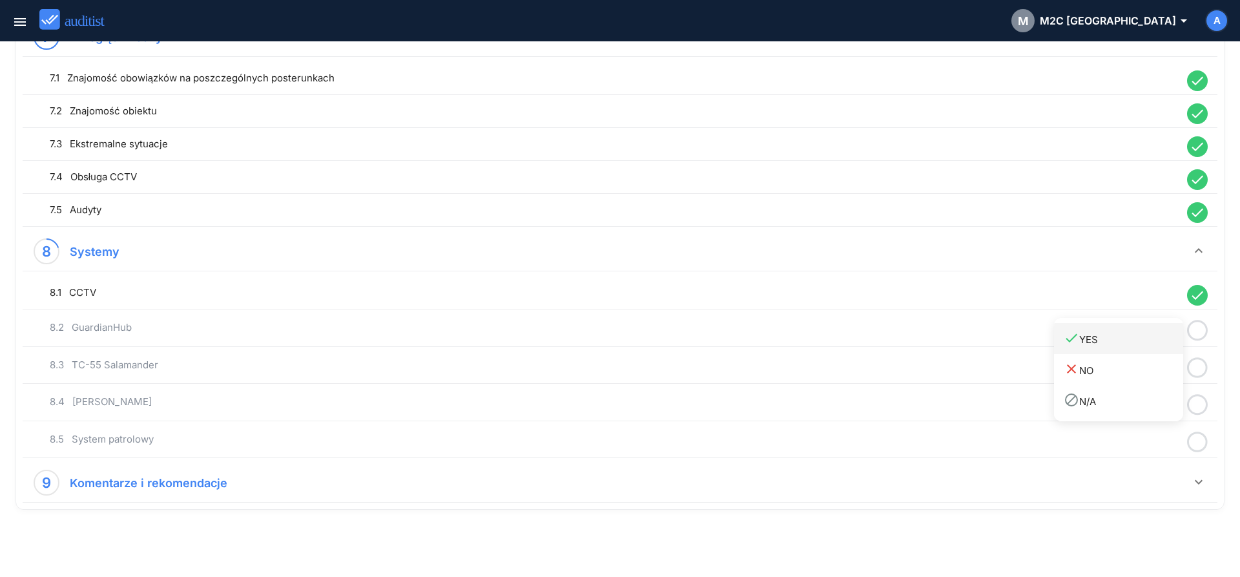
click at [1161, 344] on div "done YES" at bounding box center [1124, 338] width 120 height 17
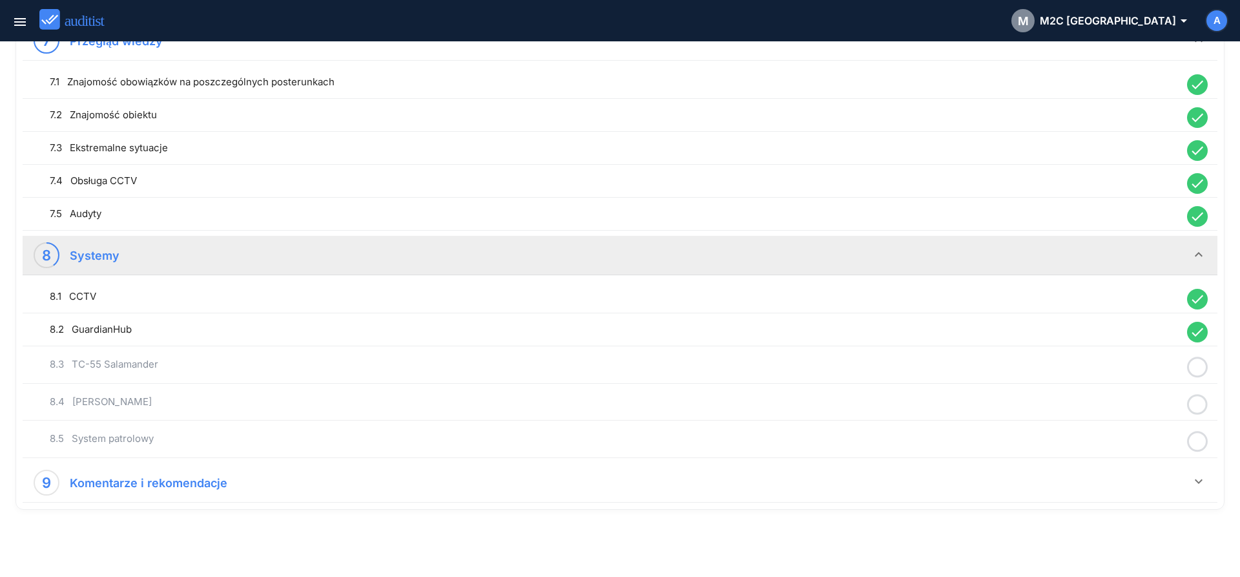
click at [1199, 362] on icon at bounding box center [1197, 367] width 21 height 25
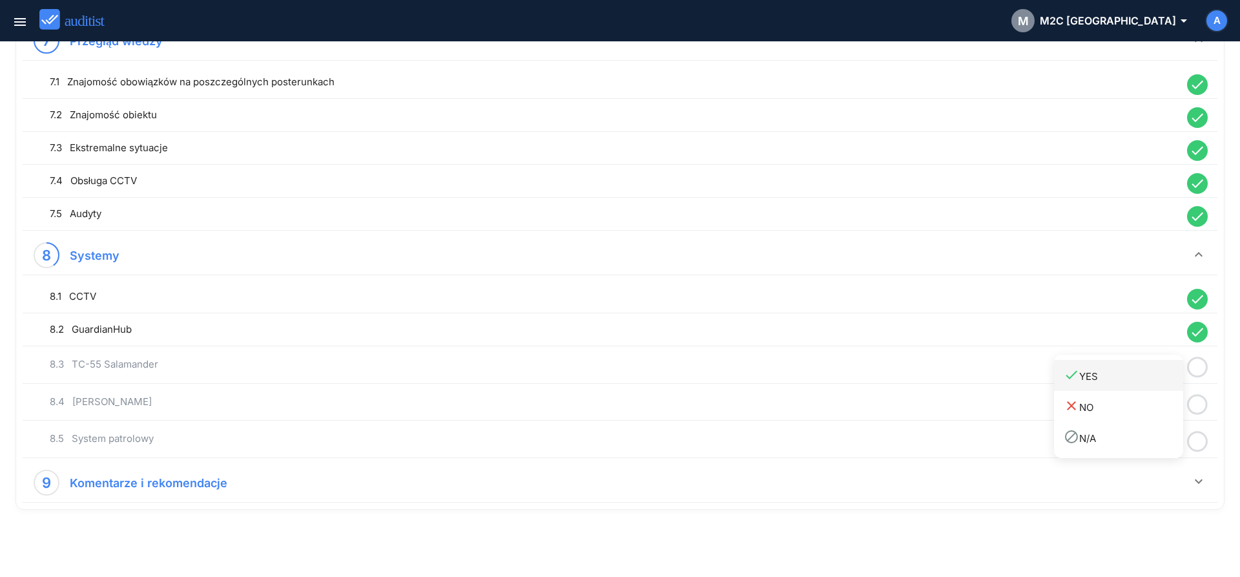
click at [1147, 366] on link "done YES" at bounding box center [1118, 375] width 129 height 31
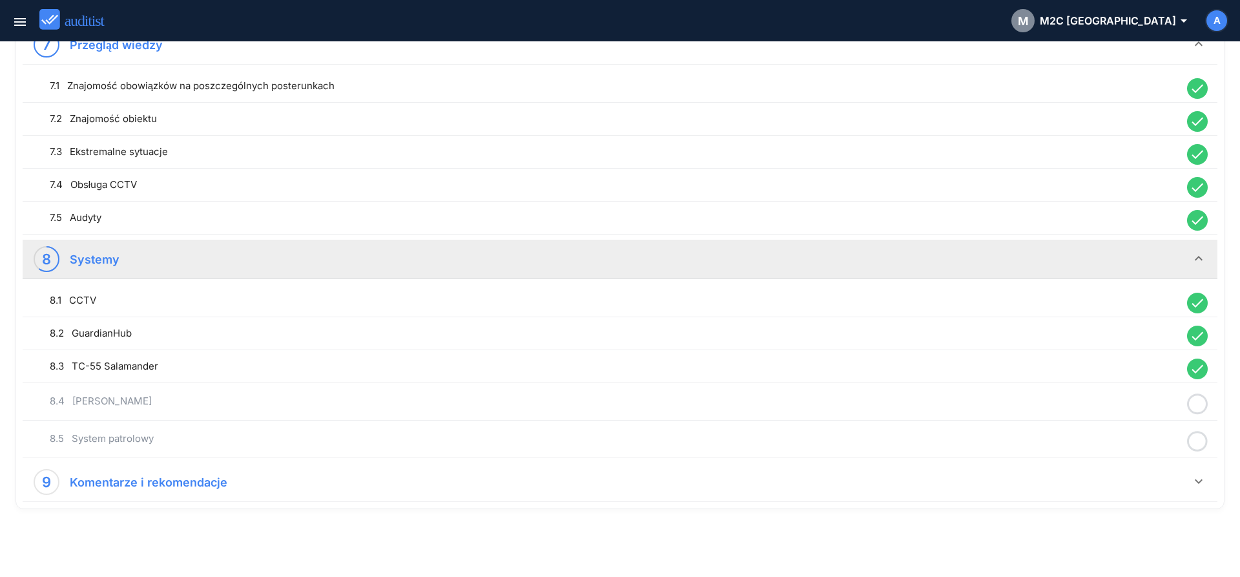
click at [1192, 406] on icon at bounding box center [1197, 404] width 21 height 25
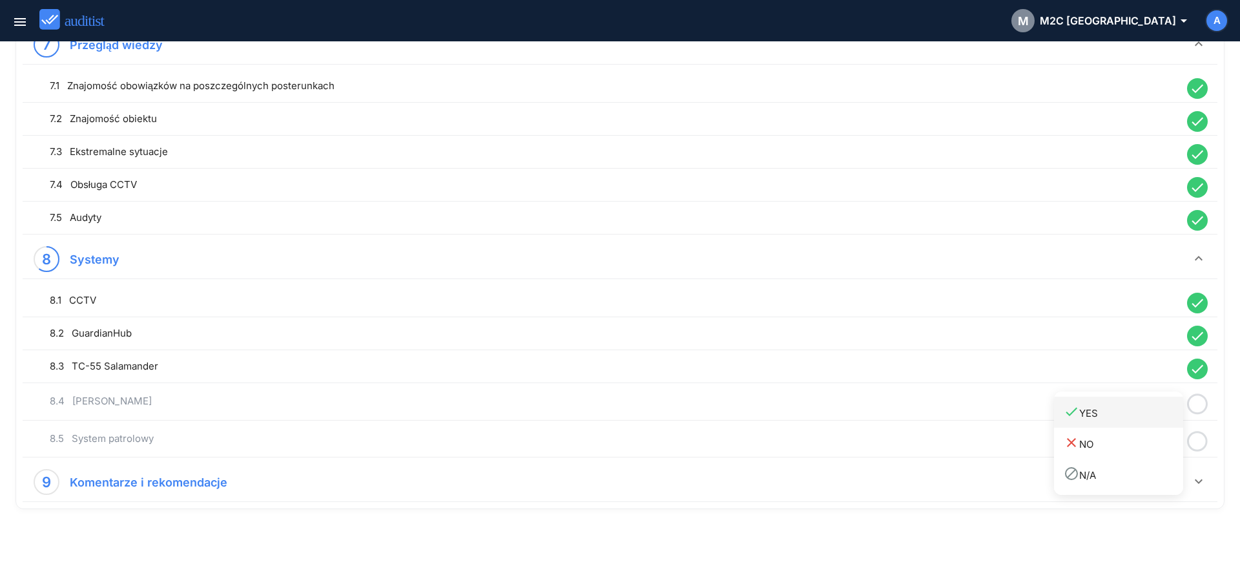
drag, startPoint x: 1129, startPoint y: 421, endPoint x: 1207, endPoint y: 451, distance: 84.5
click at [1132, 424] on link "done YES" at bounding box center [1118, 412] width 129 height 31
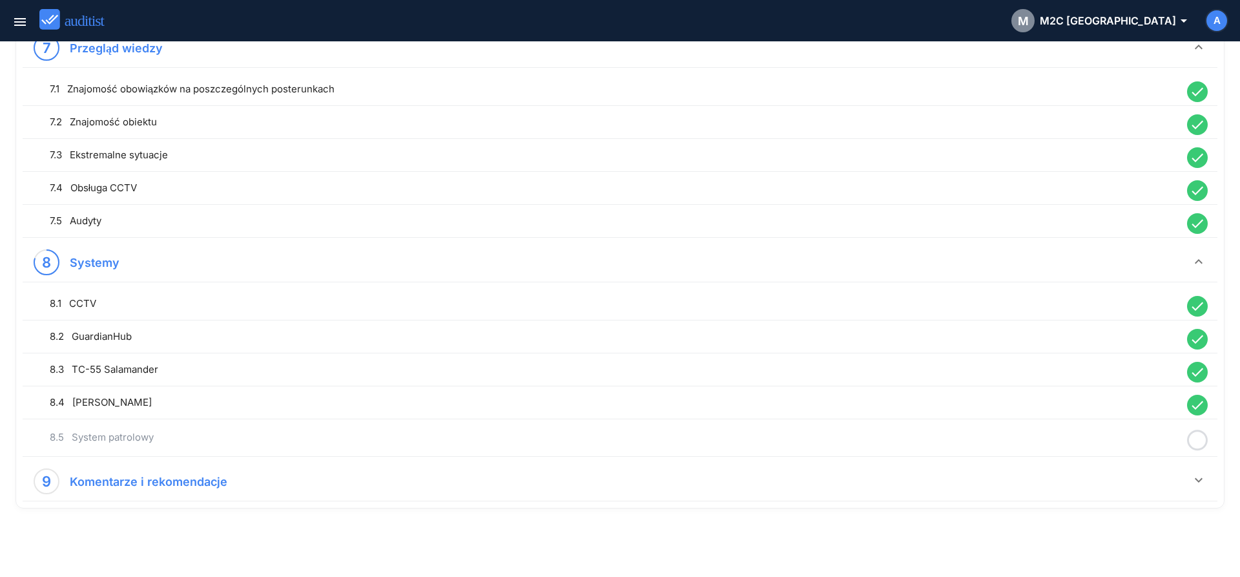
scroll to position [1416, 0]
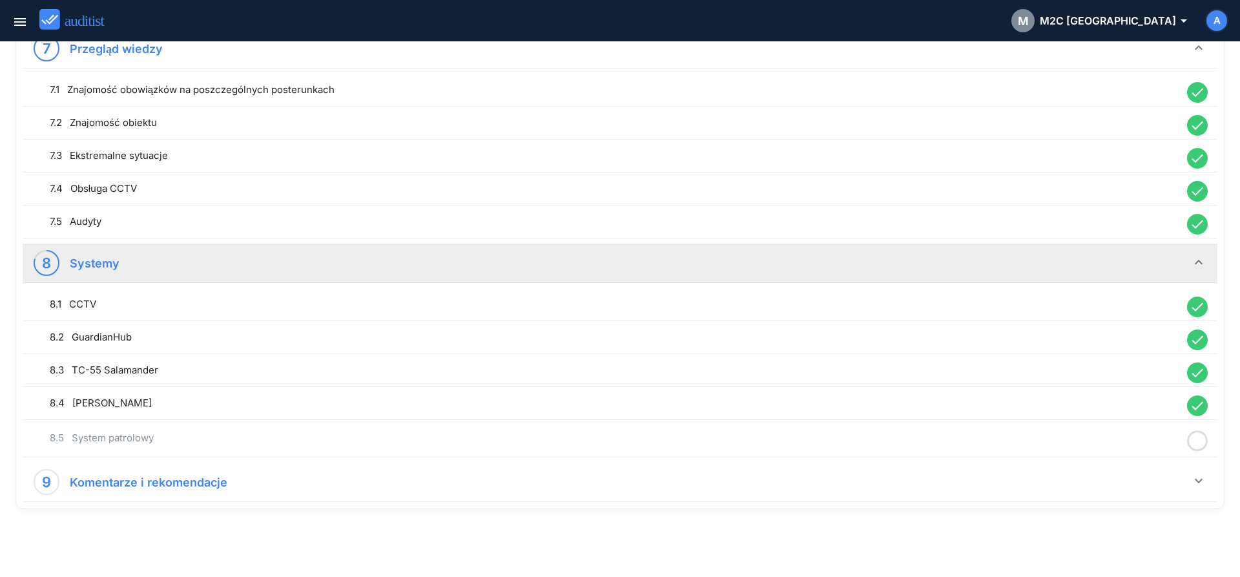
click at [1193, 441] on icon at bounding box center [1197, 440] width 21 height 25
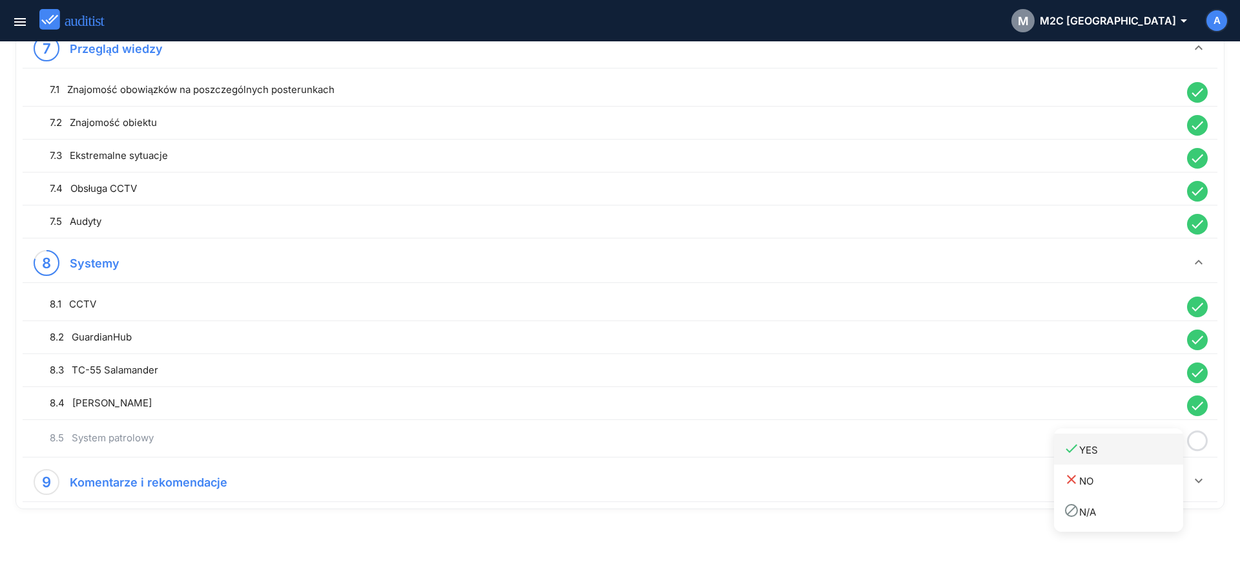
click at [1136, 442] on div "done YES" at bounding box center [1124, 449] width 120 height 17
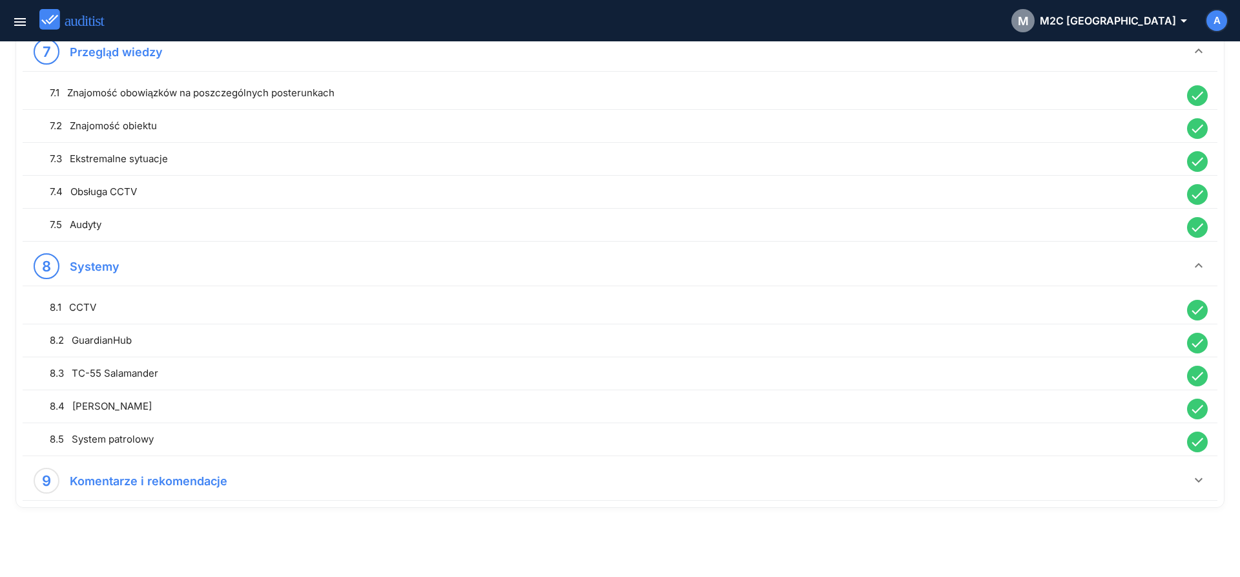
scroll to position [1413, 0]
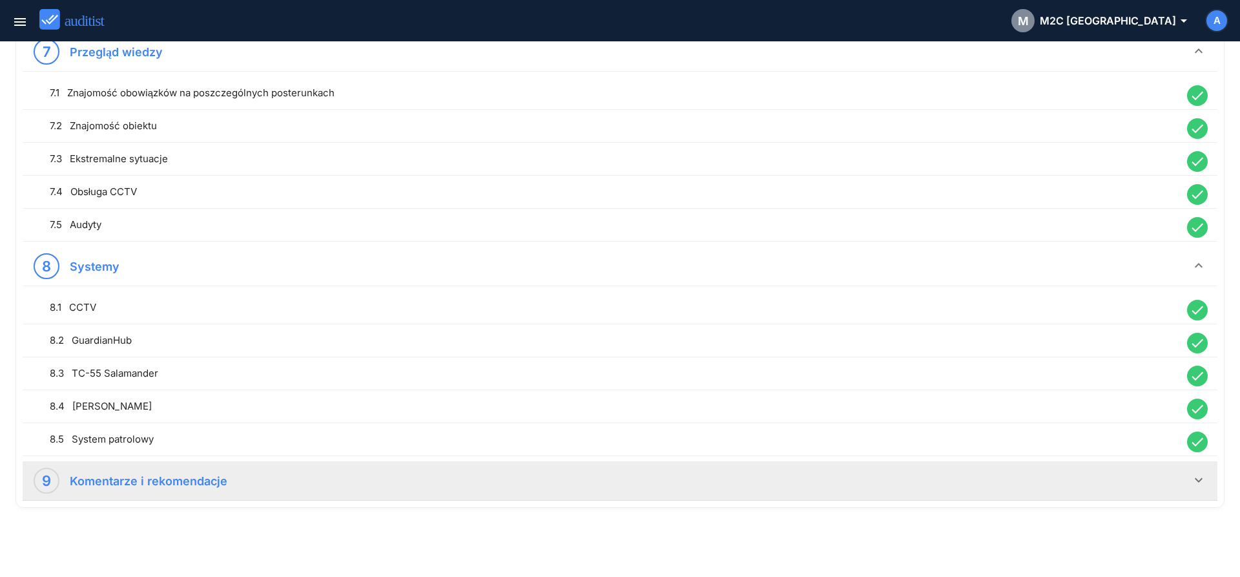
click at [840, 483] on div "9 Komentarze i rekomendacje" at bounding box center [613, 481] width 1158 height 26
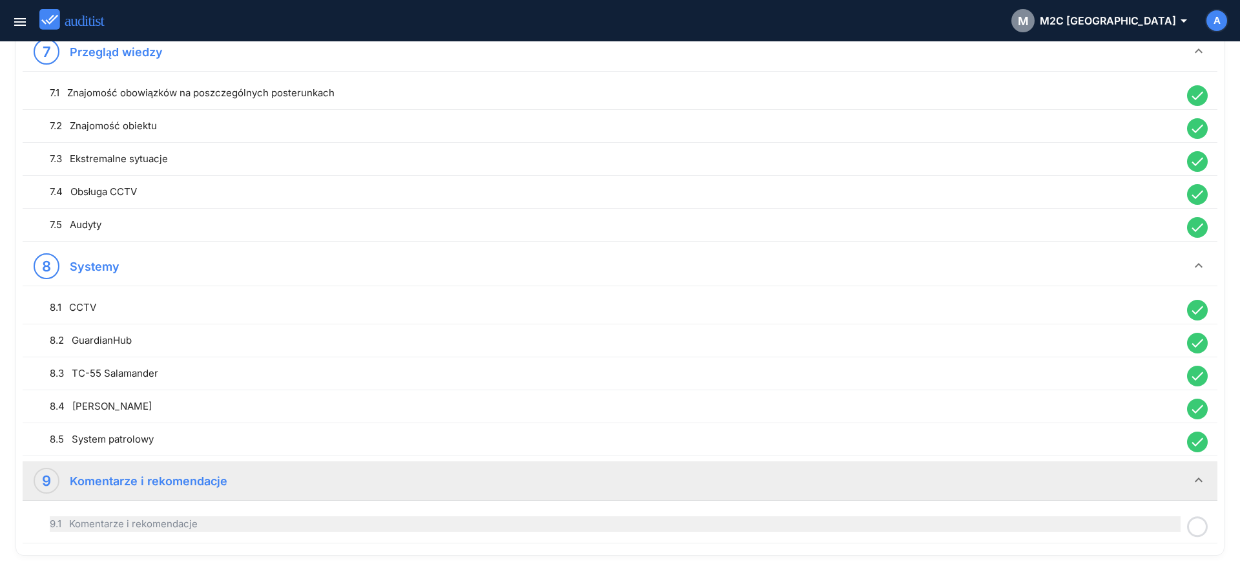
scroll to position [1459, 0]
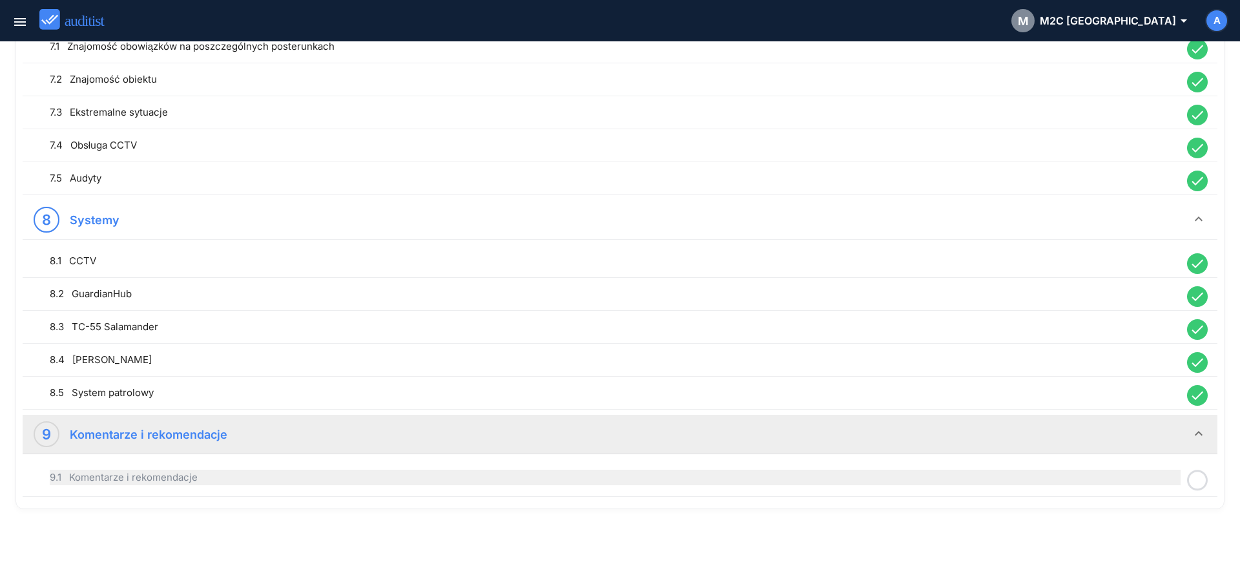
click at [566, 477] on div "9.1 Komentarze i rekomendacje" at bounding box center [615, 478] width 1131 height 16
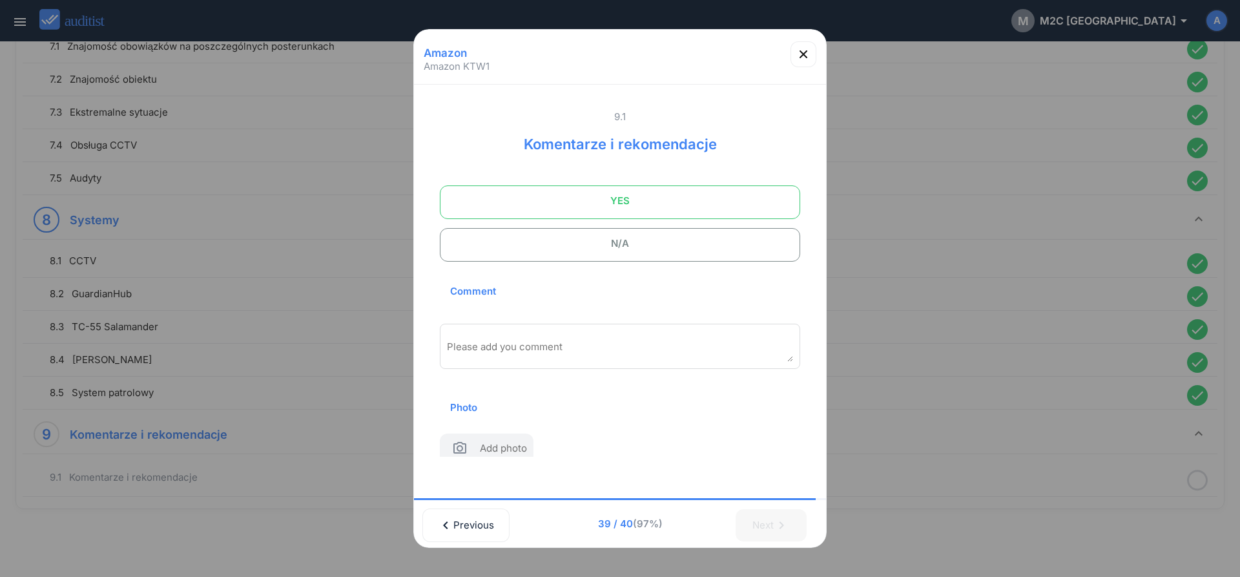
click at [574, 205] on span "YES" at bounding box center [620, 201] width 328 height 26
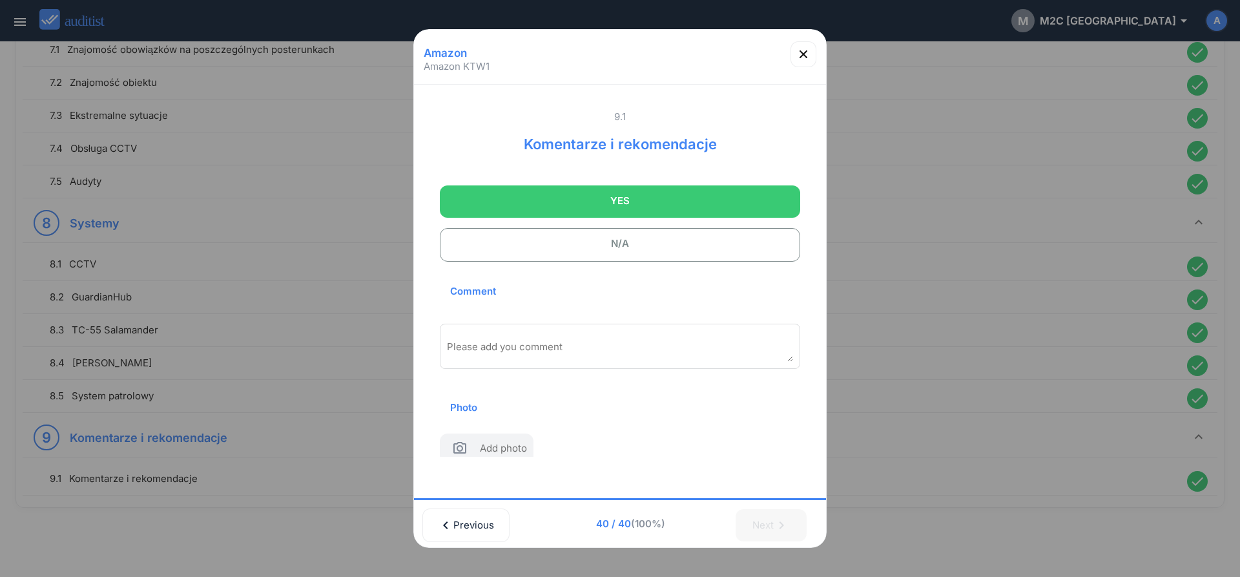
scroll to position [1456, 0]
click at [556, 326] on div "Please add you comment" at bounding box center [620, 349] width 360 height 65
click at [558, 342] on textarea "Please add you comment" at bounding box center [620, 350] width 346 height 21
type textarea "**********"
click at [805, 54] on icon "button" at bounding box center [804, 55] width 16 height 16
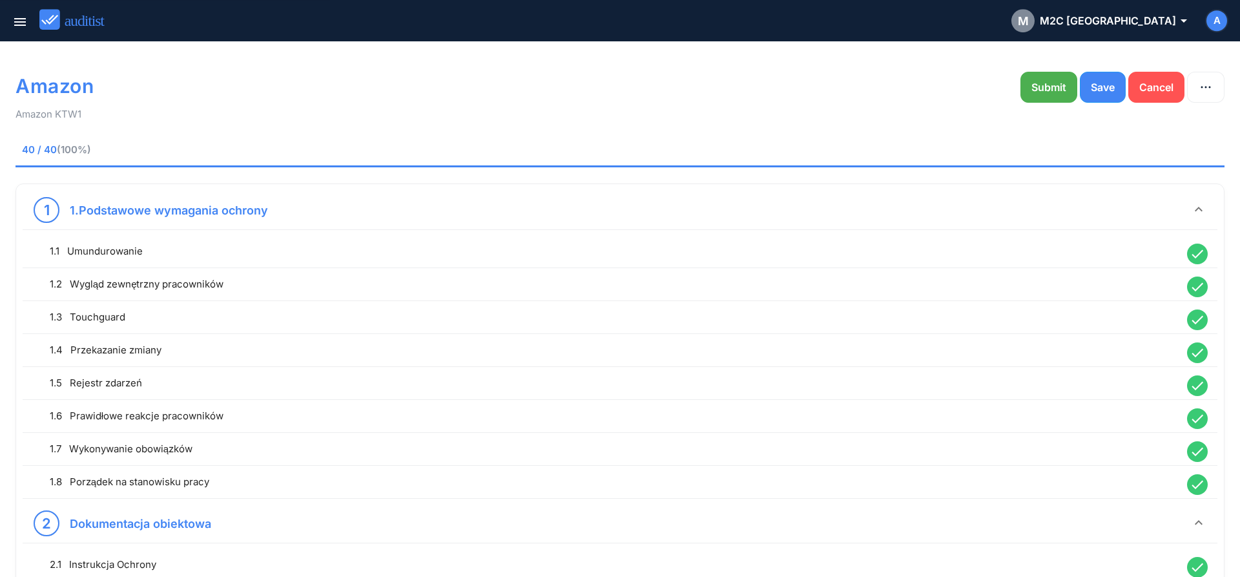
scroll to position [0, 0]
click at [1044, 98] on button "Submit" at bounding box center [1049, 87] width 57 height 31
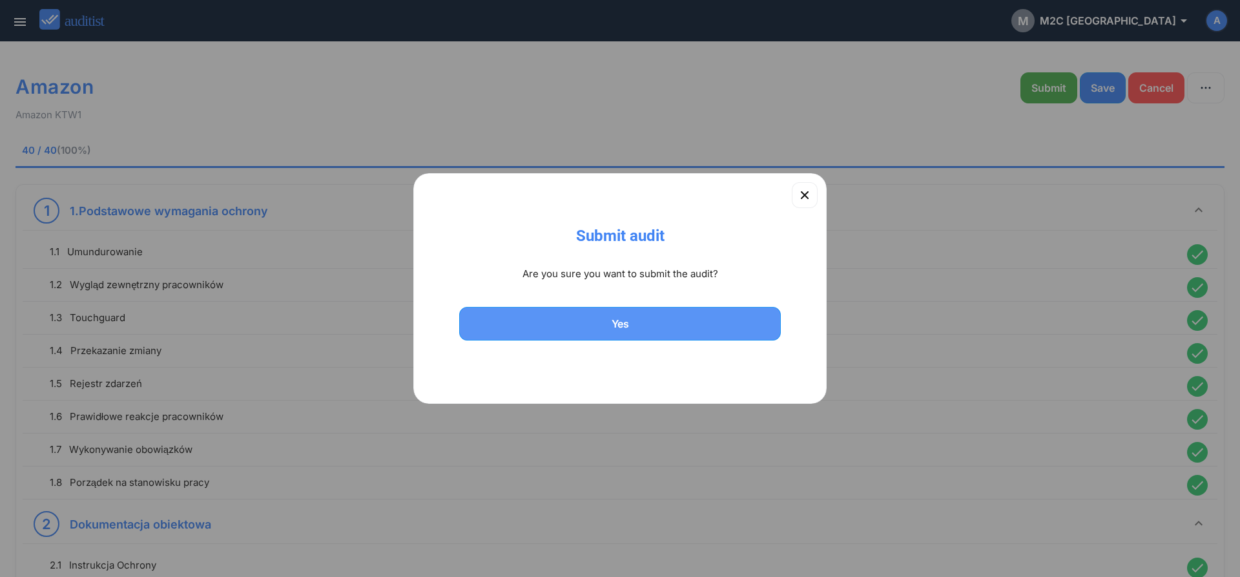
click at [742, 325] on div "Yes" at bounding box center [620, 324] width 288 height 16
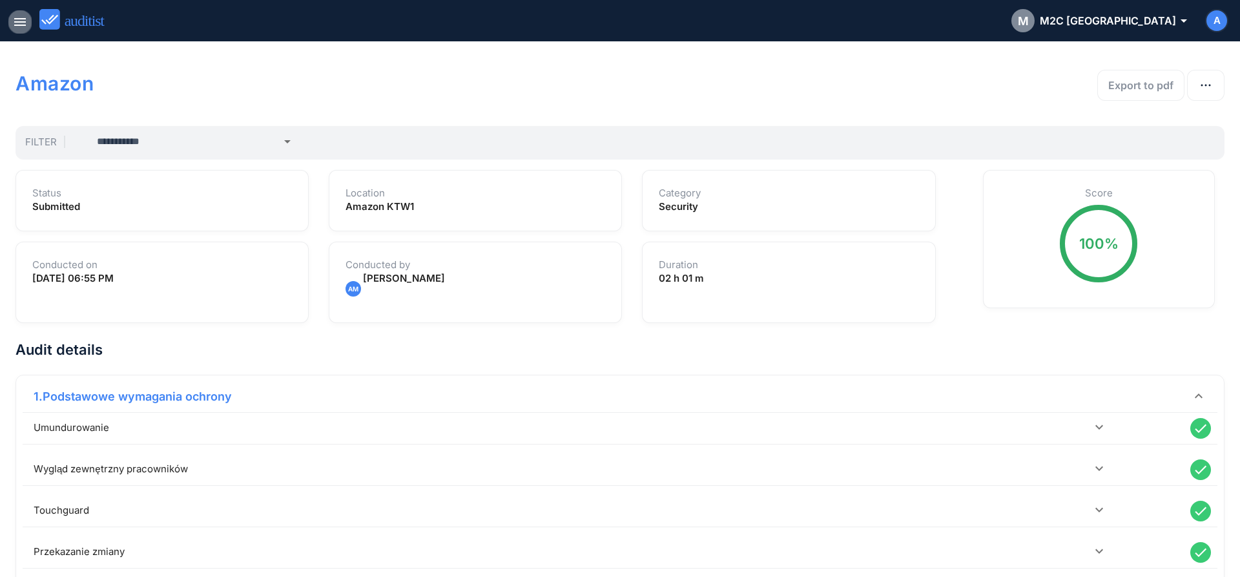
click at [20, 24] on icon "menu" at bounding box center [20, 22] width 16 height 16
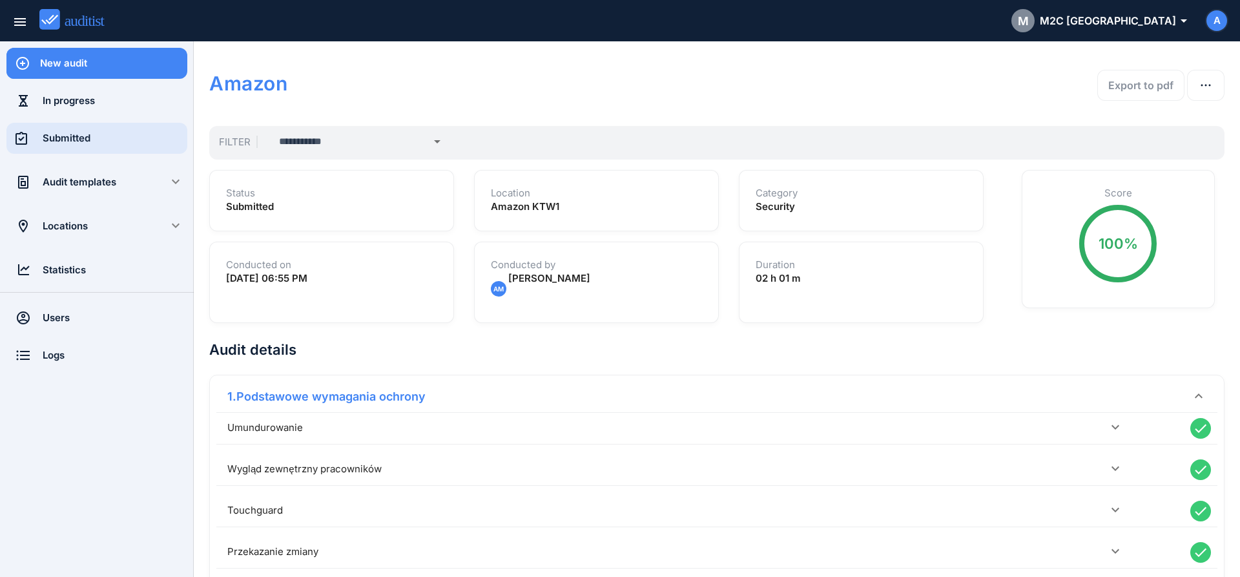
click at [73, 147] on div "Submitted" at bounding box center [115, 138] width 145 height 31
